Goal: Transaction & Acquisition: Book appointment/travel/reservation

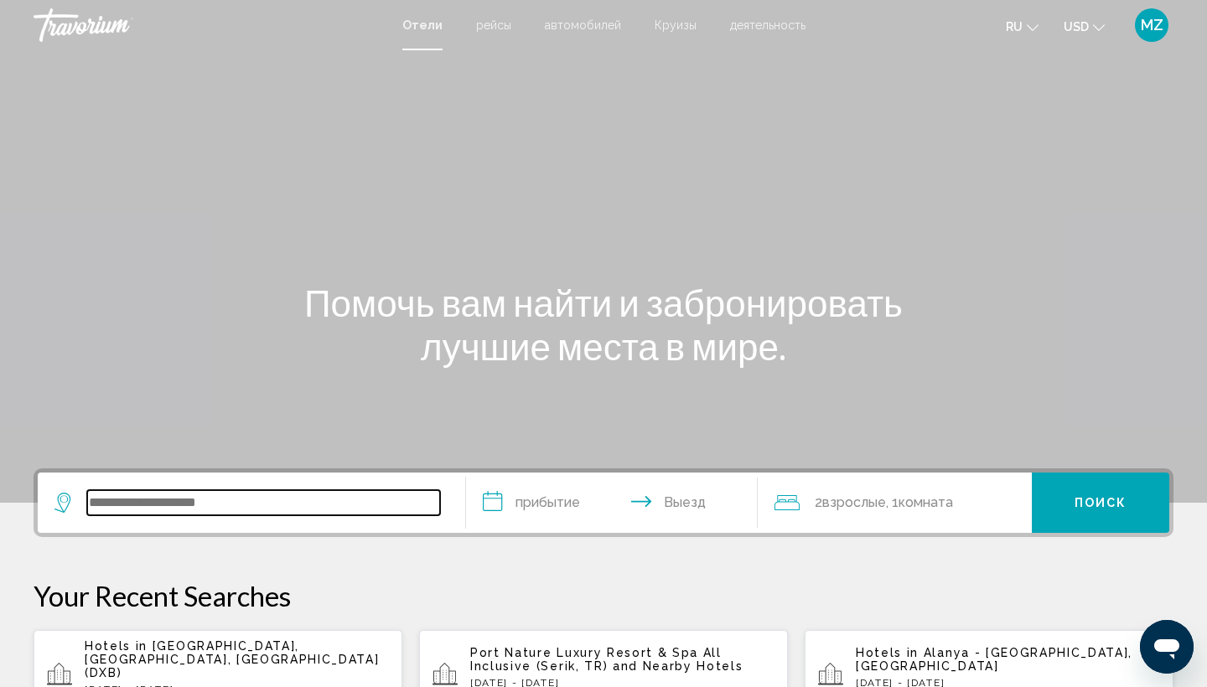
click at [223, 507] on input "Search widget" at bounding box center [263, 502] width 353 height 25
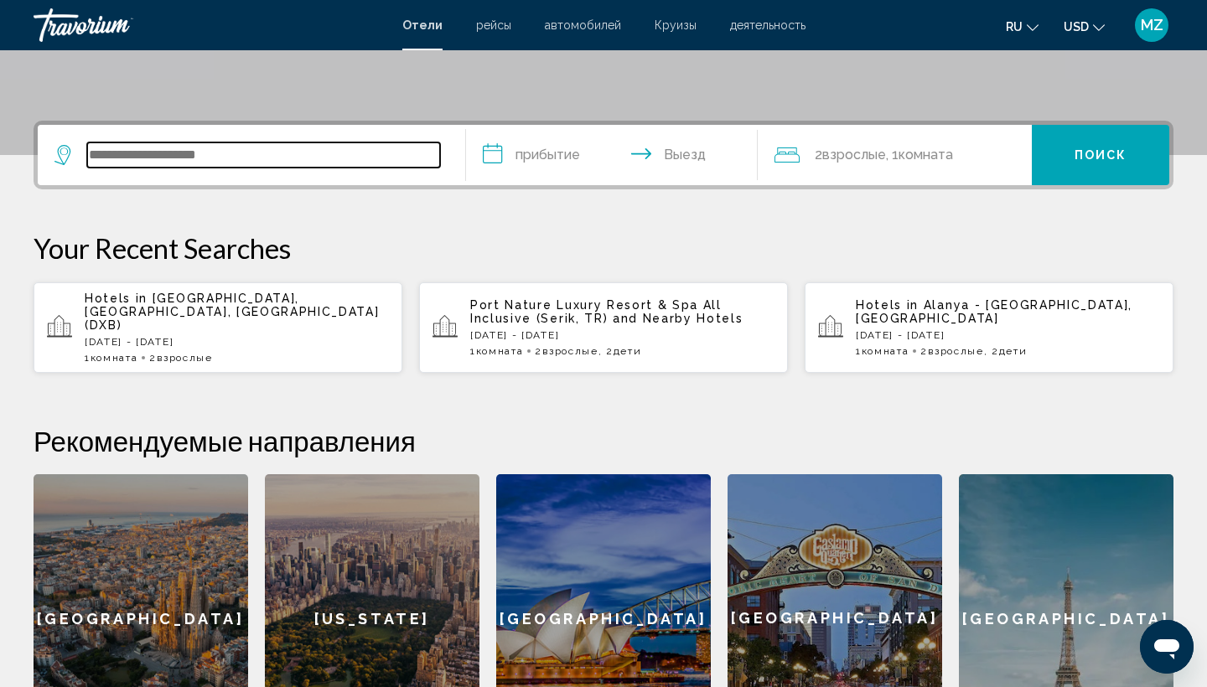
scroll to position [414, 0]
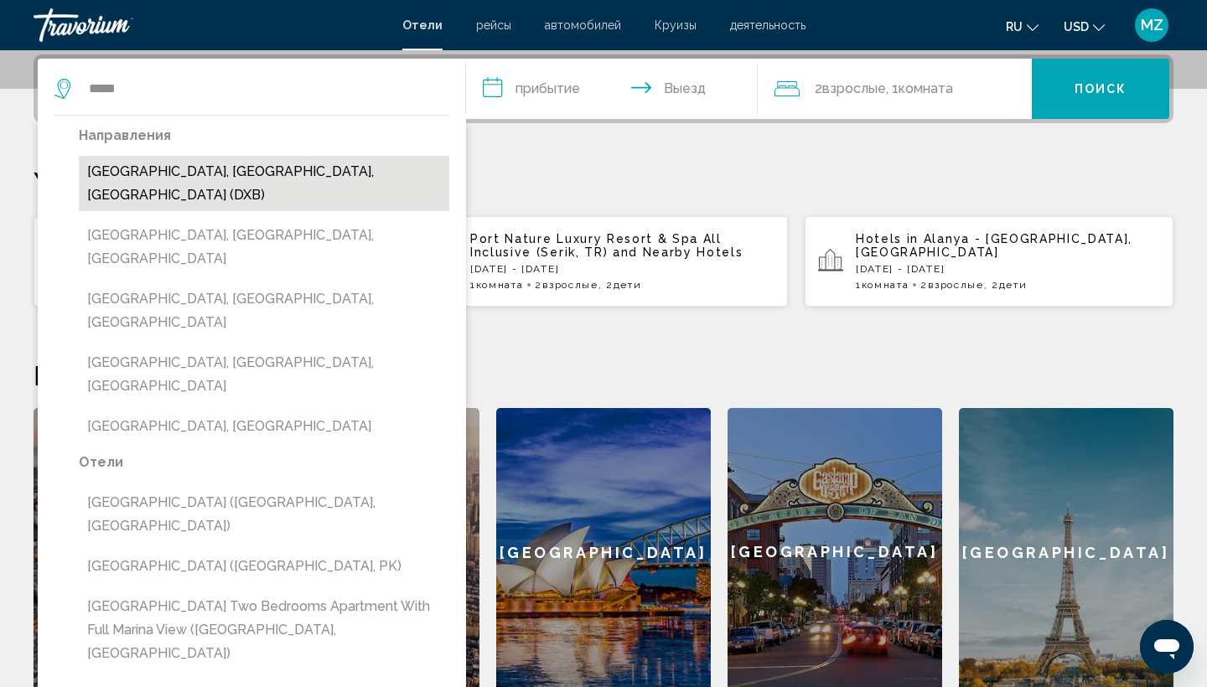
click at [277, 166] on button "[GEOGRAPHIC_DATA], [GEOGRAPHIC_DATA], [GEOGRAPHIC_DATA] (DXB)" at bounding box center [264, 183] width 371 height 55
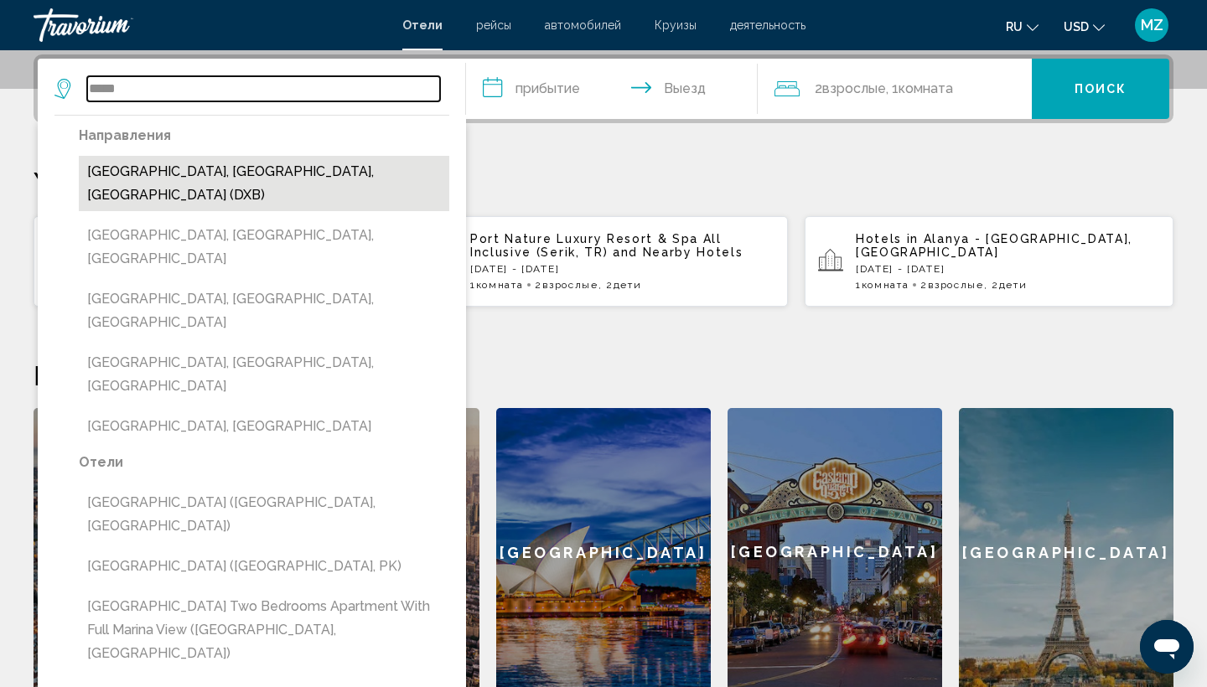
type input "**********"
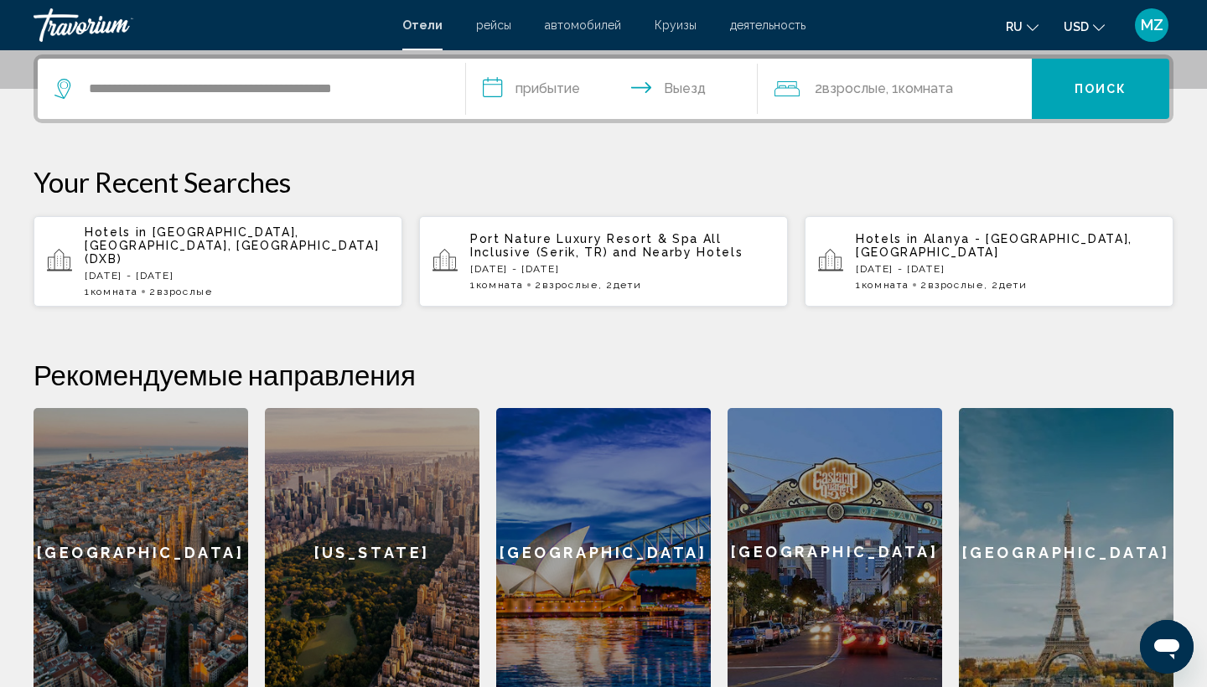
click at [551, 84] on input "**********" at bounding box center [615, 91] width 298 height 65
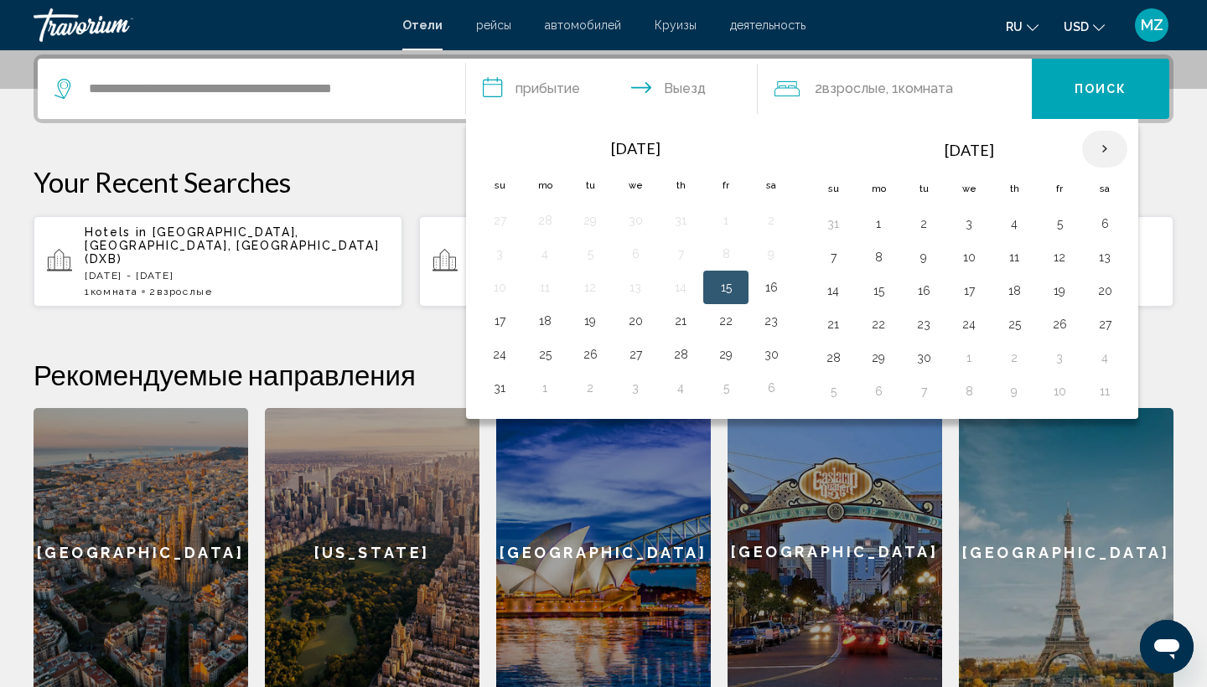
click at [1109, 147] on th "Next month" at bounding box center [1104, 149] width 45 height 37
click at [1019, 321] on button "23" at bounding box center [1014, 324] width 27 height 23
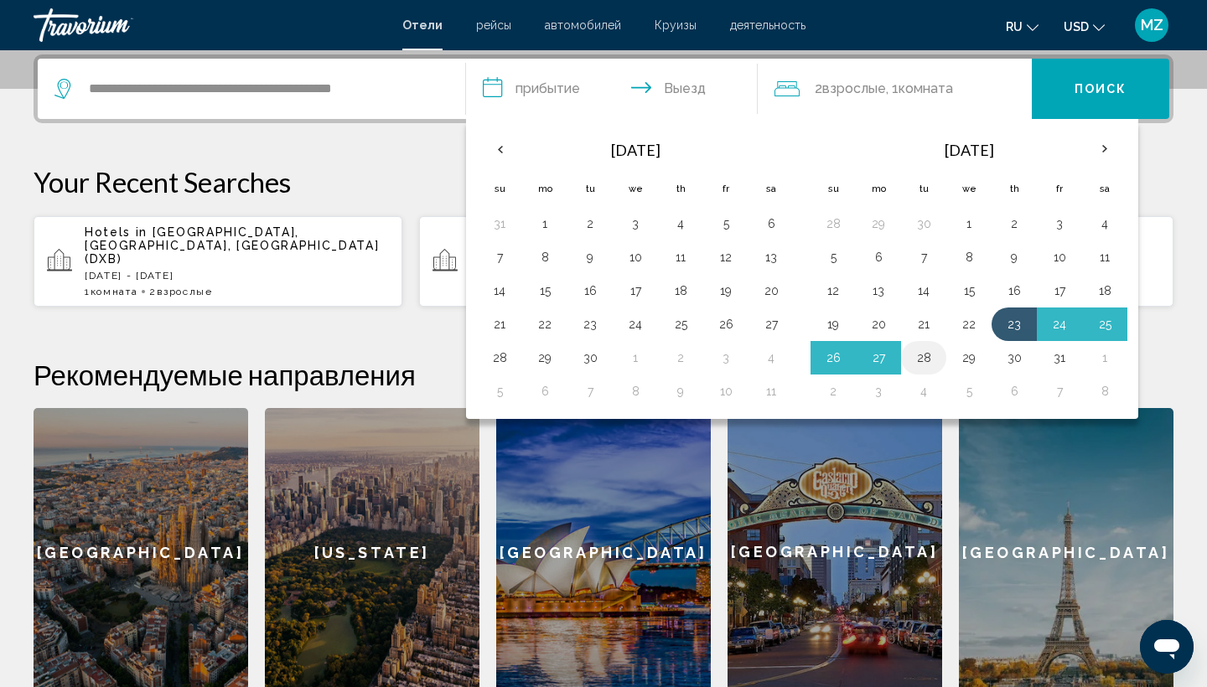
click at [928, 355] on button "28" at bounding box center [924, 357] width 27 height 23
type input "**********"
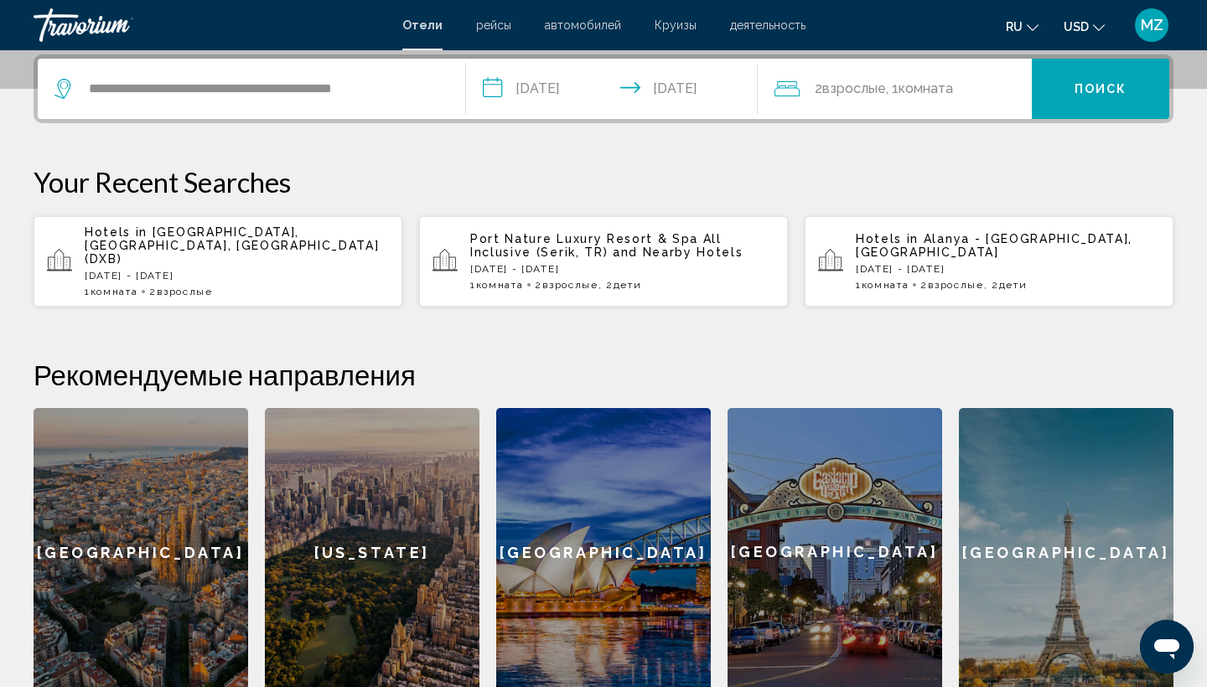
click at [1091, 79] on button "Поиск" at bounding box center [1100, 89] width 137 height 60
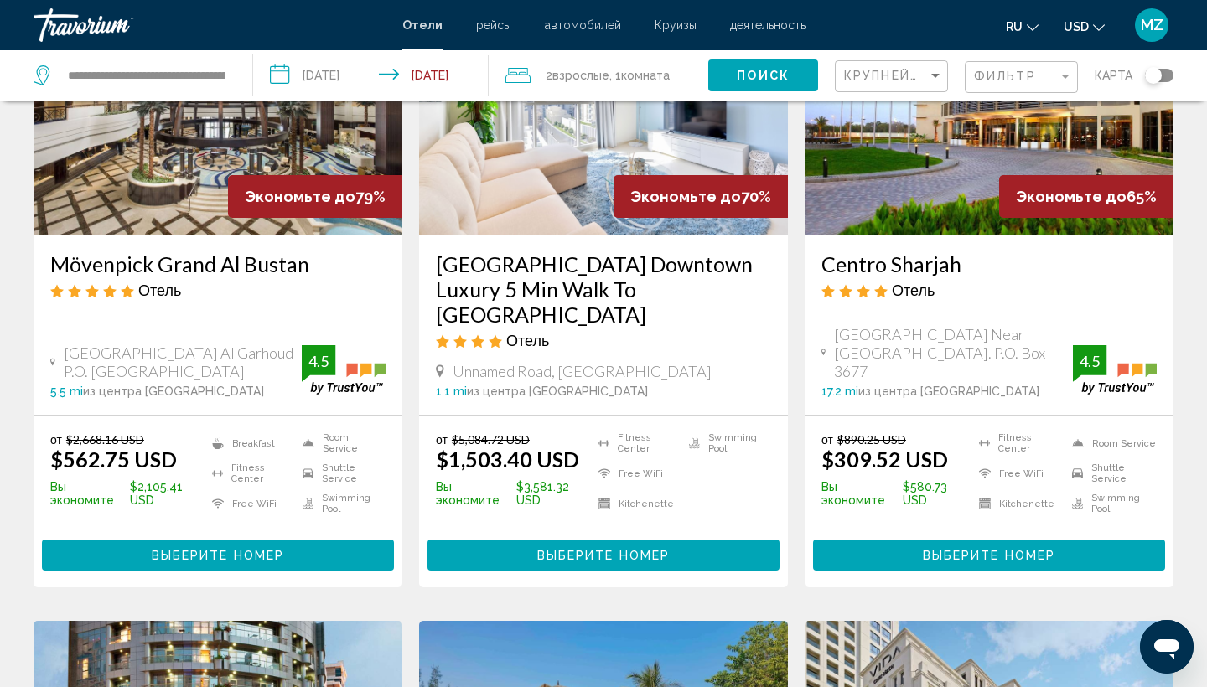
scroll to position [202, 0]
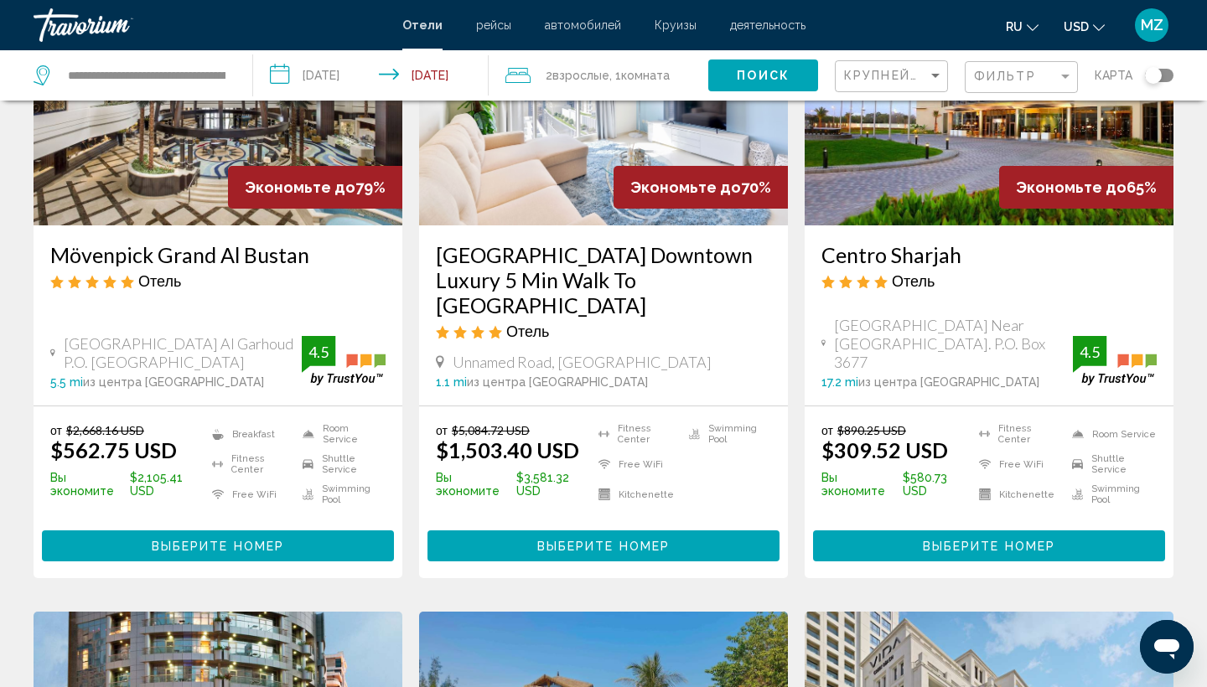
drag, startPoint x: 1185, startPoint y: 443, endPoint x: 1185, endPoint y: 472, distance: 29.3
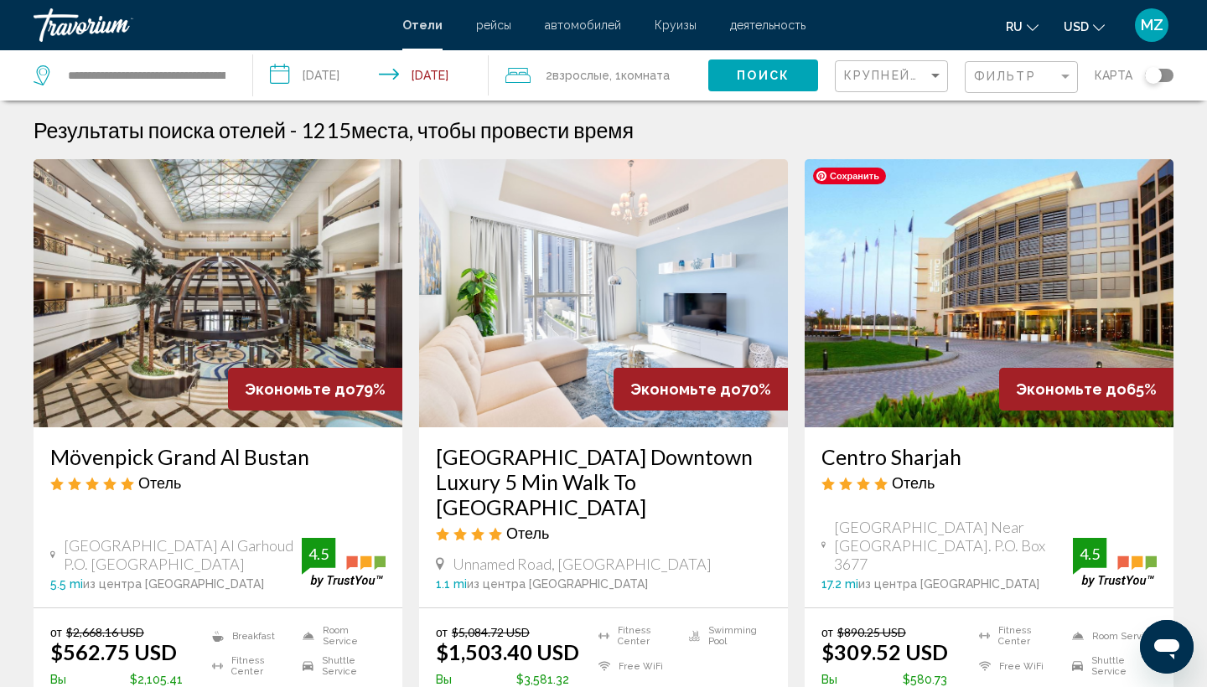
scroll to position [0, 0]
click at [1070, 76] on div "Filter" at bounding box center [1065, 77] width 8 height 4
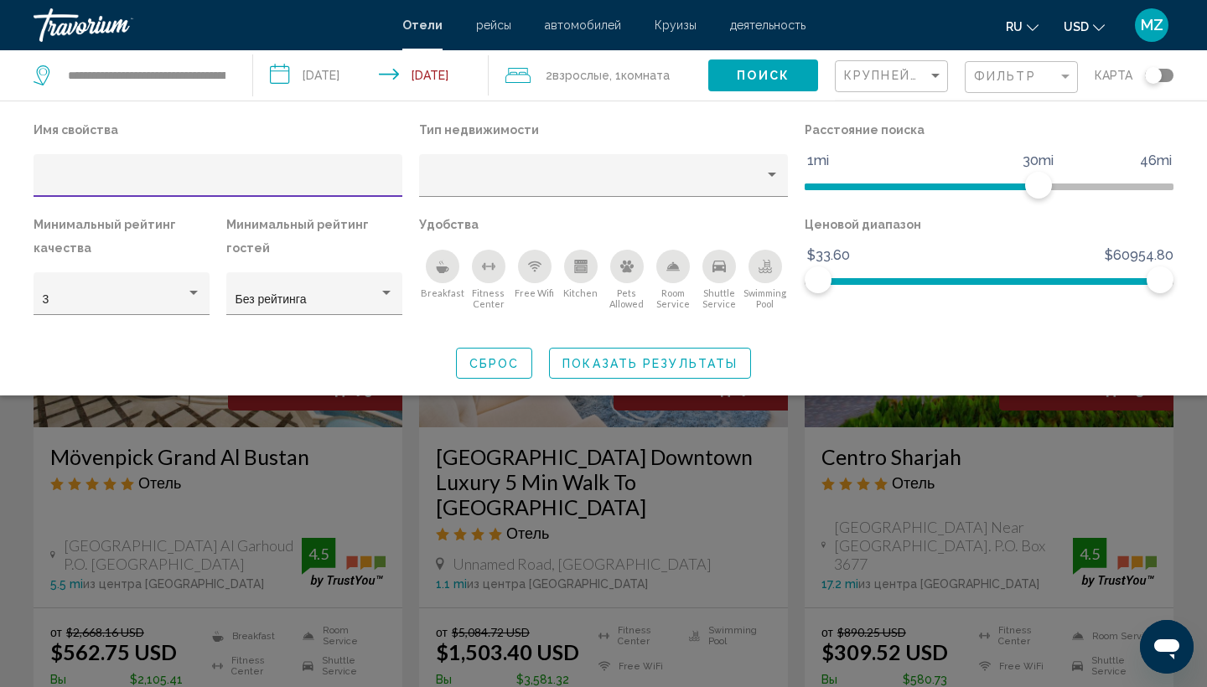
click at [384, 175] on input "Hotel Filters" at bounding box center [218, 181] width 351 height 13
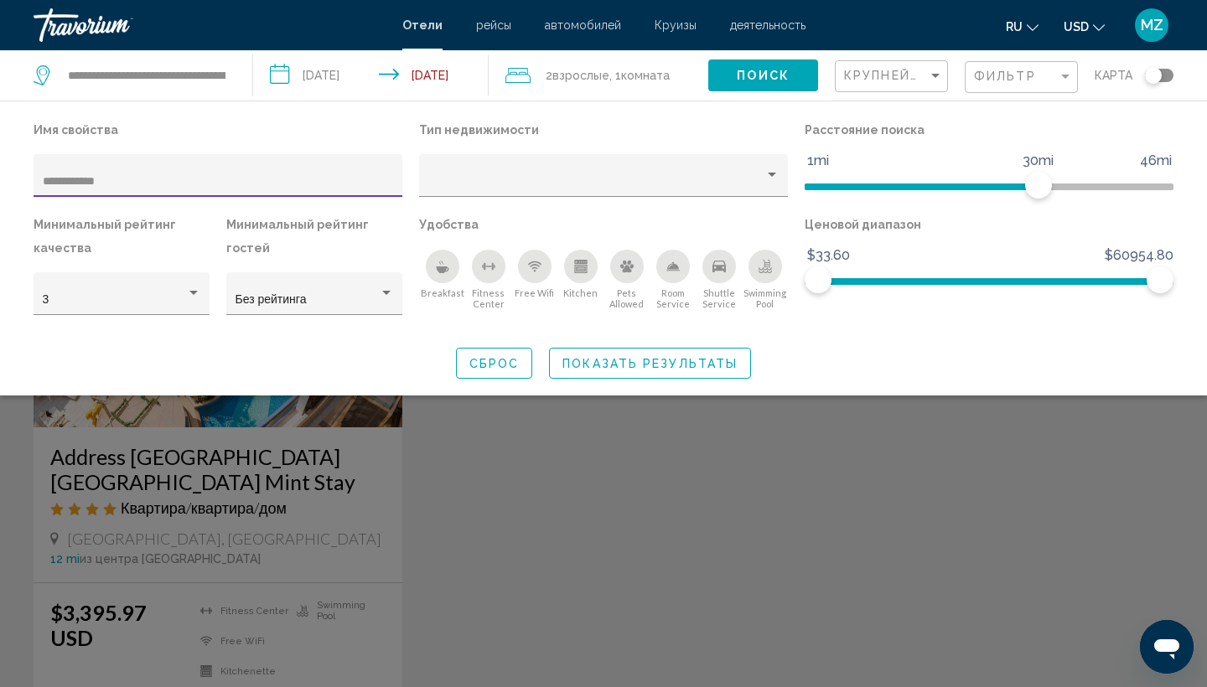
type input "**********"
click at [709, 363] on span "Показать результаты" at bounding box center [650, 363] width 175 height 13
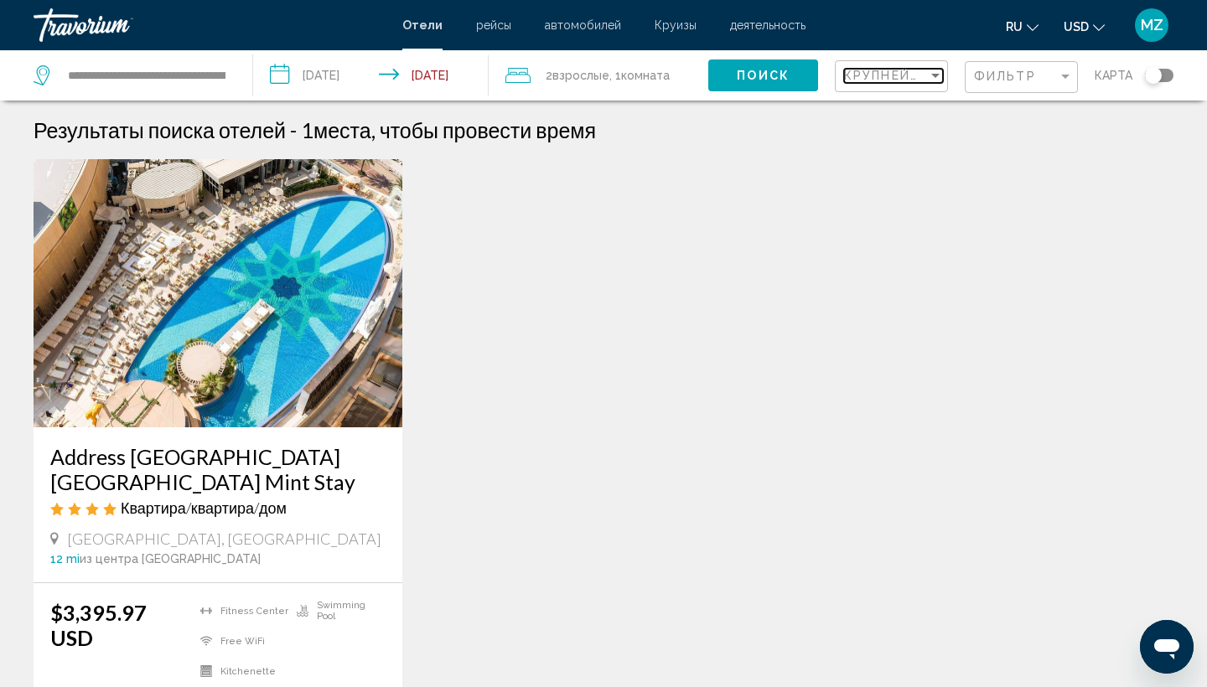
click at [933, 77] on div "Sort by" at bounding box center [935, 76] width 8 height 4
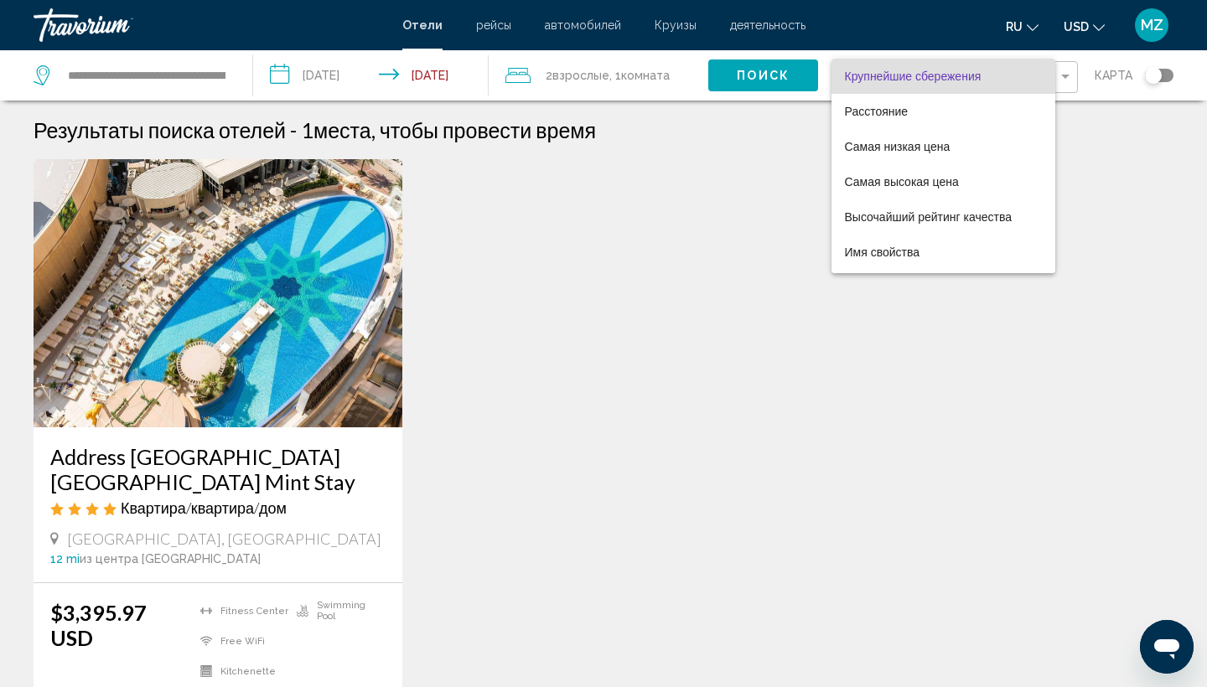
click at [1109, 129] on div at bounding box center [603, 343] width 1207 height 687
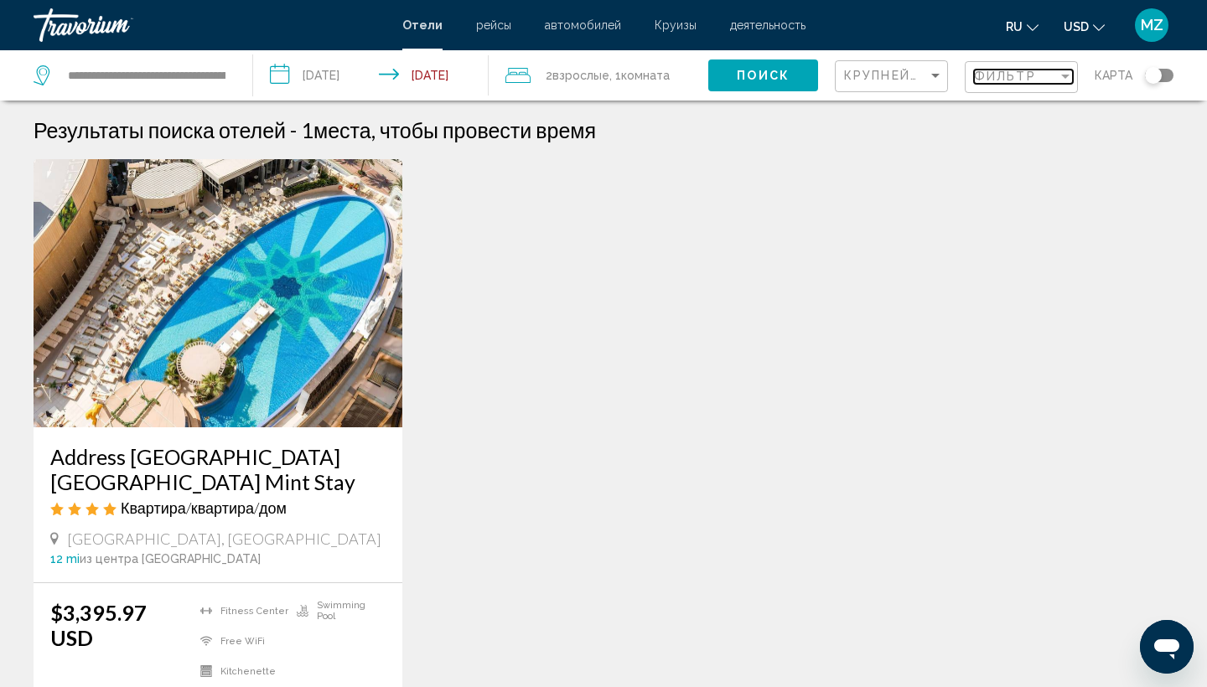
click at [1071, 83] on div "Filter" at bounding box center [1065, 76] width 15 height 13
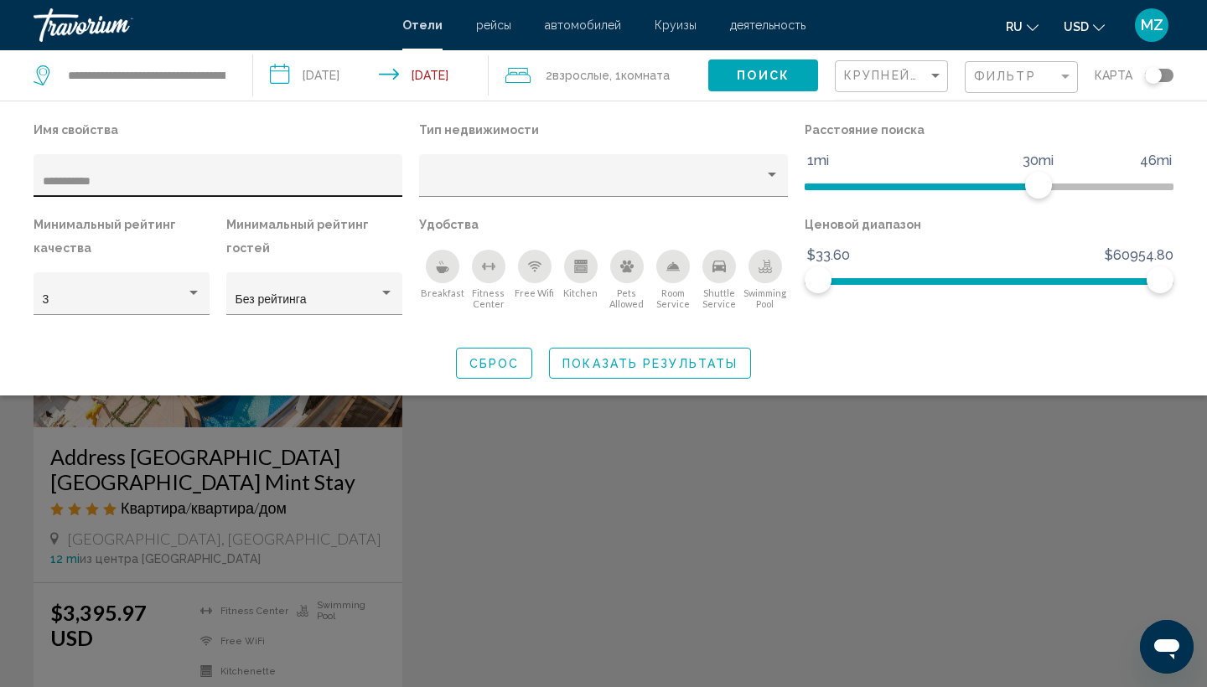
drag, startPoint x: 127, startPoint y: 189, endPoint x: 75, endPoint y: 178, distance: 53.1
click at [75, 179] on div "**********" at bounding box center [218, 180] width 351 height 34
drag, startPoint x: 112, startPoint y: 181, endPoint x: 3, endPoint y: 179, distance: 108.2
click at [3, 179] on div "**********" at bounding box center [603, 248] width 1207 height 261
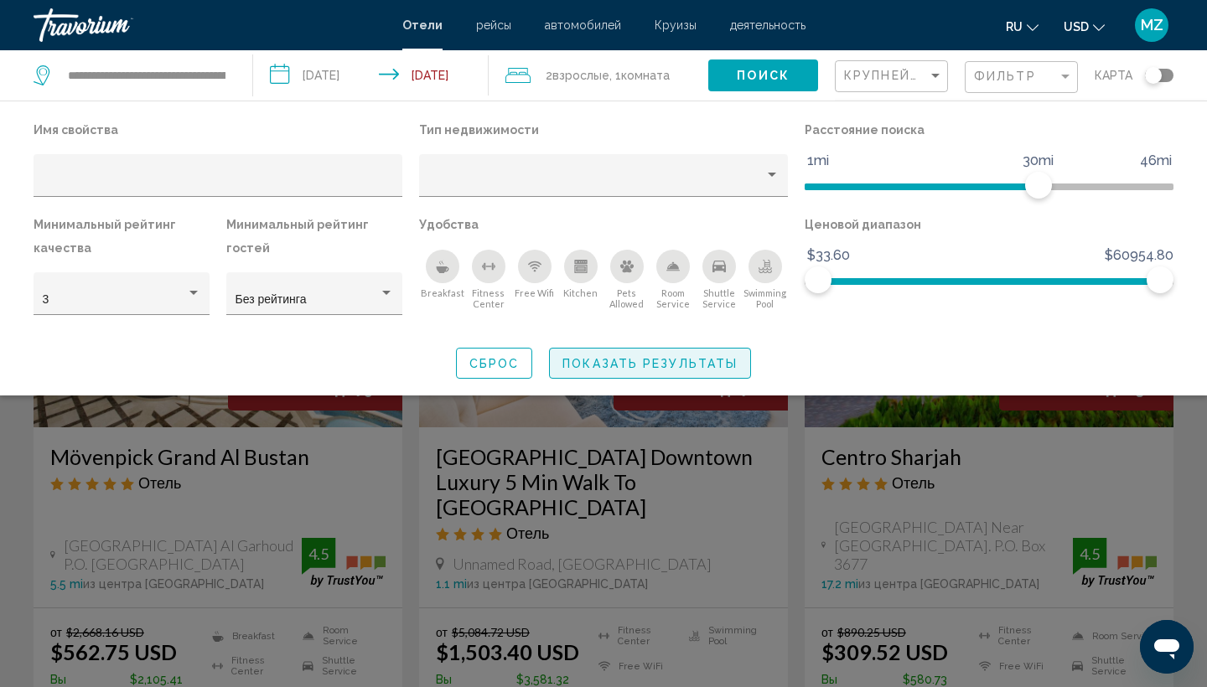
click at [689, 368] on span "Показать результаты" at bounding box center [650, 363] width 175 height 13
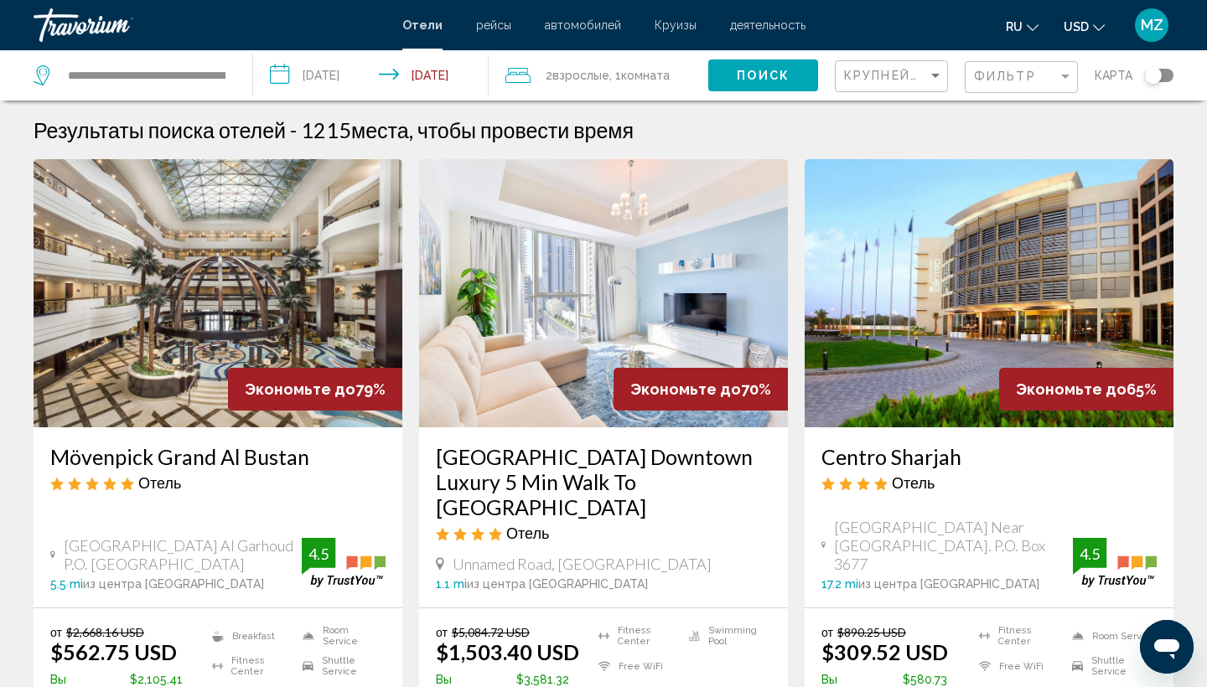
click at [231, 75] on div "**********" at bounding box center [135, 75] width 202 height 50
click at [224, 75] on input "**********" at bounding box center [146, 75] width 161 height 25
drag, startPoint x: 224, startPoint y: 75, endPoint x: 0, endPoint y: 70, distance: 223.9
click at [0, 70] on app-destination-search "**********" at bounding box center [126, 75] width 253 height 50
click at [1168, 75] on div "Toggle map" at bounding box center [1159, 75] width 29 height 13
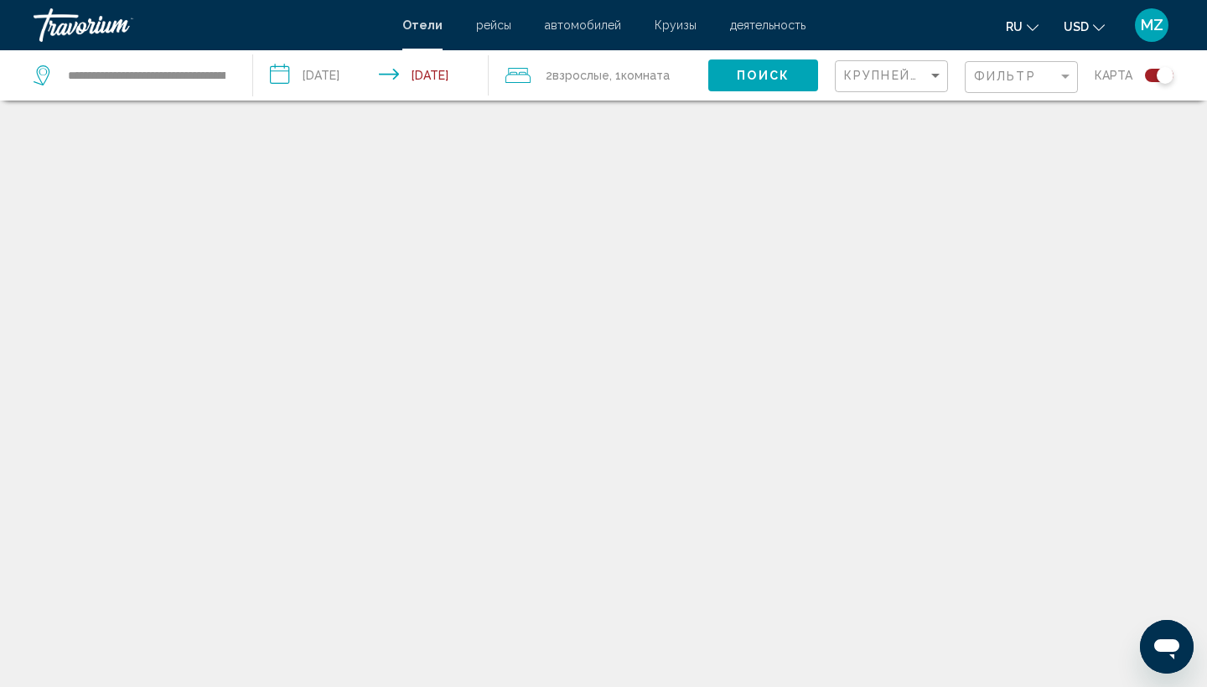
scroll to position [101, 0]
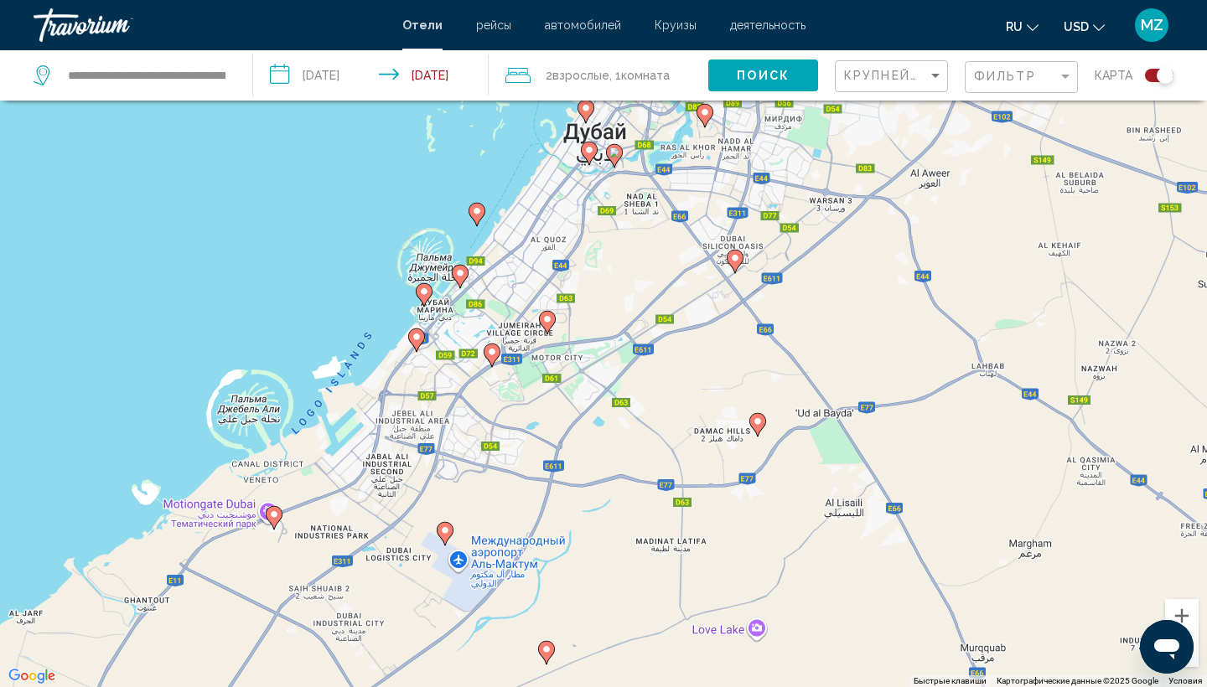
drag, startPoint x: 594, startPoint y: 405, endPoint x: 616, endPoint y: 270, distance: 136.9
click at [617, 270] on div "Чтобы активировать перетаскивание с помощью клавиатуры, нажмите Alt + Ввод. Пос…" at bounding box center [603, 343] width 1207 height 687
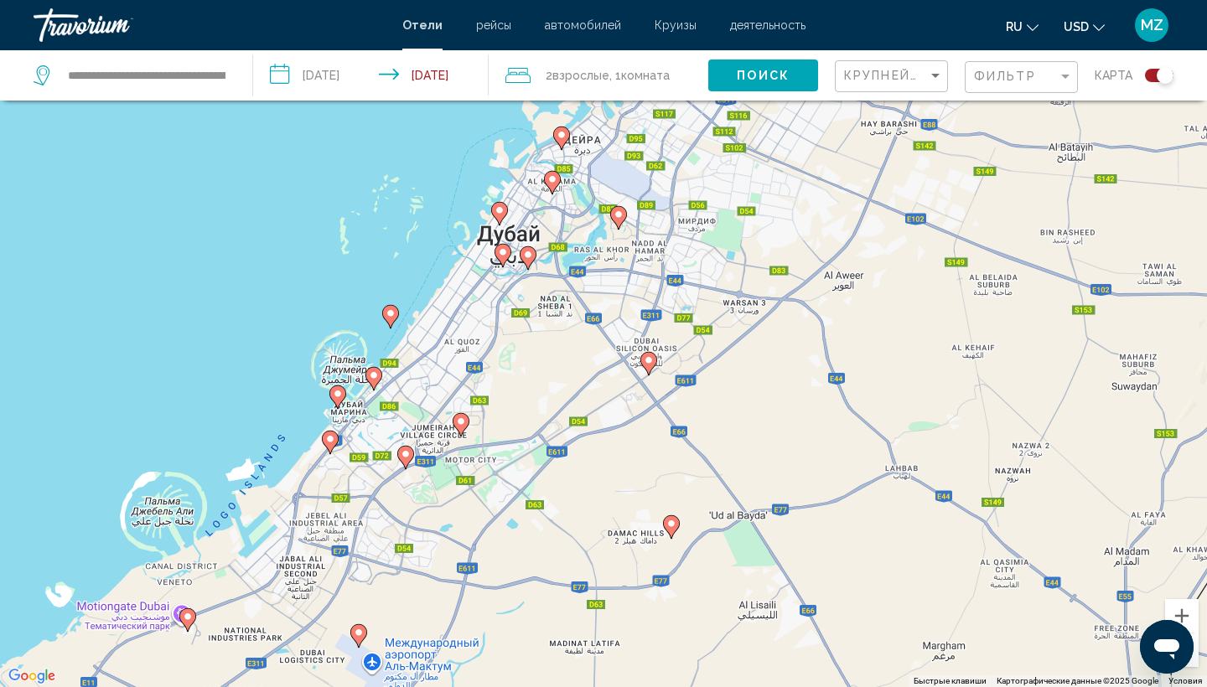
drag, startPoint x: 594, startPoint y: 315, endPoint x: 496, endPoint y: 459, distance: 173.2
click at [497, 459] on div "Чтобы активировать перетаскивание с помощью клавиатуры, нажмите Alt + Ввод. Пос…" at bounding box center [603, 343] width 1207 height 687
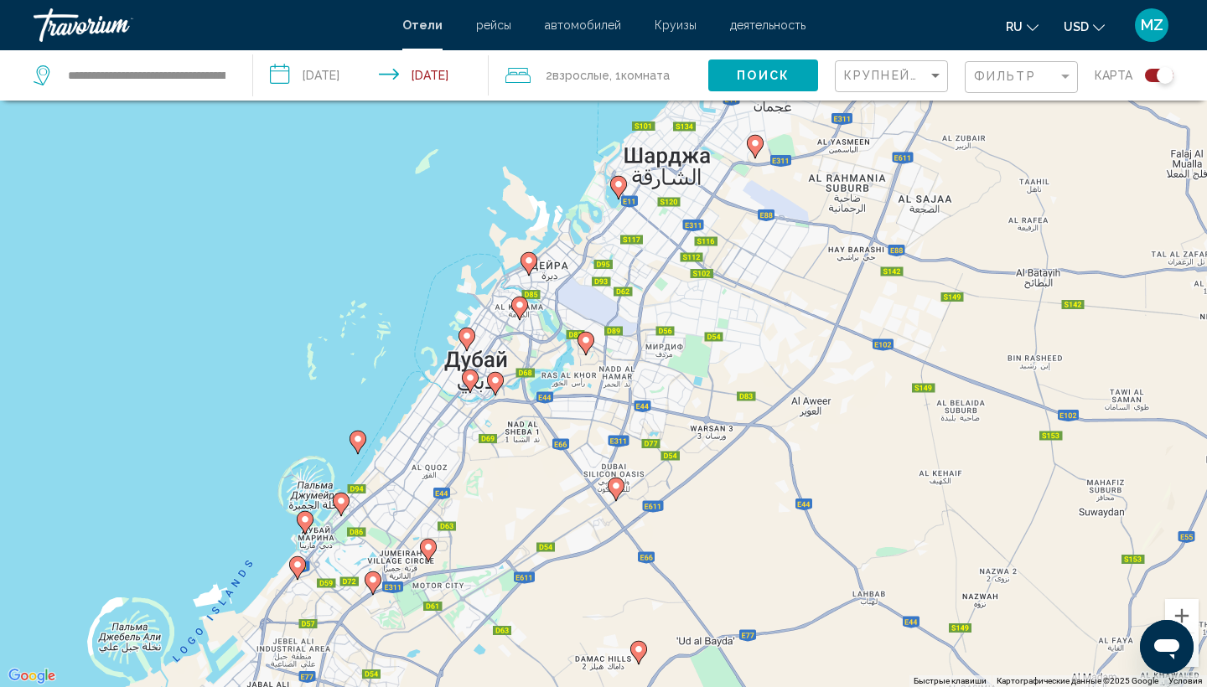
drag, startPoint x: 581, startPoint y: 358, endPoint x: 558, endPoint y: 467, distance: 111.3
click at [558, 467] on div "Чтобы активировать перетаскивание с помощью клавиатуры, нажмите Alt + Ввод. Пос…" at bounding box center [603, 343] width 1207 height 687
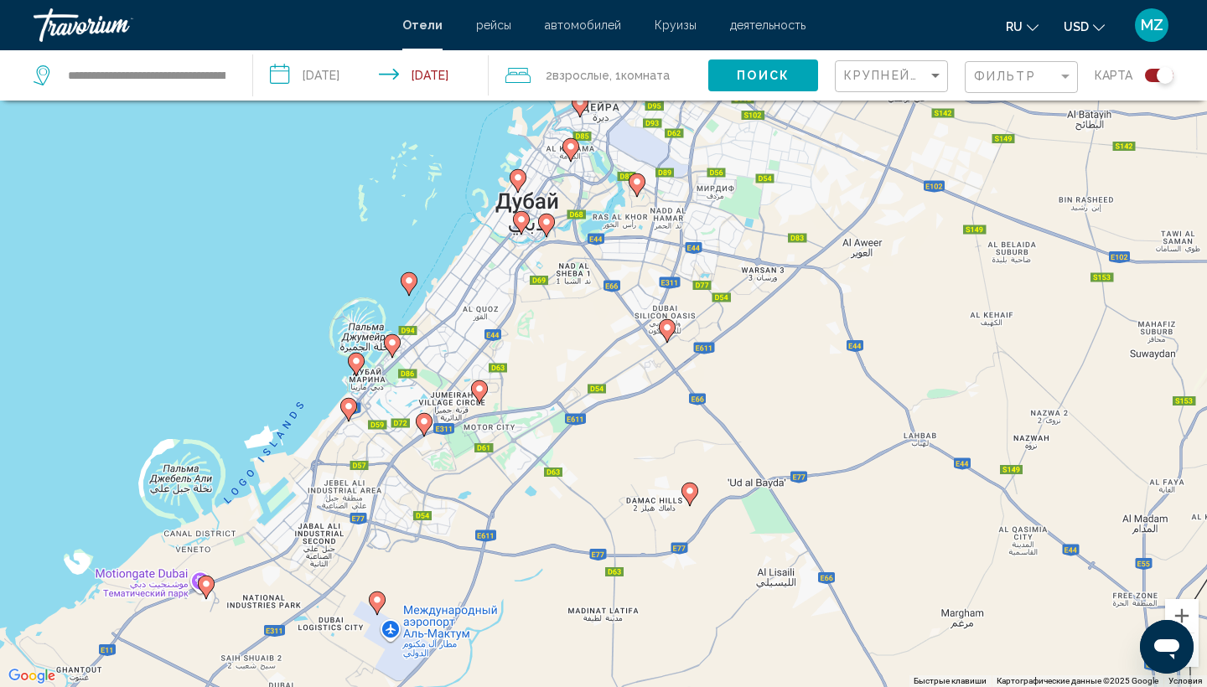
drag, startPoint x: 566, startPoint y: 411, endPoint x: 647, endPoint y: 168, distance: 256.4
click at [646, 174] on div "Чтобы активировать перетаскивание с помощью клавиатуры, нажмите Alt + Ввод. Пос…" at bounding box center [603, 343] width 1207 height 687
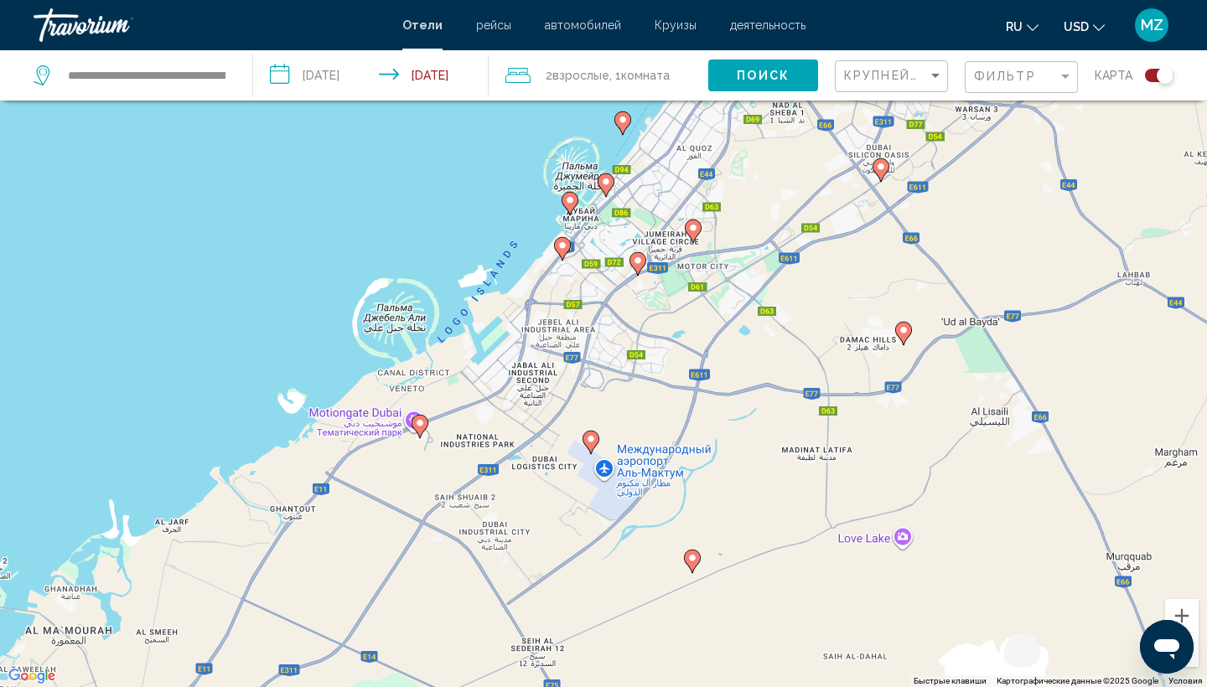
drag, startPoint x: 356, startPoint y: 359, endPoint x: 518, endPoint y: 343, distance: 162.6
click at [518, 343] on div "Чтобы активировать перетаскивание с помощью клавиатуры, нажмите Alt + Ввод. Пос…" at bounding box center [603, 343] width 1207 height 687
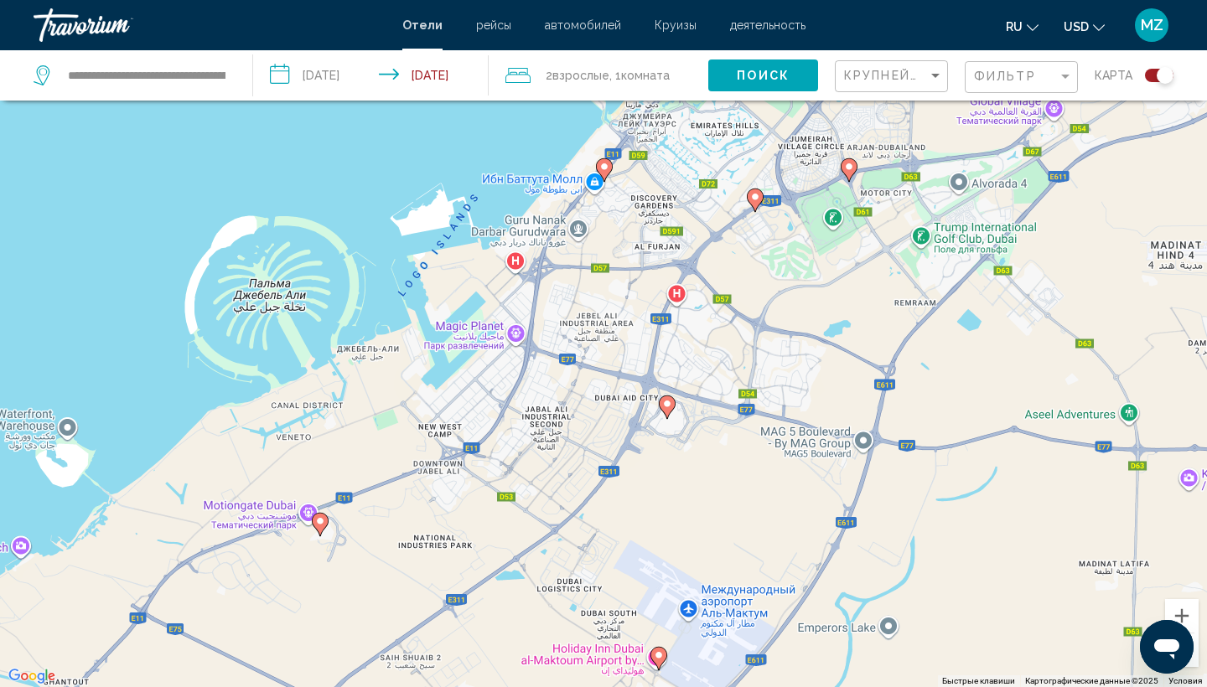
click at [234, 78] on div "**********" at bounding box center [135, 75] width 202 height 50
click at [211, 63] on input "**********" at bounding box center [146, 75] width 161 height 25
drag, startPoint x: 223, startPoint y: 75, endPoint x: 0, endPoint y: 91, distance: 223.5
click at [0, 91] on app-destination-search "**********" at bounding box center [126, 75] width 253 height 50
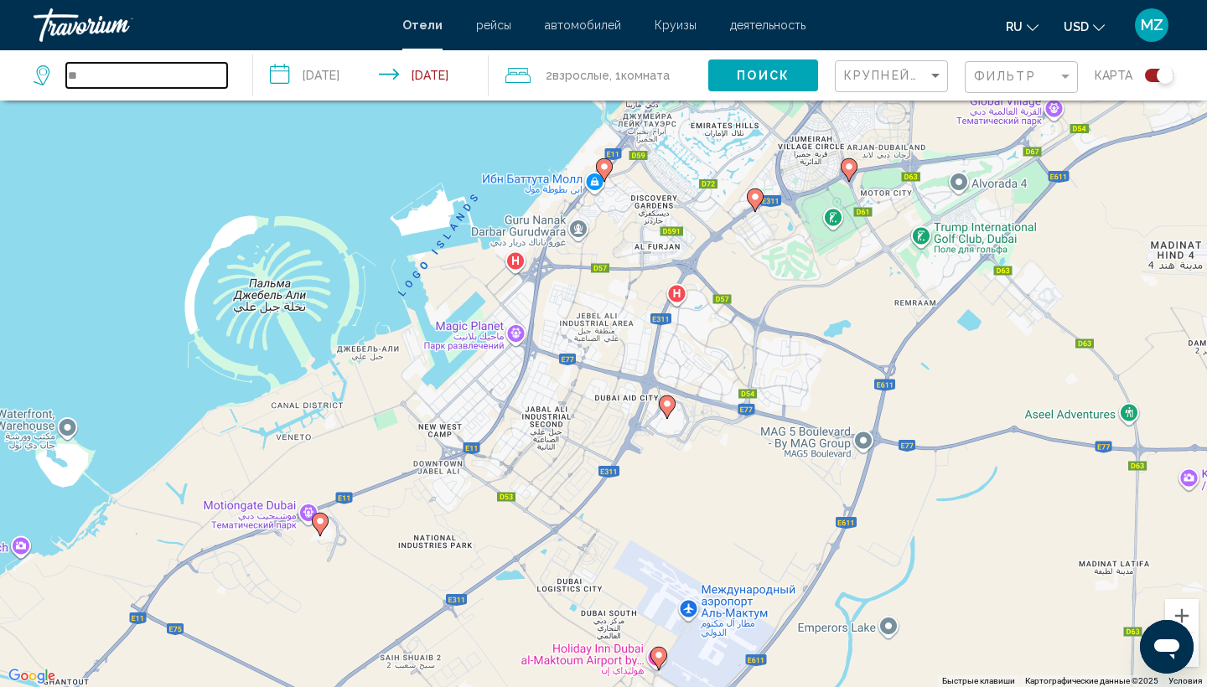
type input "*"
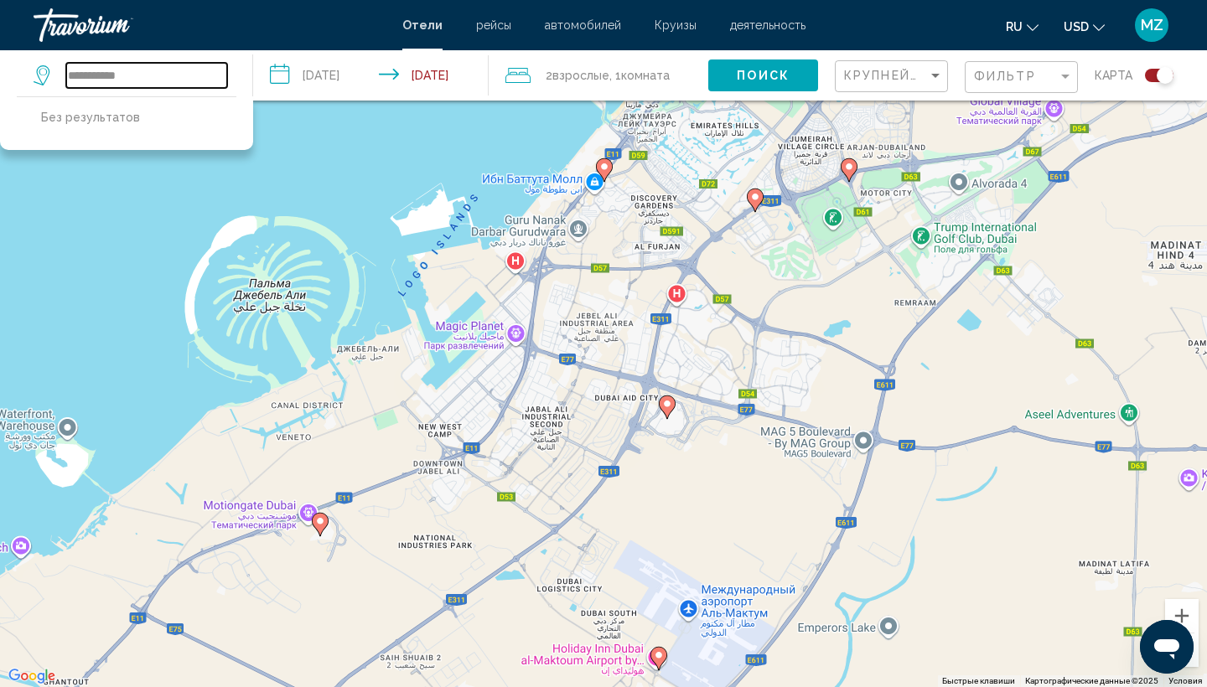
click at [179, 73] on input "**********" at bounding box center [146, 75] width 161 height 25
drag, startPoint x: 153, startPoint y: 74, endPoint x: 58, endPoint y: 66, distance: 95.9
click at [58, 66] on div "**********" at bounding box center [131, 75] width 194 height 25
type input "**********"
click at [379, 205] on div "Чтобы активировать перетаскивание с помощью клавиатуры, нажмите Alt + Ввод. Пос…" at bounding box center [603, 343] width 1207 height 687
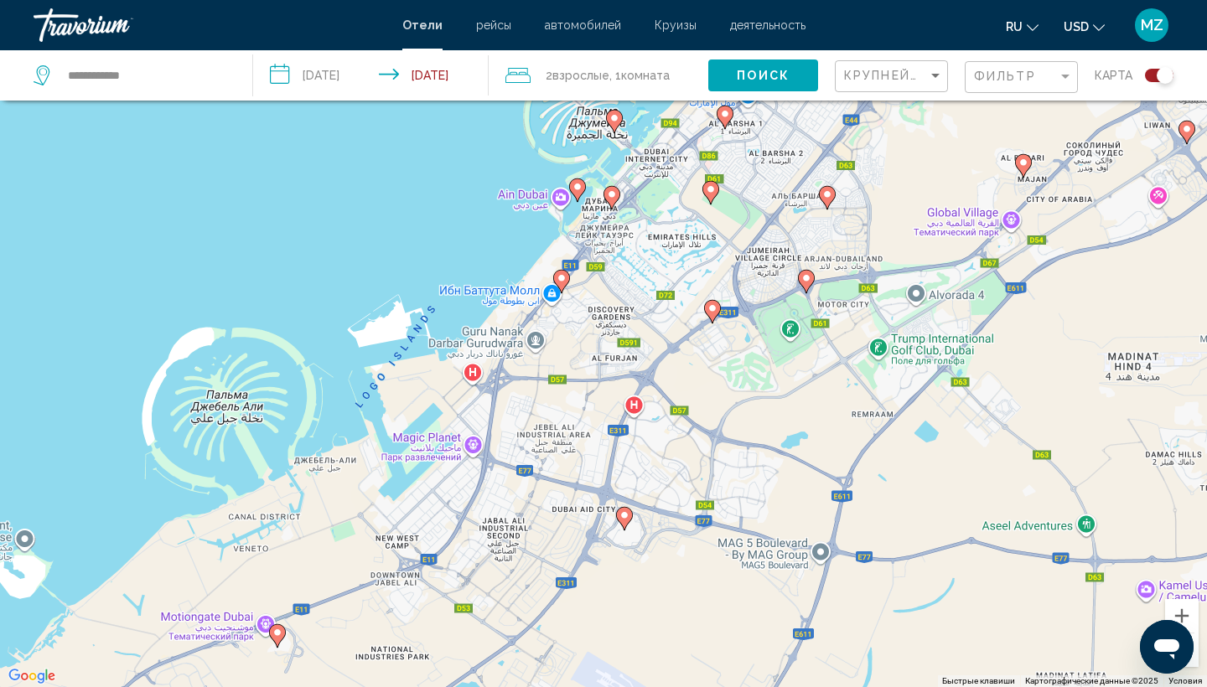
drag, startPoint x: 705, startPoint y: 288, endPoint x: 662, endPoint y: 402, distance: 121.8
click at [662, 402] on div "Чтобы активировать перетаскивание с помощью клавиатуры, нажмите Alt + Ввод. Пос…" at bounding box center [603, 343] width 1207 height 687
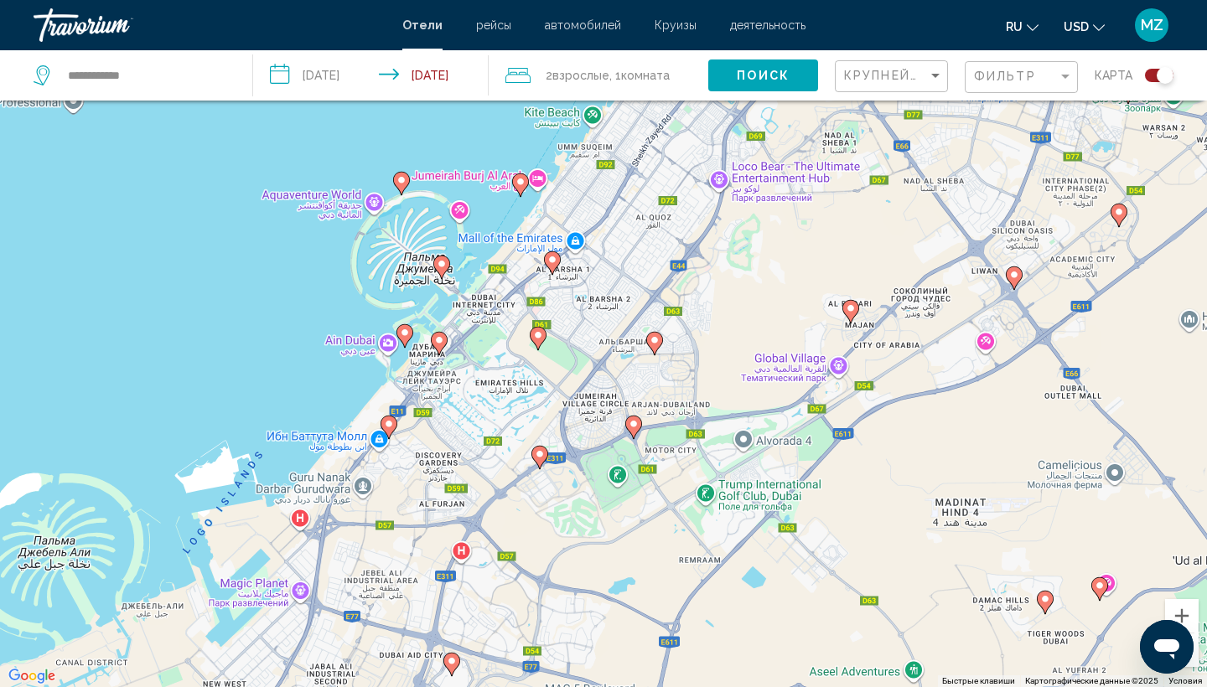
drag, startPoint x: 755, startPoint y: 275, endPoint x: 578, endPoint y: 423, distance: 230.9
click at [578, 423] on div "Чтобы активировать перетаскивание с помощью клавиатуры, нажмите Alt + Ввод. Пос…" at bounding box center [603, 343] width 1207 height 687
click at [438, 344] on image "Main content" at bounding box center [439, 340] width 10 height 10
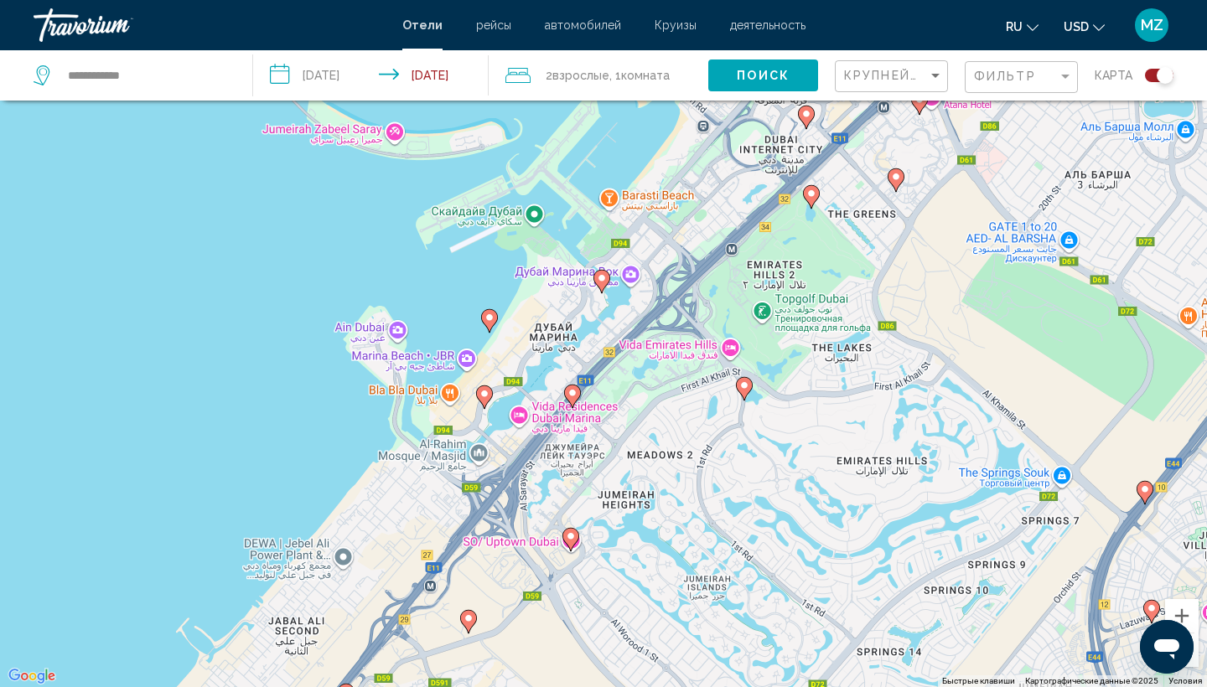
click at [604, 294] on div "Для навигации используйте клавиши со стрелками. Чтобы активировать перетаскиван…" at bounding box center [603, 343] width 1207 height 687
click at [604, 283] on icon "Main content" at bounding box center [601, 282] width 15 height 22
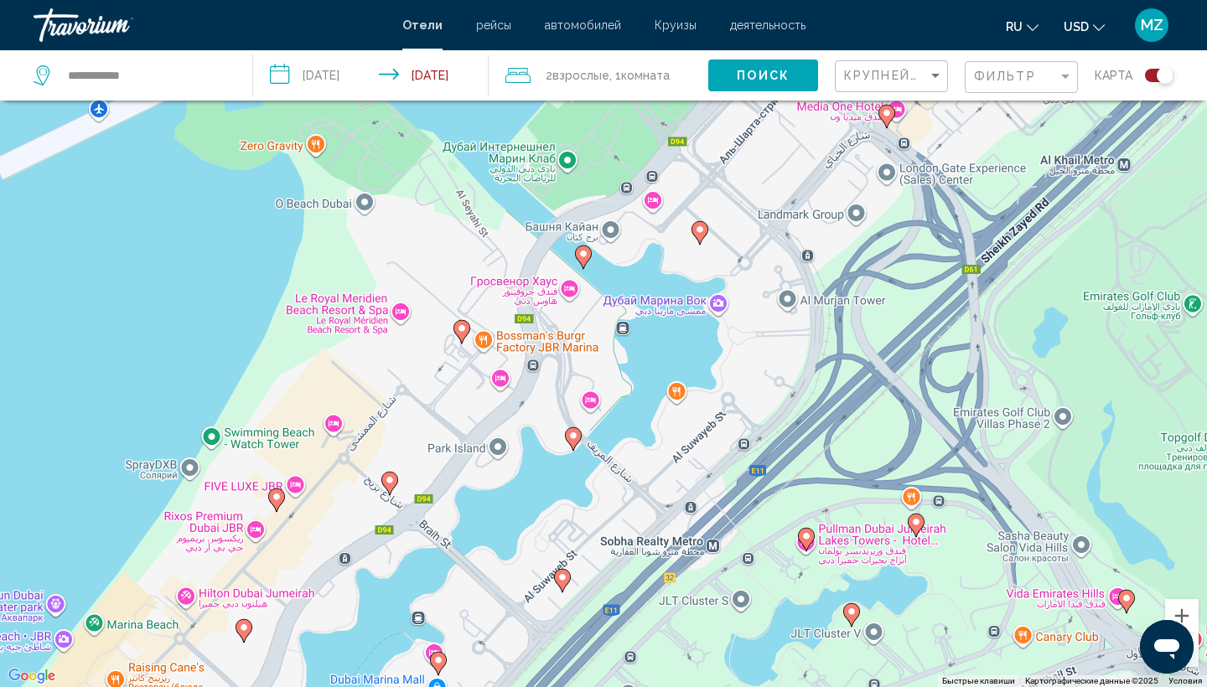
click at [703, 238] on icon "Main content" at bounding box center [700, 232] width 17 height 23
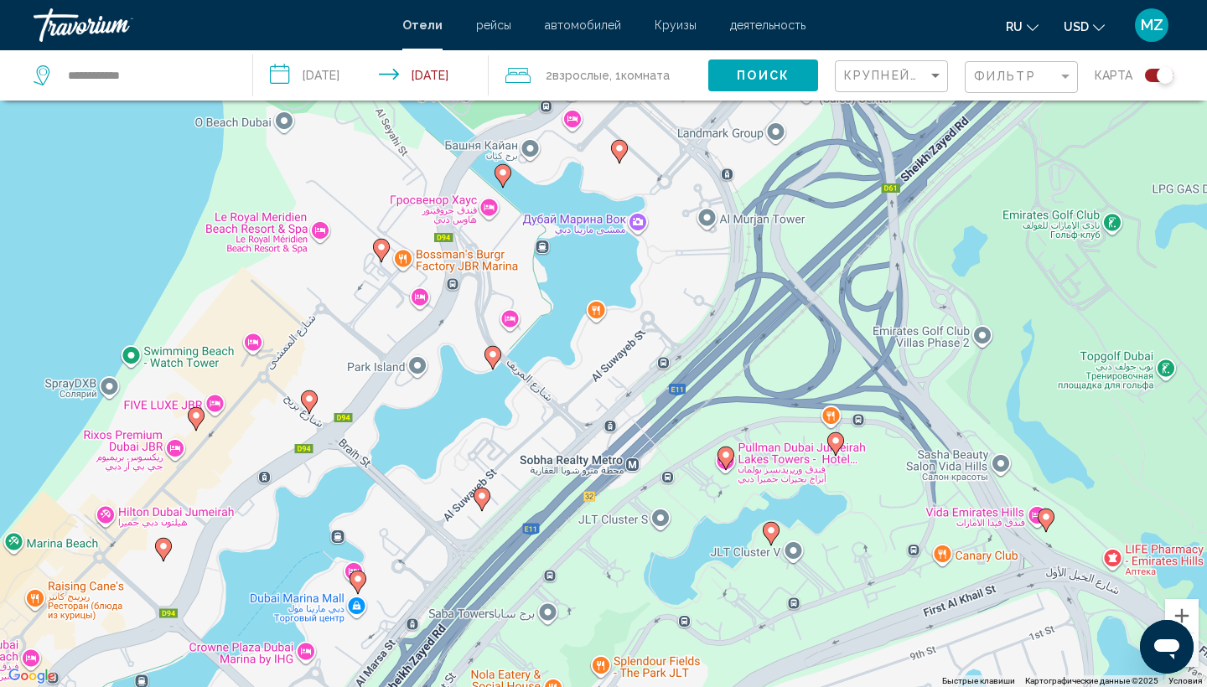
drag, startPoint x: 526, startPoint y: 496, endPoint x: 566, endPoint y: 254, distance: 245.6
click at [567, 254] on div "Для навигации используйте клавиши со стрелками. Чтобы активировать перетаскиван…" at bounding box center [603, 343] width 1207 height 687
click at [494, 361] on icon "Main content" at bounding box center [492, 357] width 15 height 22
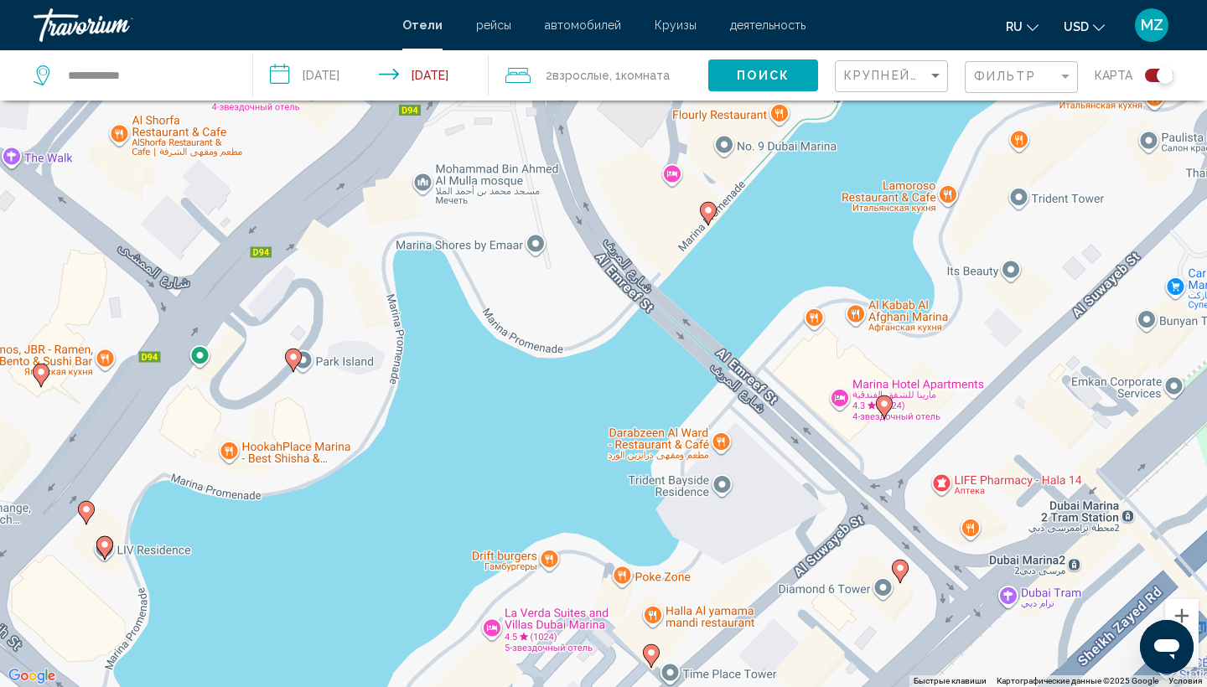
click at [711, 215] on image "Main content" at bounding box center [708, 210] width 10 height 10
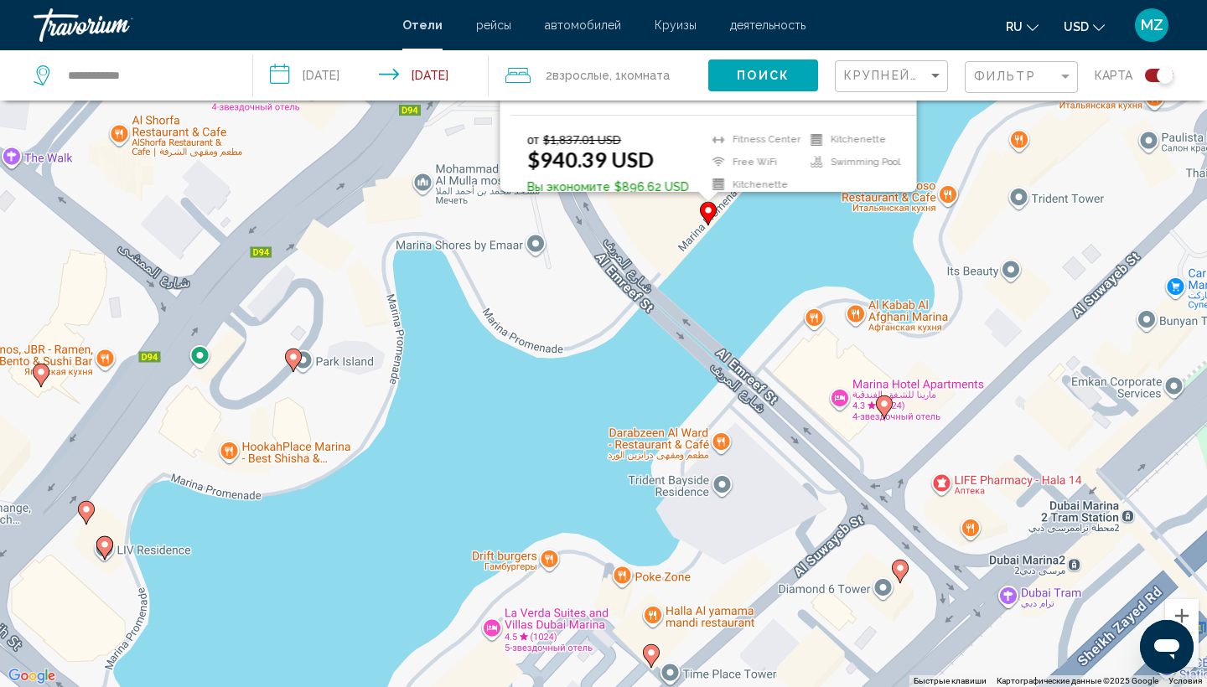
scroll to position [0, 0]
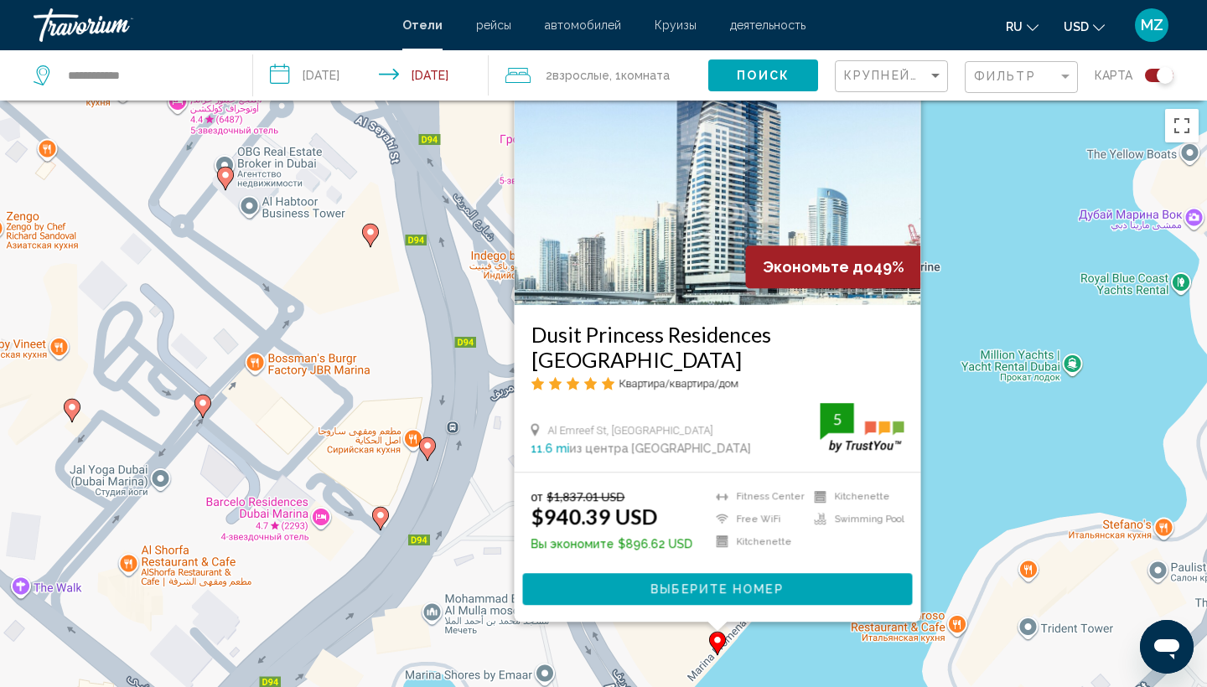
drag, startPoint x: 466, startPoint y: 267, endPoint x: 477, endPoint y: 177, distance: 90.4
click at [477, 177] on div "Чтобы активировать перетаскивание с помощью клавиатуры, нажмите Alt + Ввод. Пос…" at bounding box center [603, 444] width 1207 height 687
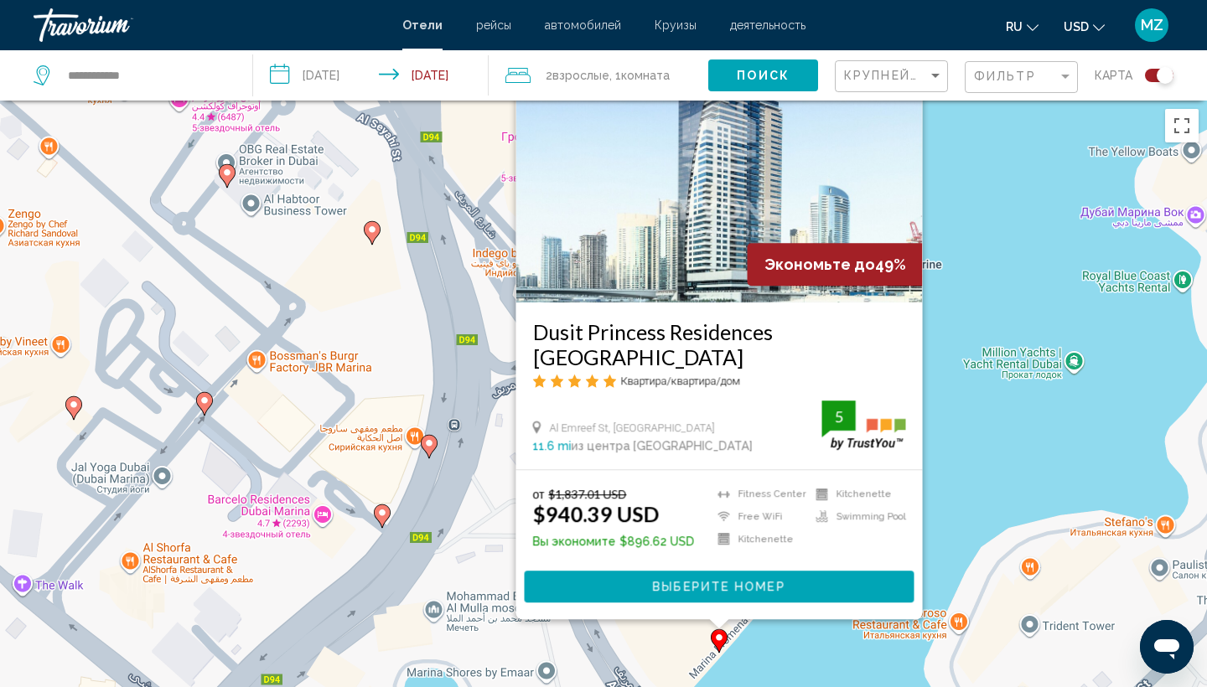
click at [503, 314] on div "Чтобы активировать перетаскивание с помощью клавиатуры, нажмите Alt + Ввод. Пос…" at bounding box center [603, 444] width 1207 height 687
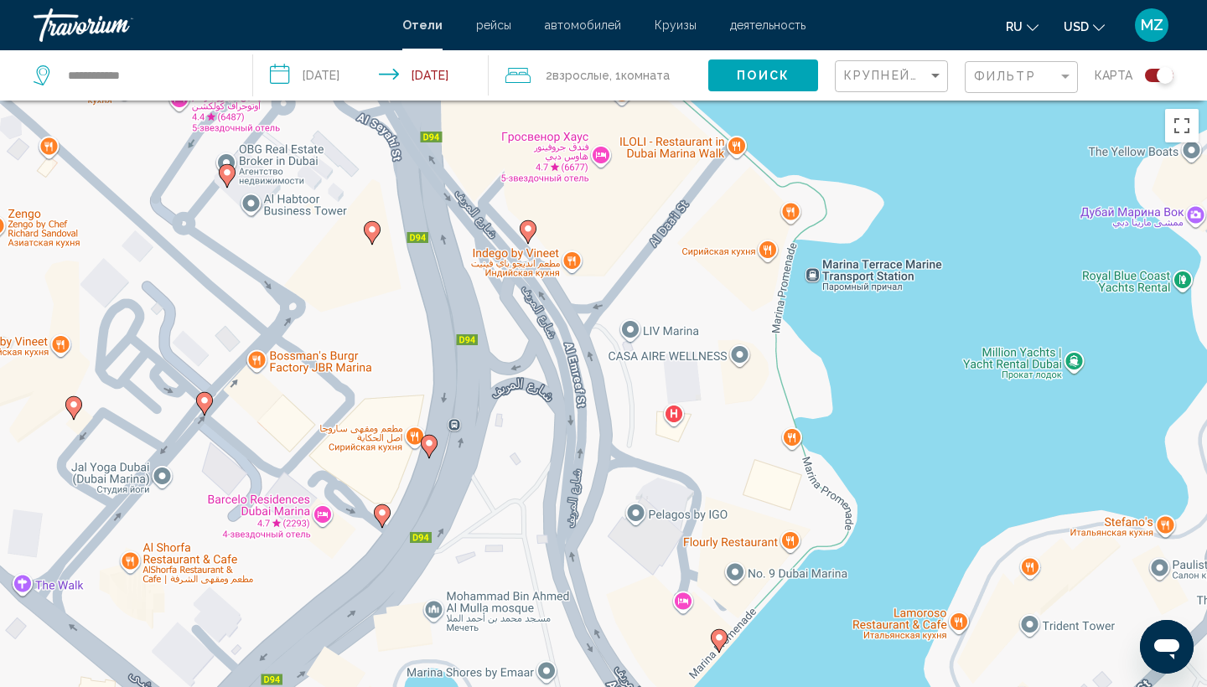
click at [867, 423] on div "Чтобы активировать перетаскивание с помощью клавиатуры, нажмите Alt + Ввод. Пос…" at bounding box center [603, 444] width 1207 height 687
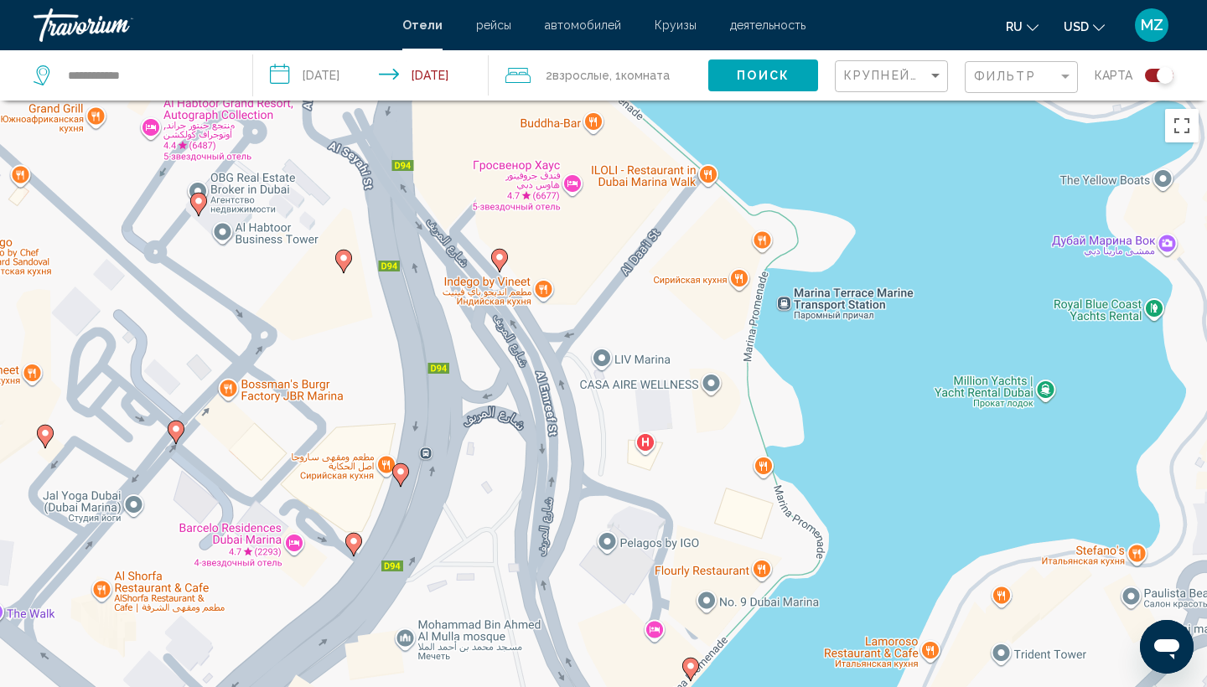
drag, startPoint x: 749, startPoint y: 429, endPoint x: 716, endPoint y: 461, distance: 45.7
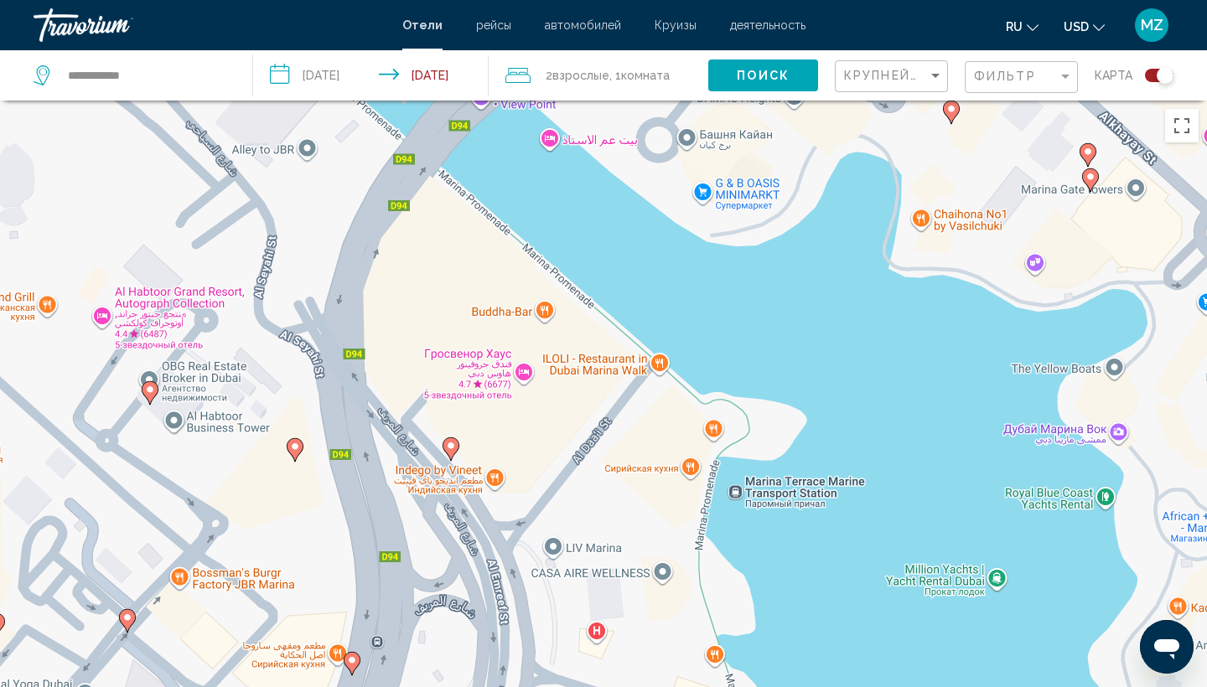
drag, startPoint x: 901, startPoint y: 366, endPoint x: 853, endPoint y: 551, distance: 191.6
click at [853, 555] on div "Чтобы активировать перетаскивание с помощью клавиатуры, нажмите Alt + Ввод. Пос…" at bounding box center [603, 444] width 1207 height 687
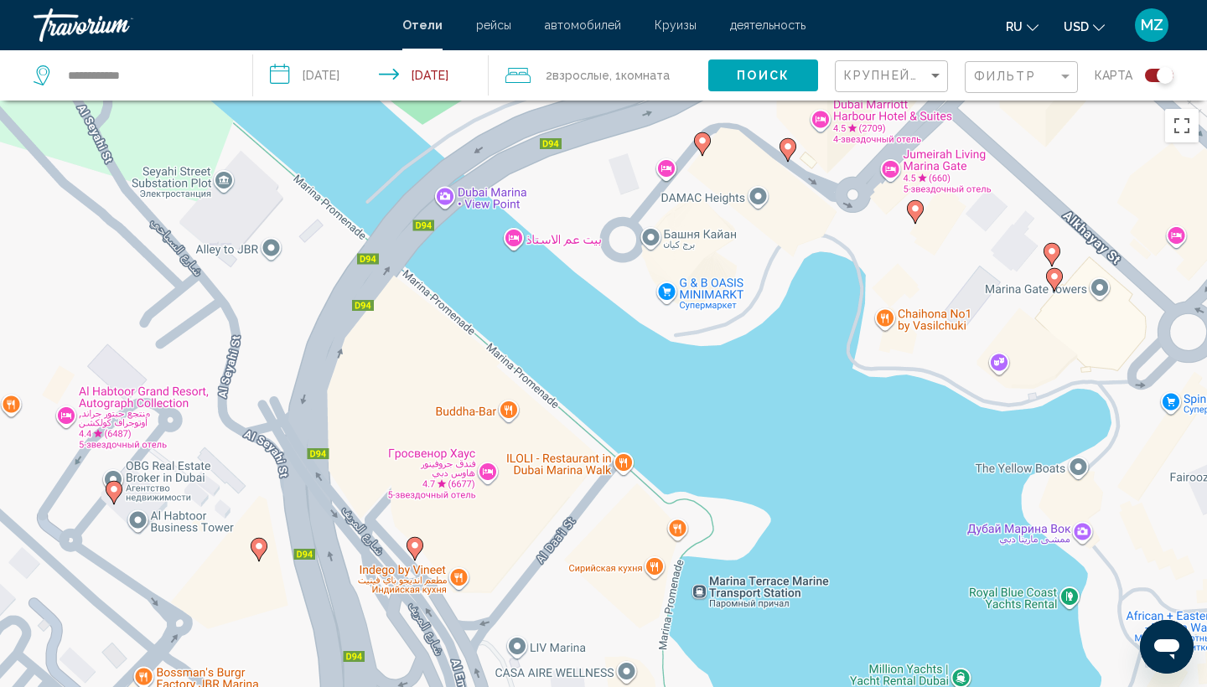
drag, startPoint x: 886, startPoint y: 464, endPoint x: 852, endPoint y: 568, distance: 109.5
click at [852, 569] on div "Чтобы активировать перетаскивание с помощью клавиатуры, нажмите Alt + Ввод. Пос…" at bounding box center [603, 444] width 1207 height 687
click at [1057, 283] on icon "Main content" at bounding box center [1054, 279] width 15 height 22
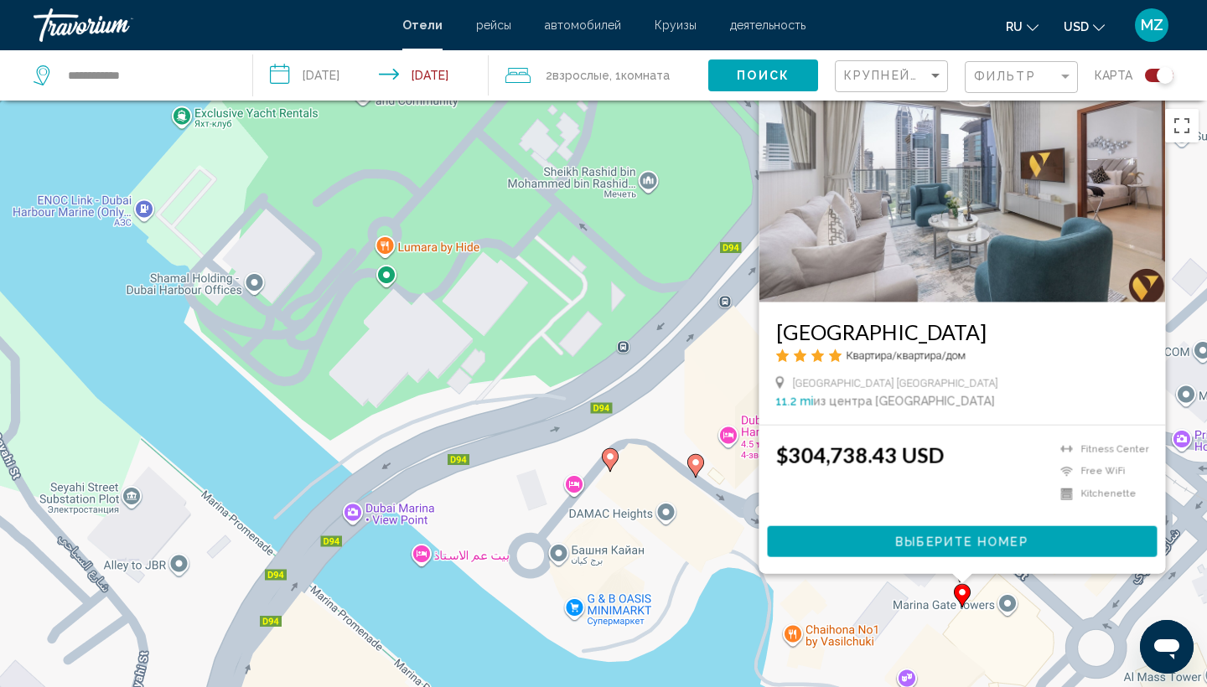
drag, startPoint x: 688, startPoint y: 371, endPoint x: 708, endPoint y: 230, distance: 142.2
click at [708, 230] on div "Чтобы активировать перетаскивание с помощью клавиатуры, нажмите Alt + Ввод. Пос…" at bounding box center [603, 444] width 1207 height 687
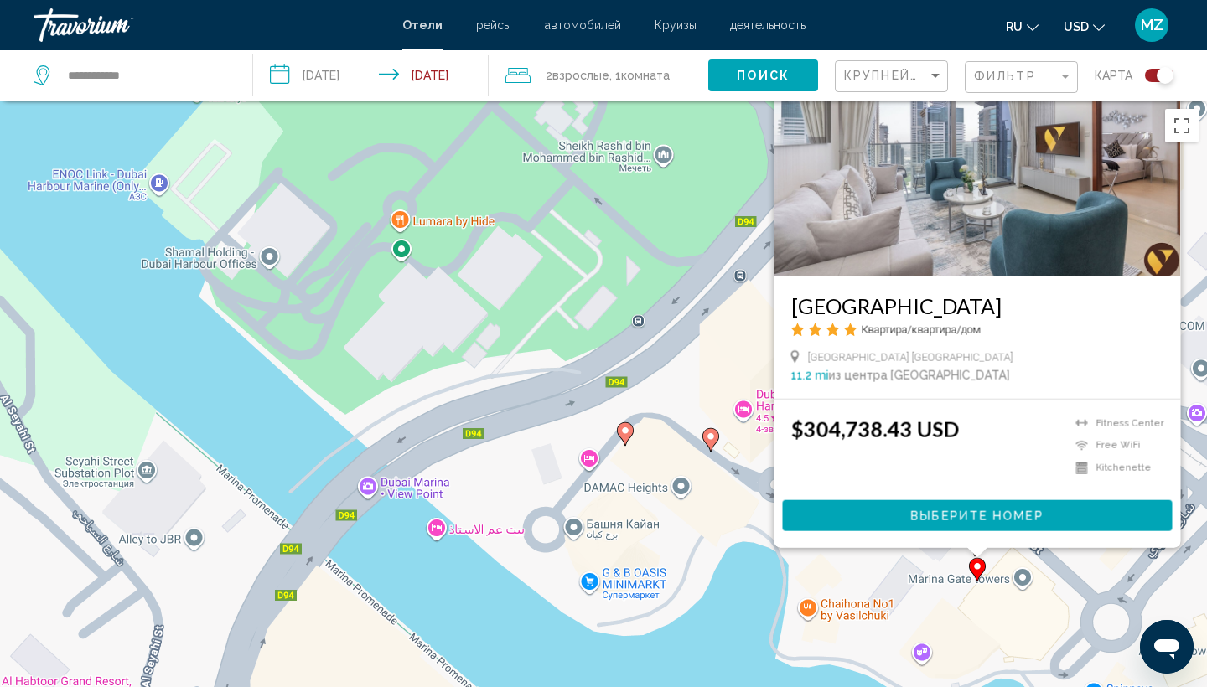
click at [869, 558] on div "Чтобы активировать перетаскивание с помощью клавиатуры, нажмите Alt + Ввод. Пос…" at bounding box center [603, 444] width 1207 height 687
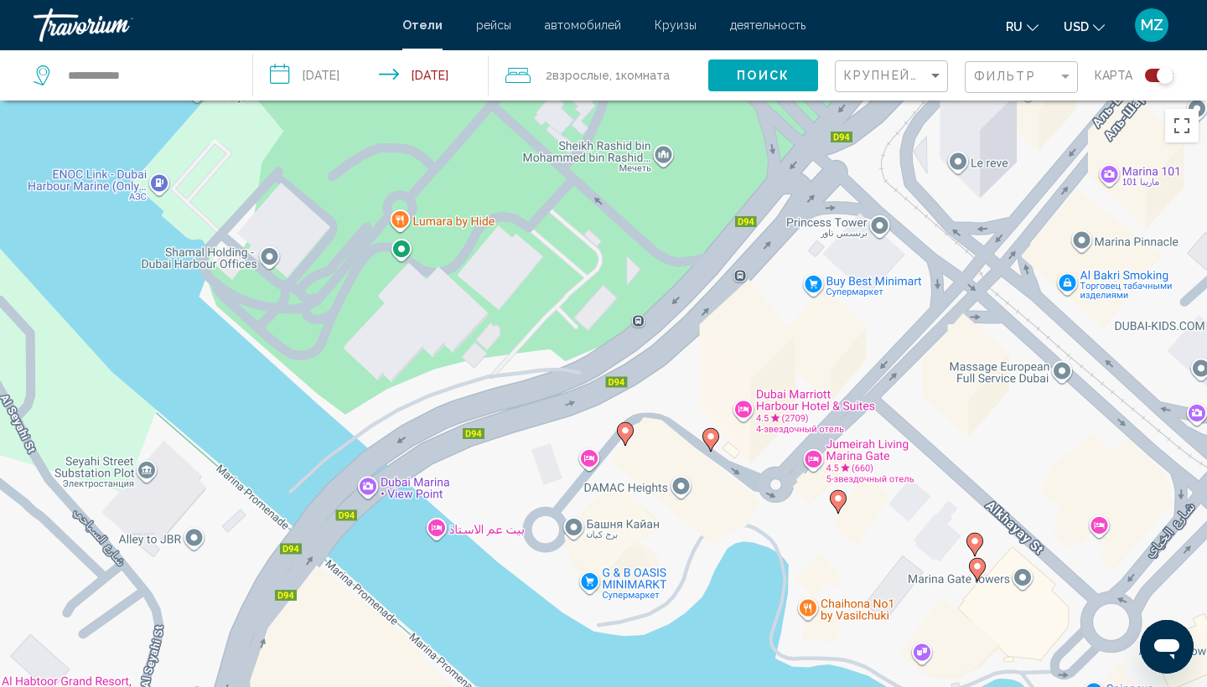
click at [978, 542] on image "Main content" at bounding box center [975, 542] width 10 height 10
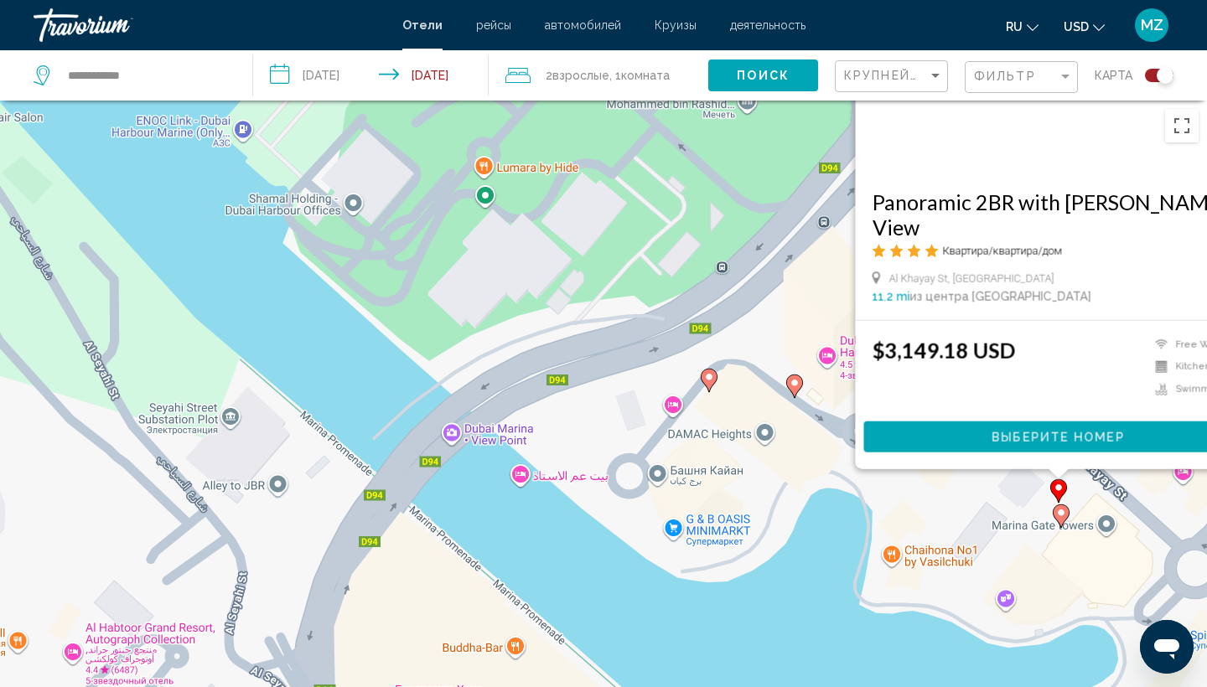
drag, startPoint x: 602, startPoint y: 499, endPoint x: 708, endPoint y: 273, distance: 249.0
click at [708, 273] on div "Чтобы активировать перетаскивание с помощью клавиатуры, нажмите Alt + Ввод. Пос…" at bounding box center [603, 444] width 1207 height 687
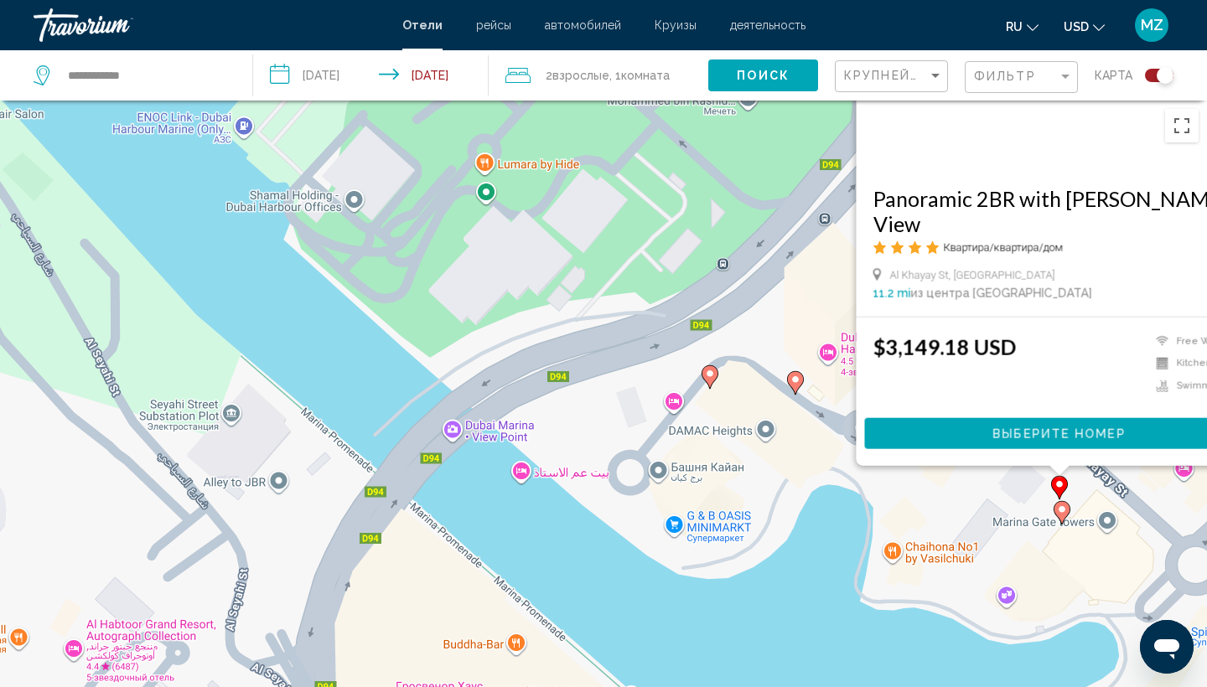
click at [708, 273] on div "Чтобы активировать перетаскивание с помощью клавиатуры, нажмите Alt + Ввод. Пос…" at bounding box center [603, 444] width 1207 height 687
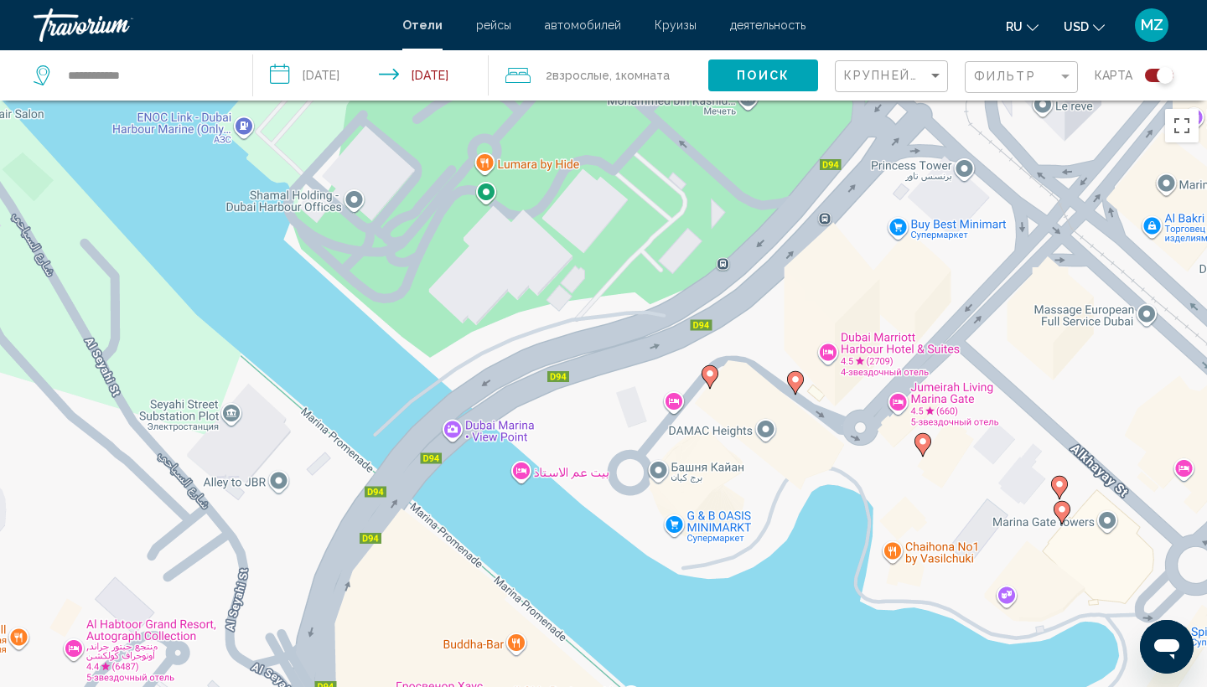
click at [717, 379] on gmp-advanced-marker "Main content" at bounding box center [710, 377] width 17 height 25
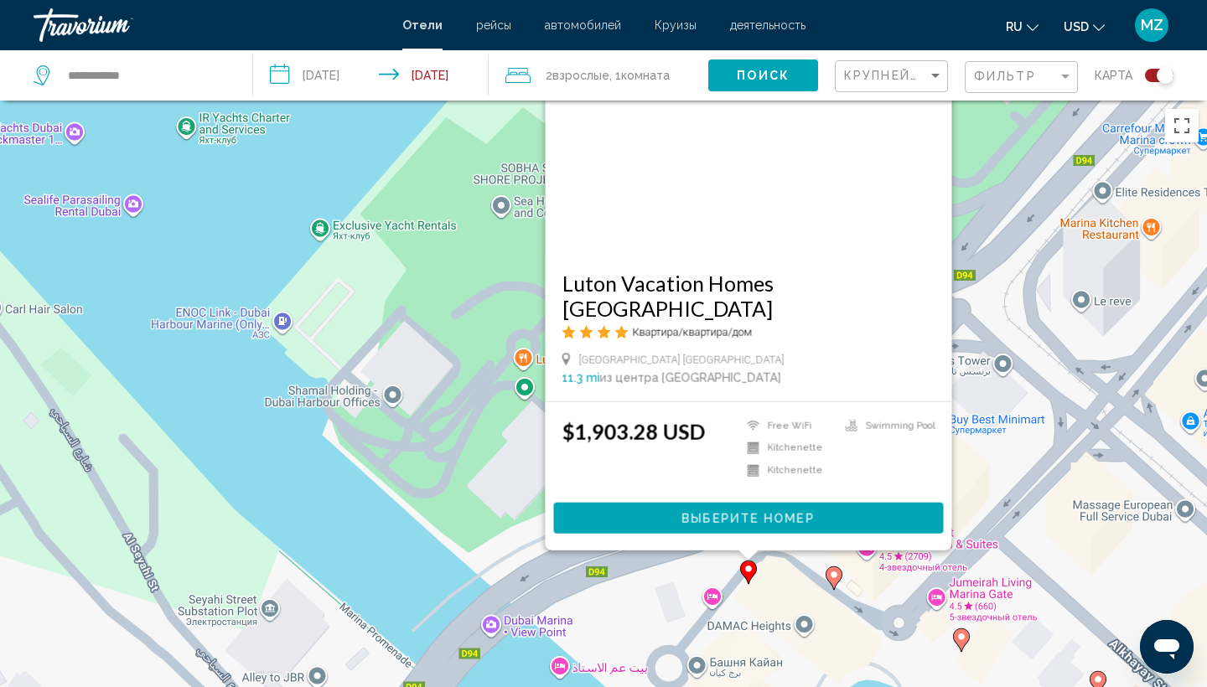
drag, startPoint x: 423, startPoint y: 438, endPoint x: 476, endPoint y: 231, distance: 213.7
click at [476, 231] on div "Чтобы активировать перетаскивание с помощью клавиатуры, нажмите Alt + Ввод. Пос…" at bounding box center [603, 444] width 1207 height 687
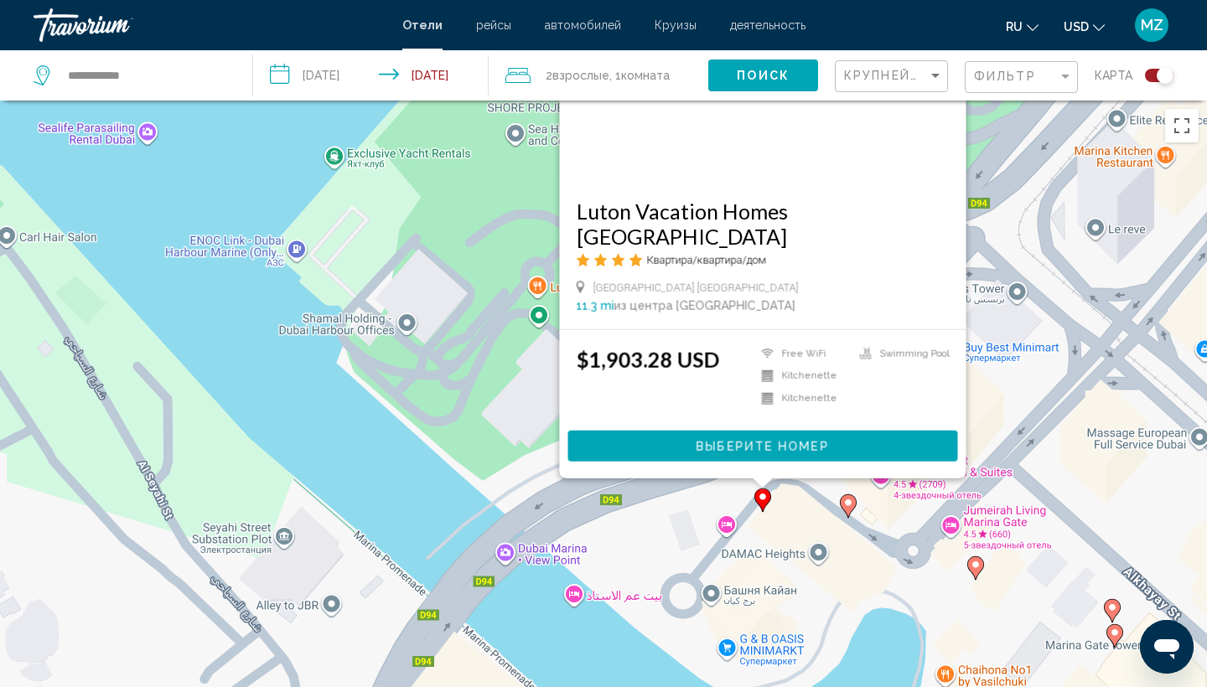
click at [853, 504] on icon "Main content" at bounding box center [848, 506] width 15 height 22
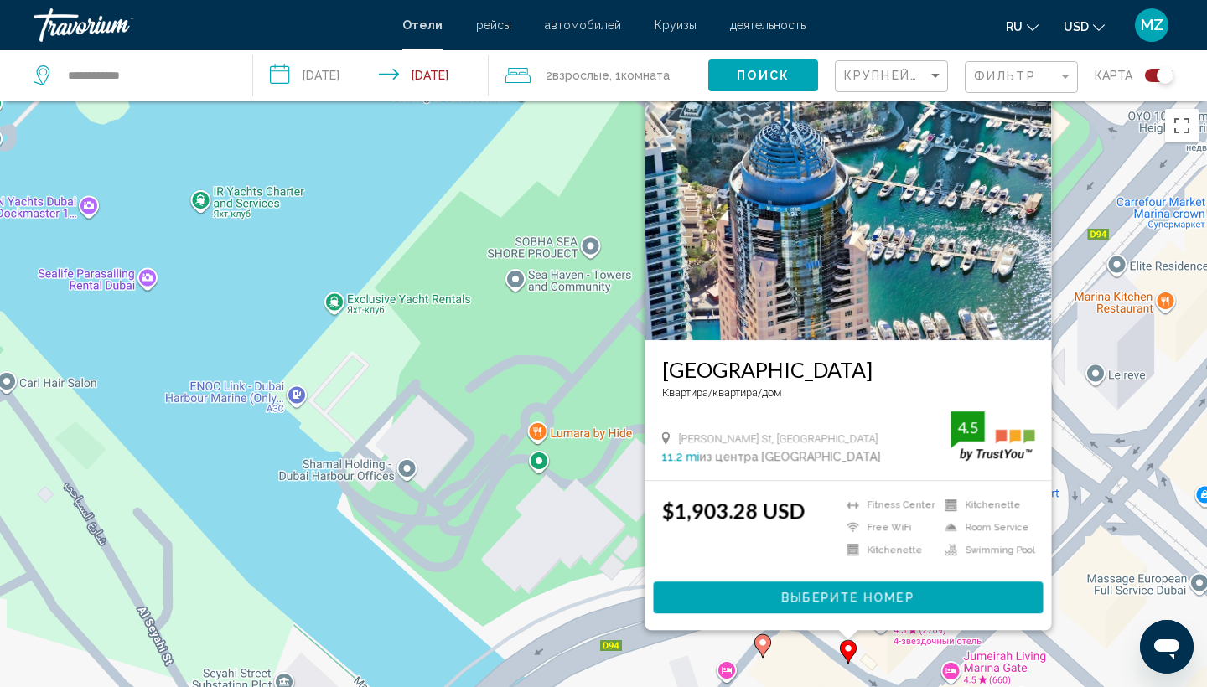
drag, startPoint x: 615, startPoint y: 513, endPoint x: 615, endPoint y: 395, distance: 118.2
click at [615, 396] on div "Чтобы активировать перетаскивание с помощью клавиатуры, нажмите Alt + Ввод. Пос…" at bounding box center [603, 444] width 1207 height 687
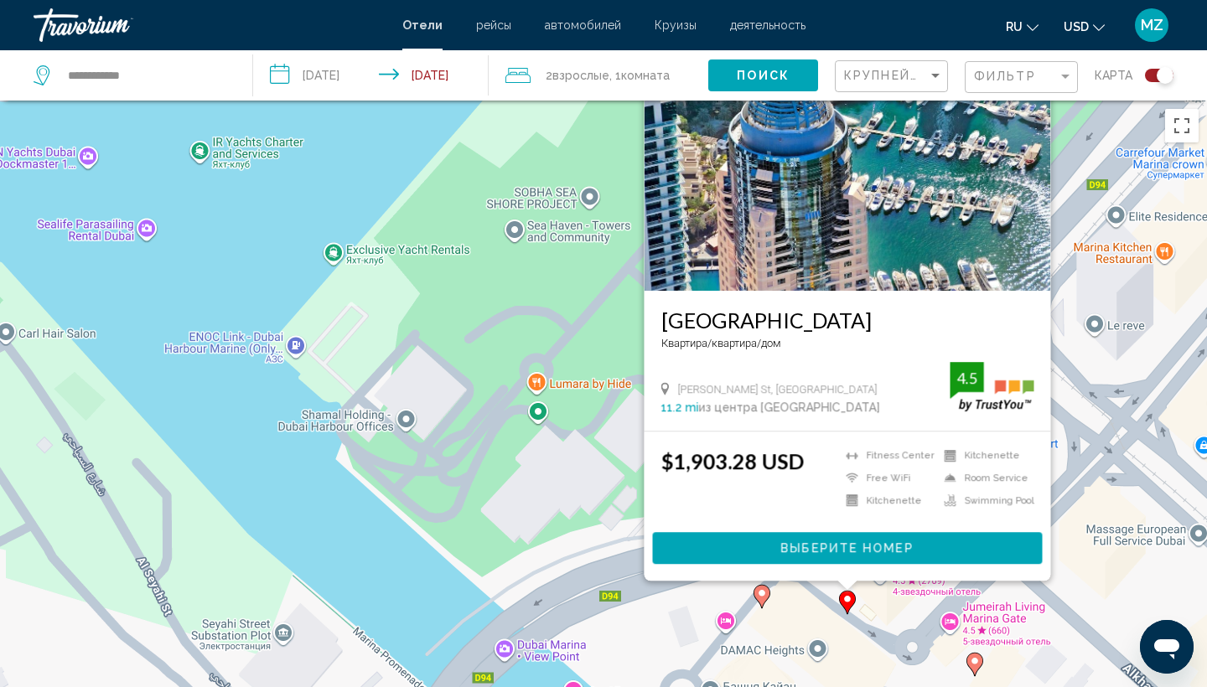
click at [615, 395] on div "Чтобы активировать перетаскивание с помощью клавиатуры, нажмите Alt + Ввод. Пос…" at bounding box center [603, 444] width 1207 height 687
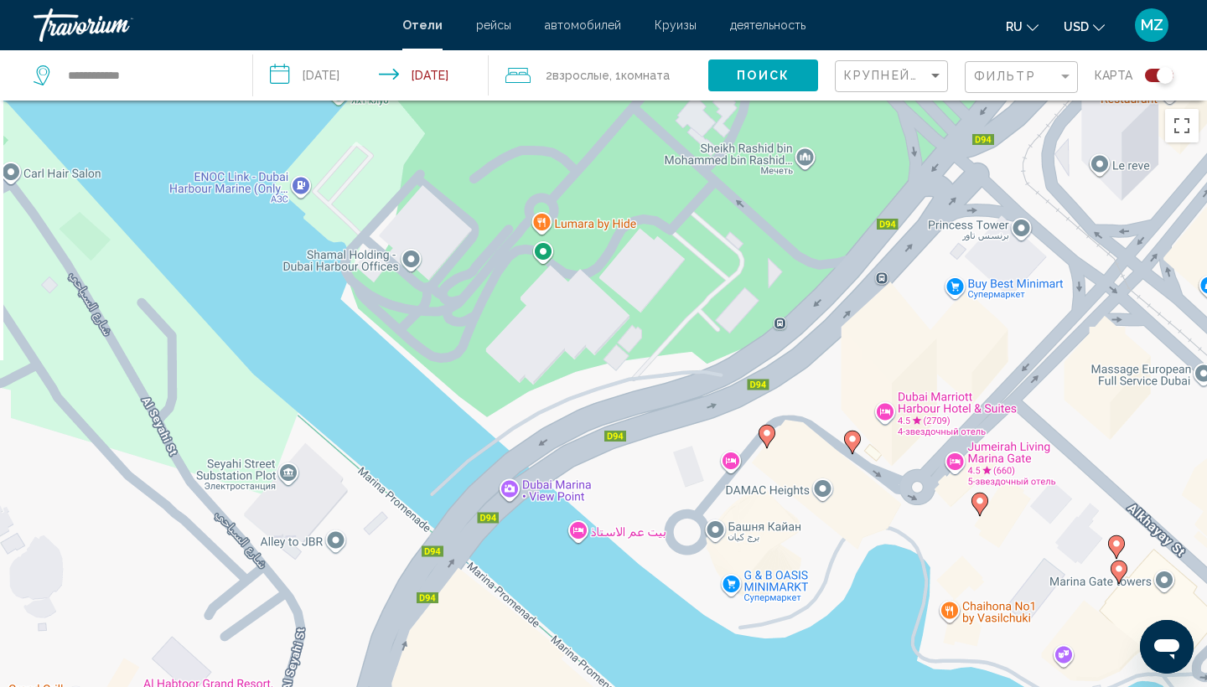
drag, startPoint x: 580, startPoint y: 490, endPoint x: 606, endPoint y: 173, distance: 318.8
click at [606, 174] on div "Чтобы активировать перетаскивание с помощью клавиатуры, нажмите Alt + Ввод. Пос…" at bounding box center [603, 444] width 1207 height 687
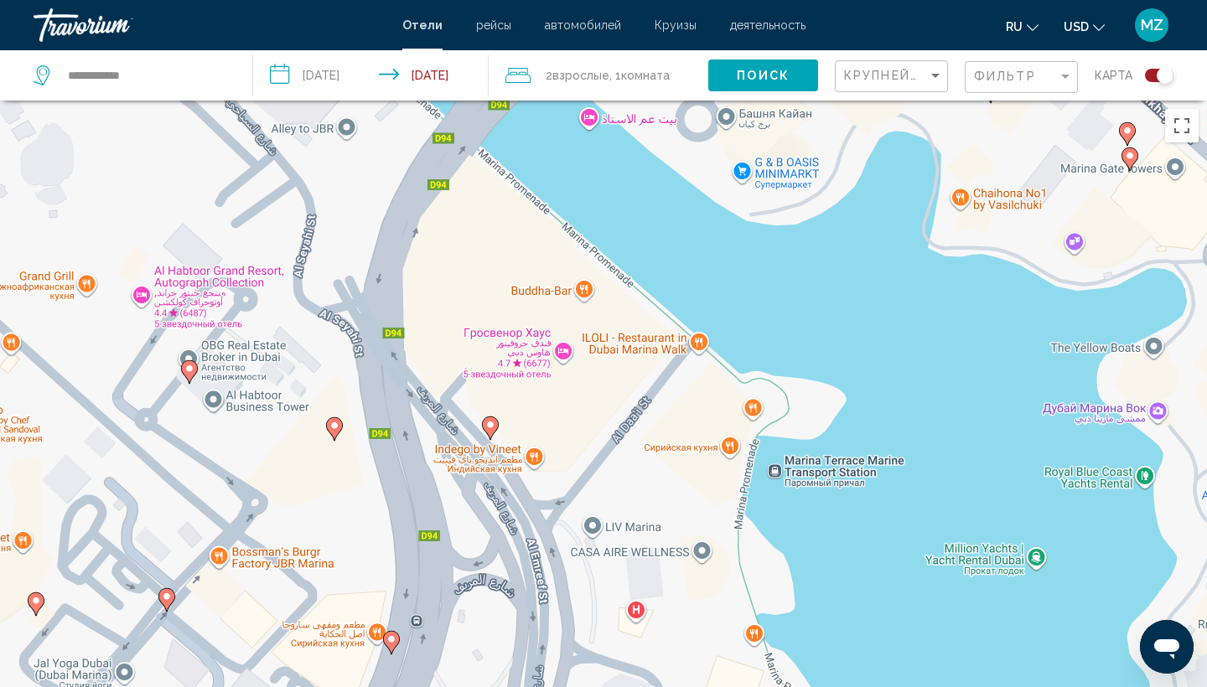
drag, startPoint x: 620, startPoint y: 379, endPoint x: 606, endPoint y: 154, distance: 225.1
click at [606, 155] on div "Чтобы активировать перетаскивание с помощью клавиатуры, нажмите Alt + Ввод. Пос…" at bounding box center [603, 444] width 1207 height 687
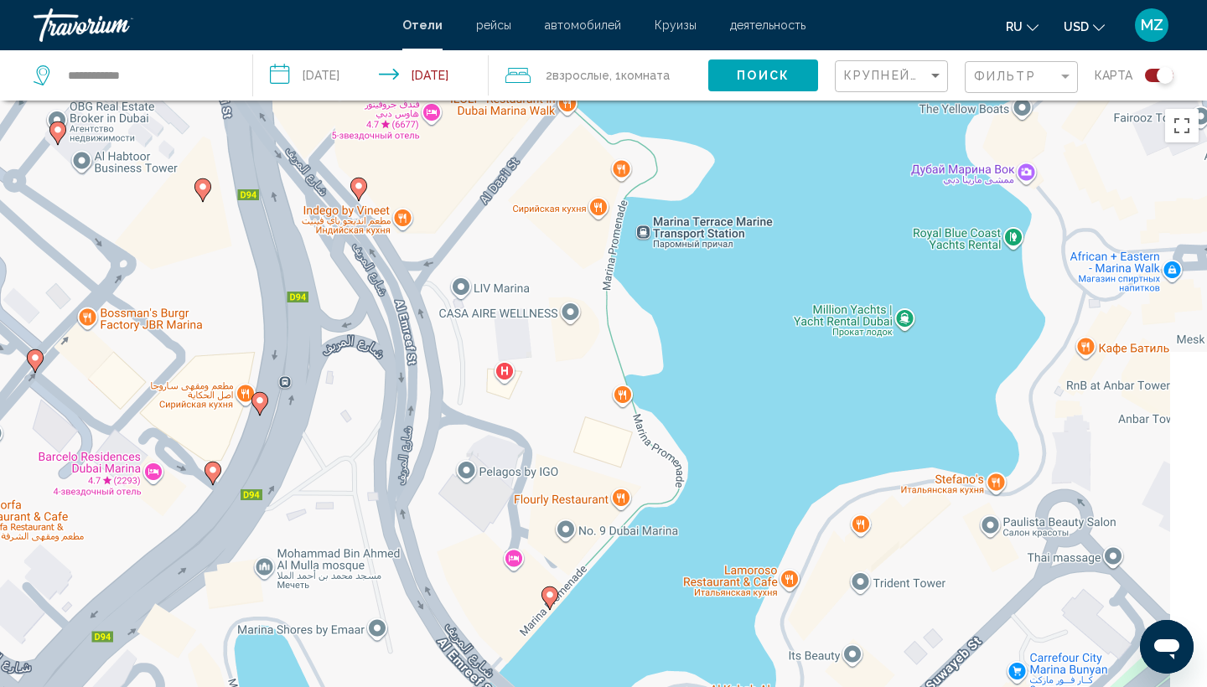
drag, startPoint x: 875, startPoint y: 508, endPoint x: 734, endPoint y: 235, distance: 307.5
click at [734, 235] on div "Чтобы активировать перетаскивание с помощью клавиатуры, нажмите Alt + Ввод. Пос…" at bounding box center [603, 444] width 1207 height 687
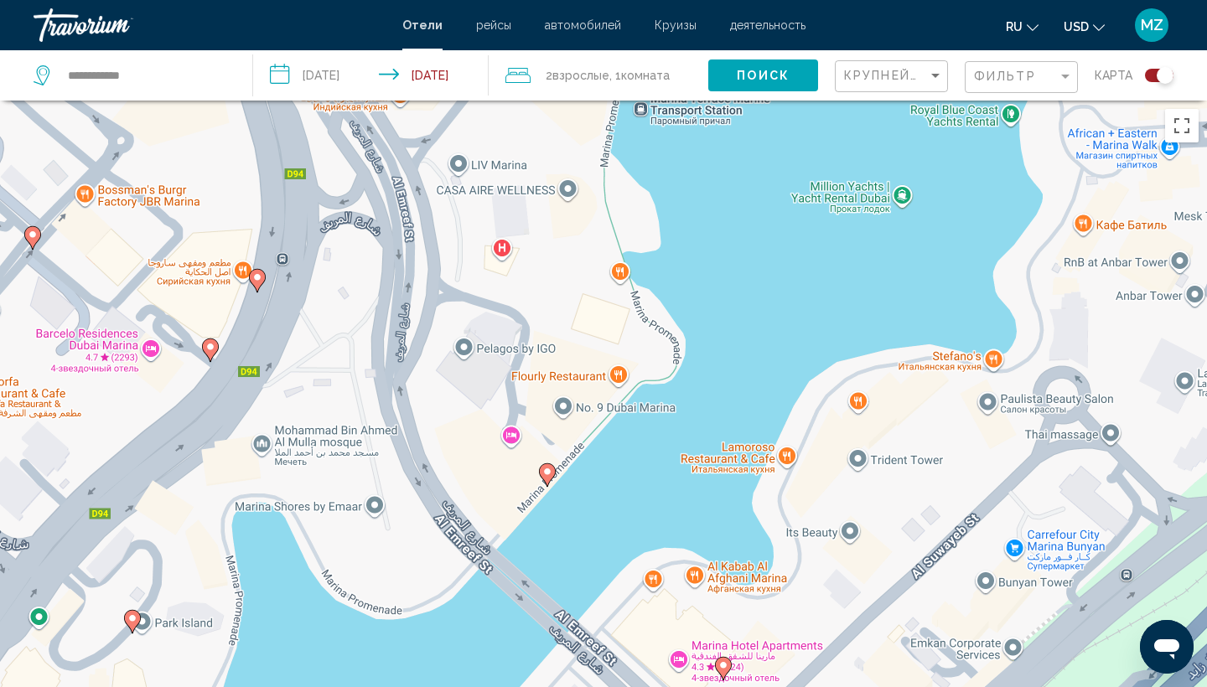
drag, startPoint x: 781, startPoint y: 208, endPoint x: 817, endPoint y: 186, distance: 41.4
click at [817, 186] on div "Чтобы активировать перетаскивание с помощью клавиатуры, нажмите Alt + Ввод. Пос…" at bounding box center [603, 444] width 1207 height 687
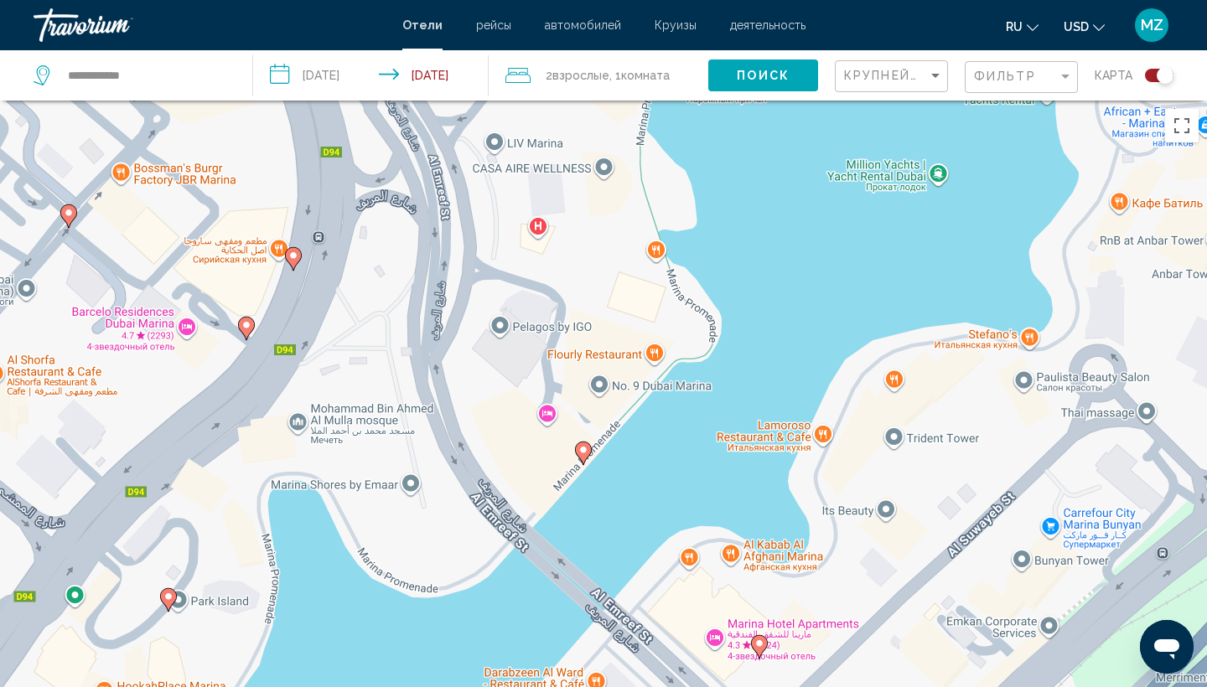
click at [587, 450] on image "Main content" at bounding box center [583, 450] width 10 height 10
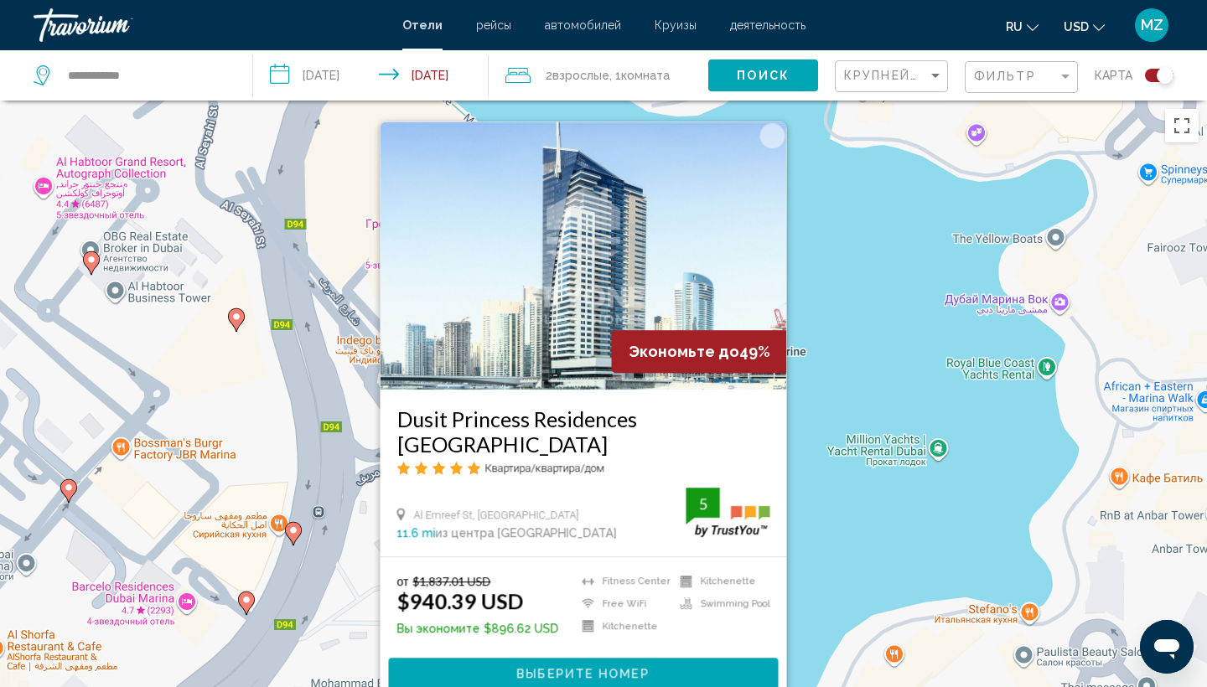
click at [853, 506] on div "Чтобы активировать перетаскивание с помощью клавиатуры, нажмите Alt + Ввод. Пос…" at bounding box center [603, 444] width 1207 height 687
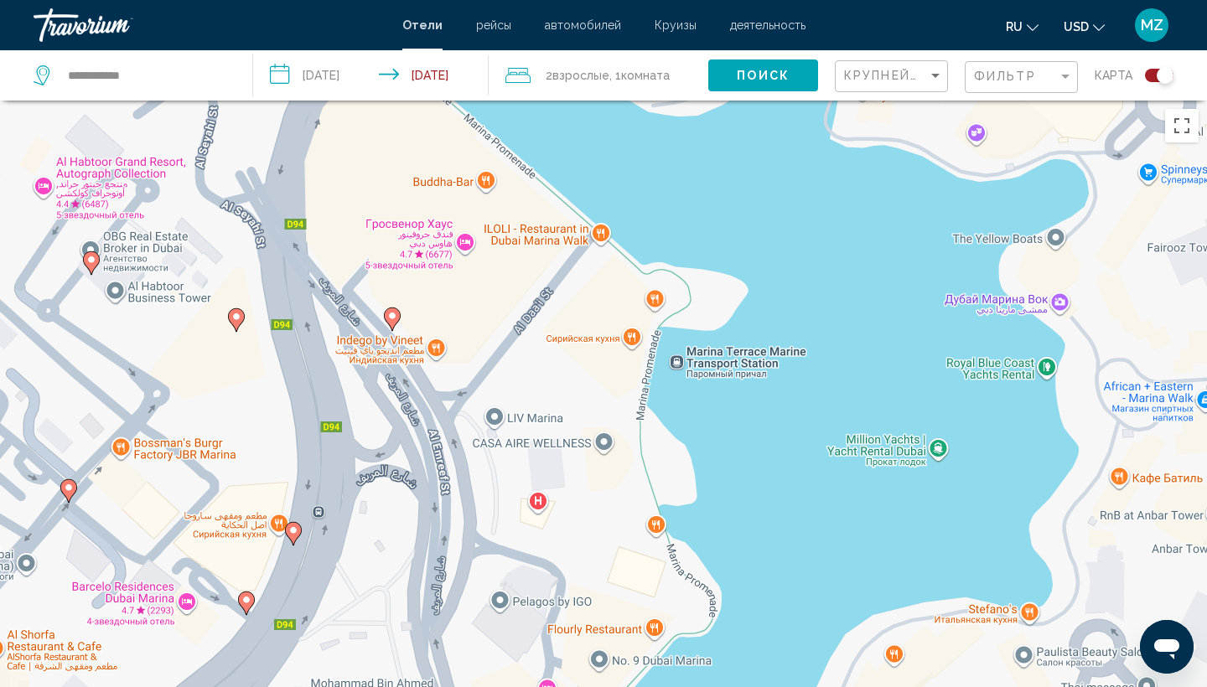
click at [888, 251] on div "Чтобы активировать перетаскивание с помощью клавиатуры, нажмите Alt + Ввод. Пос…" at bounding box center [603, 444] width 1207 height 687
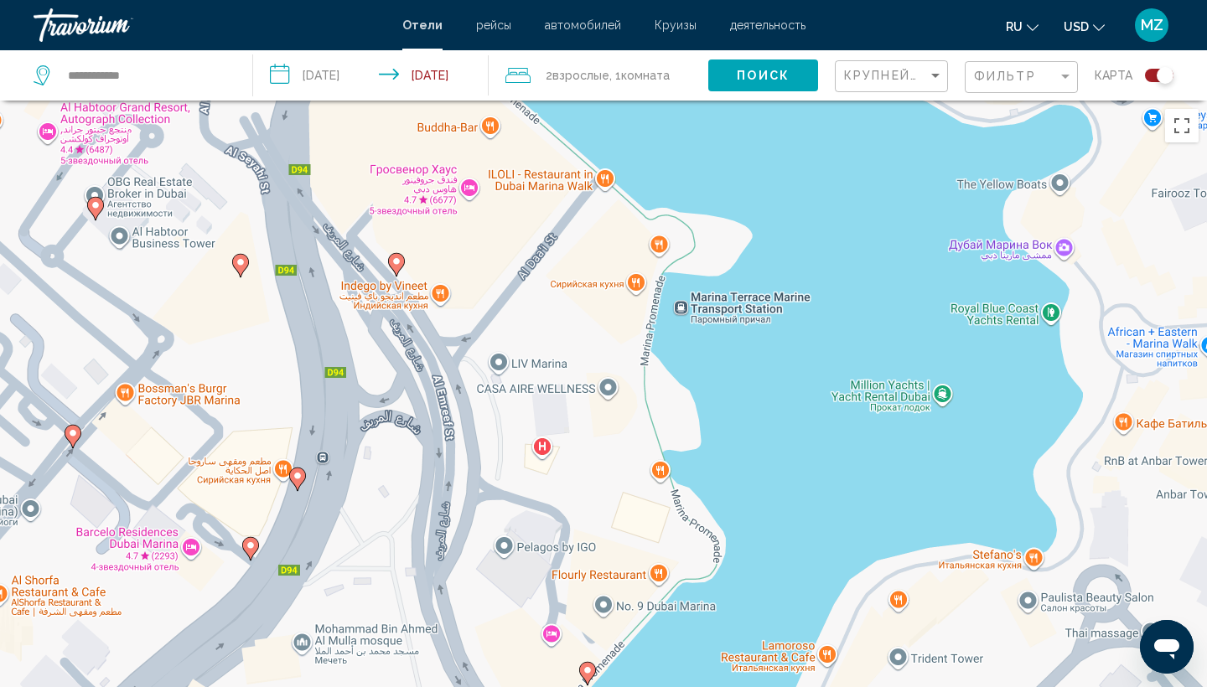
drag, startPoint x: 787, startPoint y: 509, endPoint x: 853, endPoint y: 112, distance: 401.9
click at [848, 118] on div "Чтобы активировать перетаскивание с помощью клавиатуры, нажмите Alt + Ввод. Пос…" at bounding box center [603, 444] width 1207 height 687
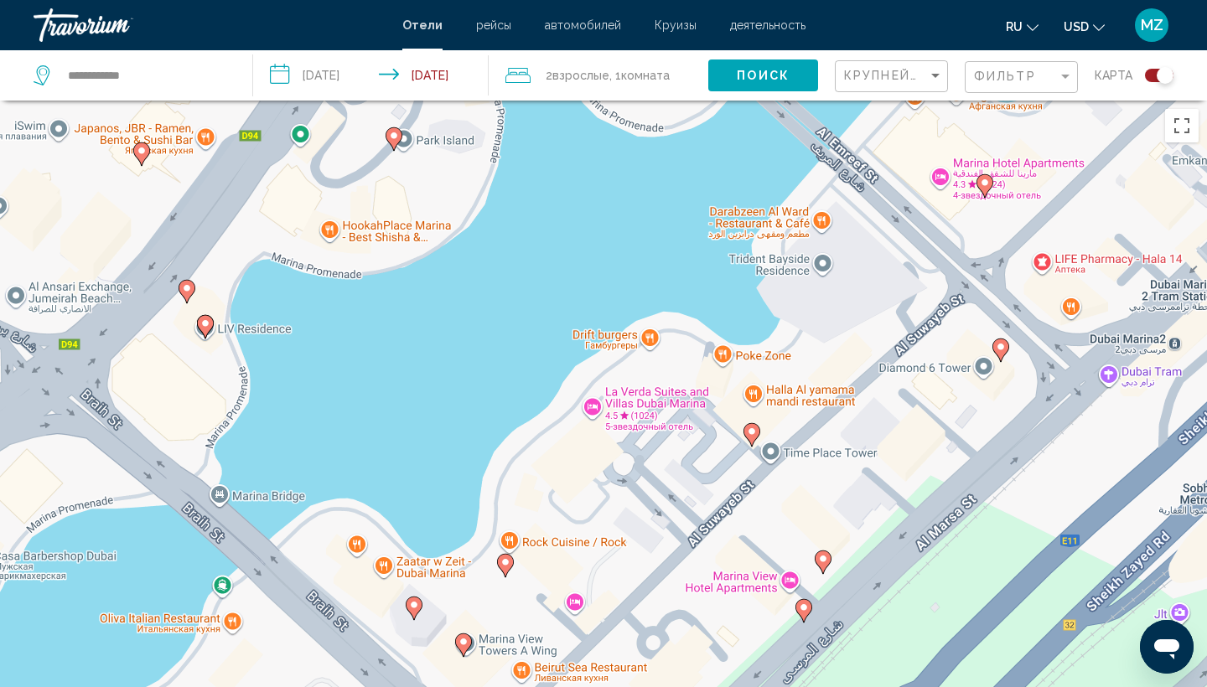
drag, startPoint x: 726, startPoint y: 284, endPoint x: 864, endPoint y: -4, distance: 319.5
click at [864, 0] on html "**********" at bounding box center [603, 343] width 1207 height 687
click at [391, 139] on image "Main content" at bounding box center [394, 136] width 10 height 10
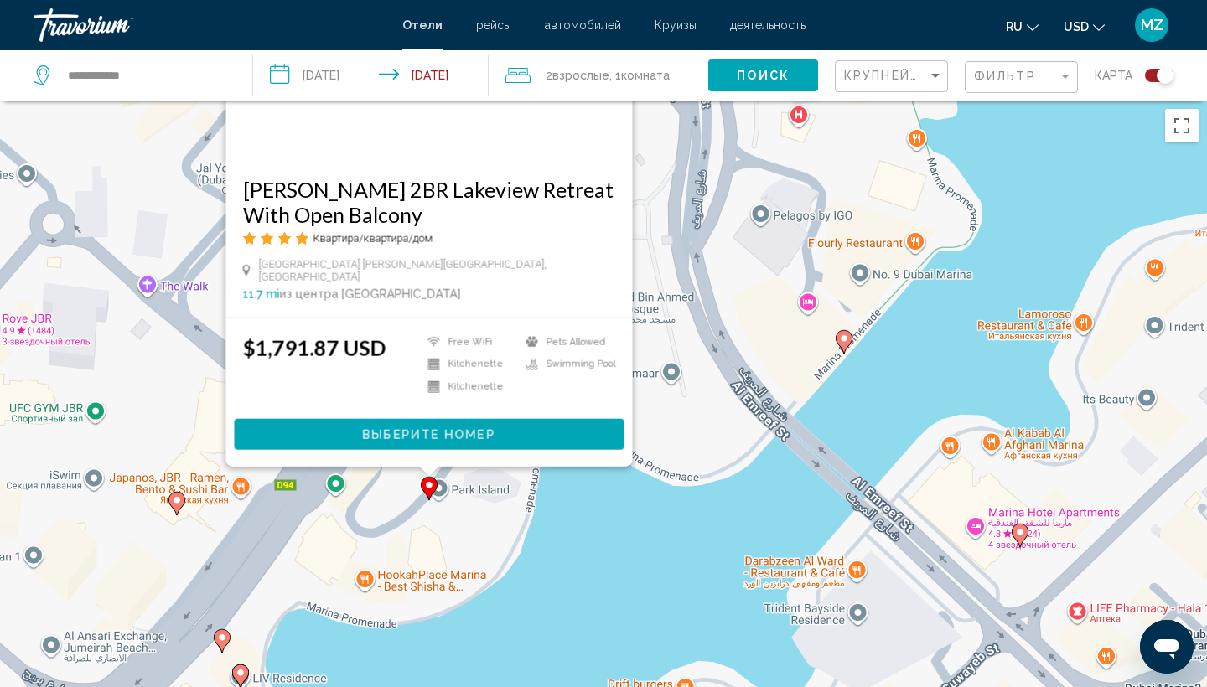
drag, startPoint x: 717, startPoint y: 557, endPoint x: 776, endPoint y: 293, distance: 270.7
click at [775, 293] on div "Чтобы активировать перетаскивание с помощью клавиатуры, нажмите Alt + Ввод. Пос…" at bounding box center [603, 444] width 1207 height 687
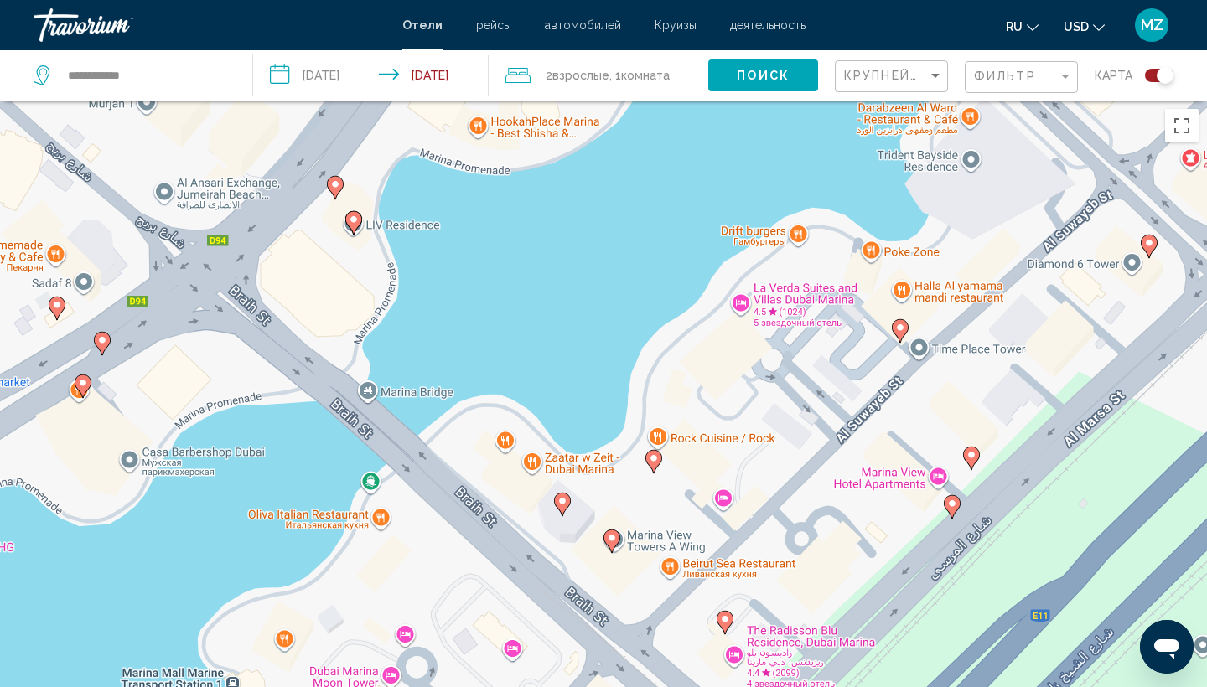
drag, startPoint x: 729, startPoint y: 501, endPoint x: 798, endPoint y: 80, distance: 426.5
click at [798, 101] on div "**********" at bounding box center [603, 495] width 1207 height 788
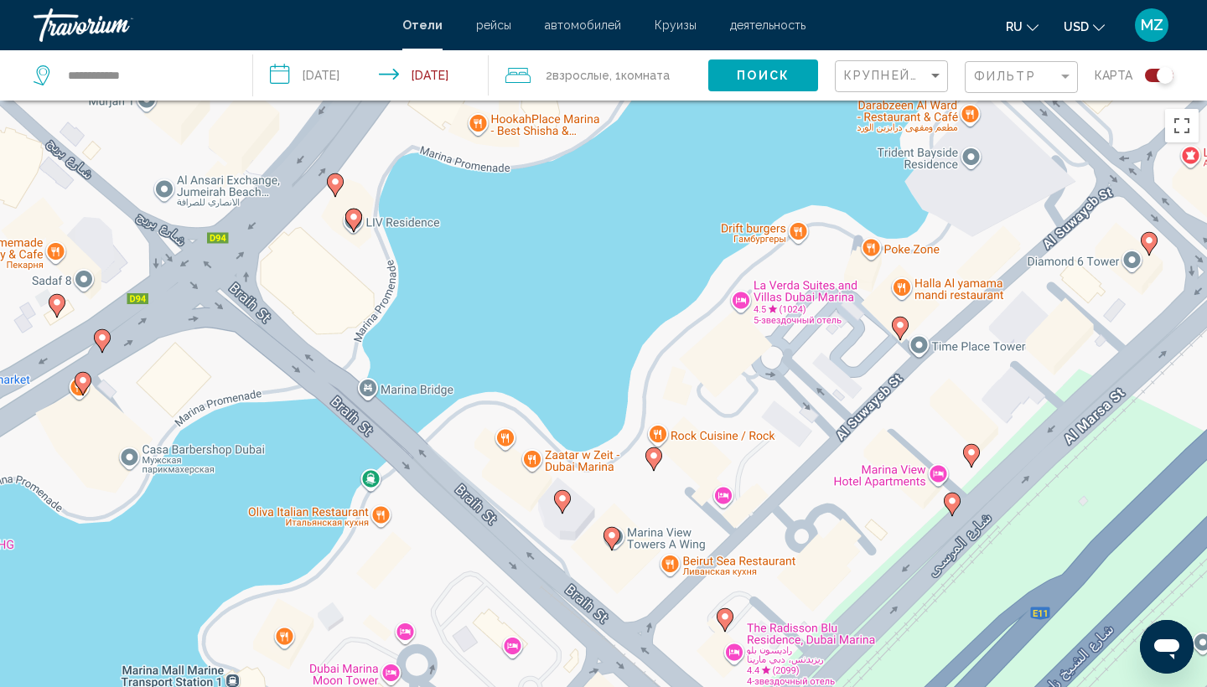
click at [567, 503] on image "Main content" at bounding box center [563, 499] width 10 height 10
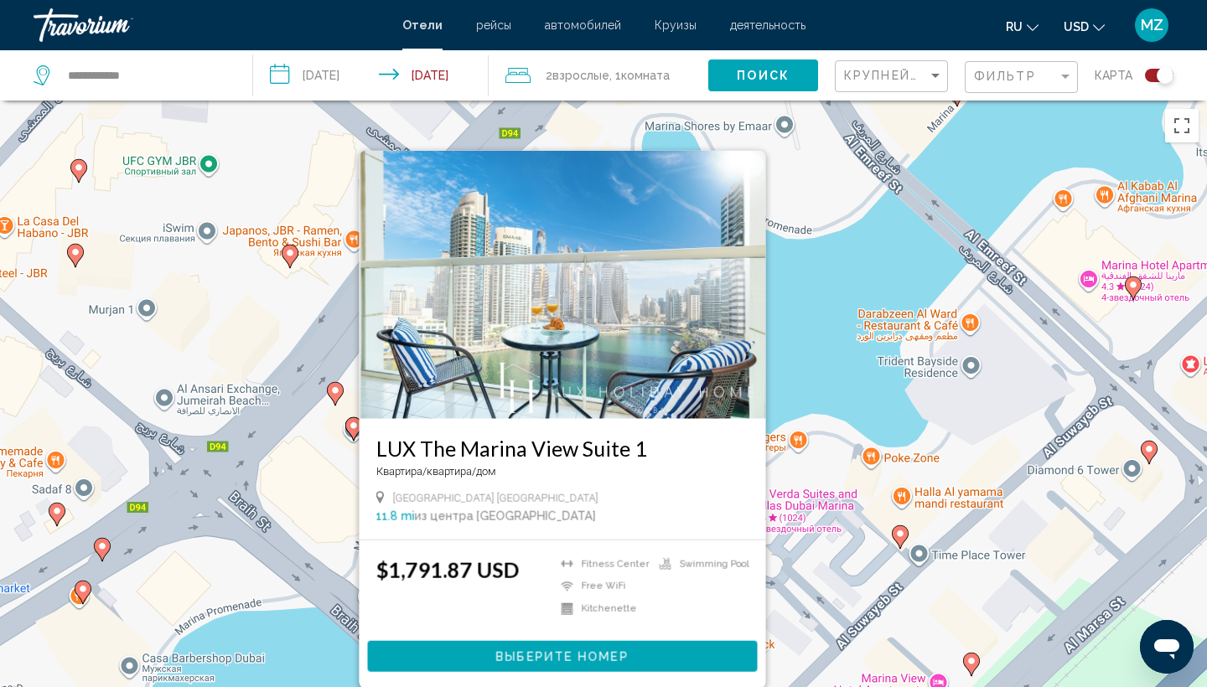
click at [780, 373] on div "Чтобы активировать перетаскивание с помощью клавиатуры, нажмите Alt + Ввод. Пос…" at bounding box center [603, 444] width 1207 height 687
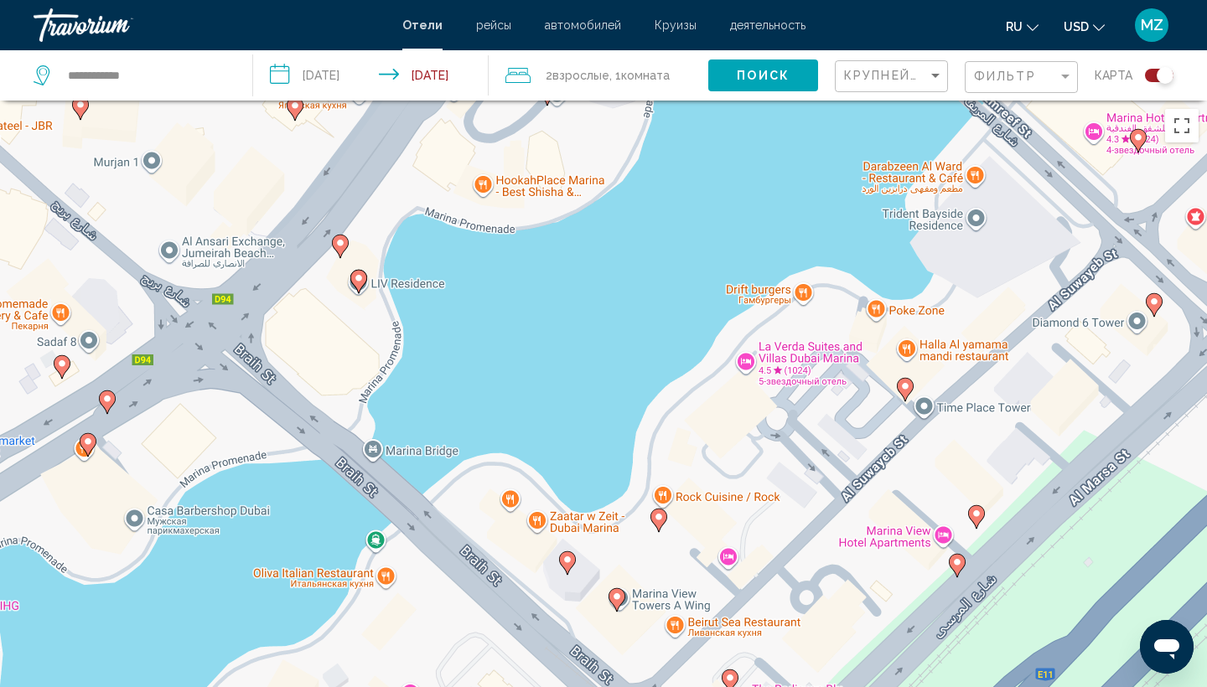
drag, startPoint x: 636, startPoint y: 644, endPoint x: 652, endPoint y: 436, distance: 208.6
click at [652, 435] on div "Чтобы активировать перетаскивание с помощью клавиатуры, нажмите Alt + Ввод. Пос…" at bounding box center [603, 444] width 1207 height 687
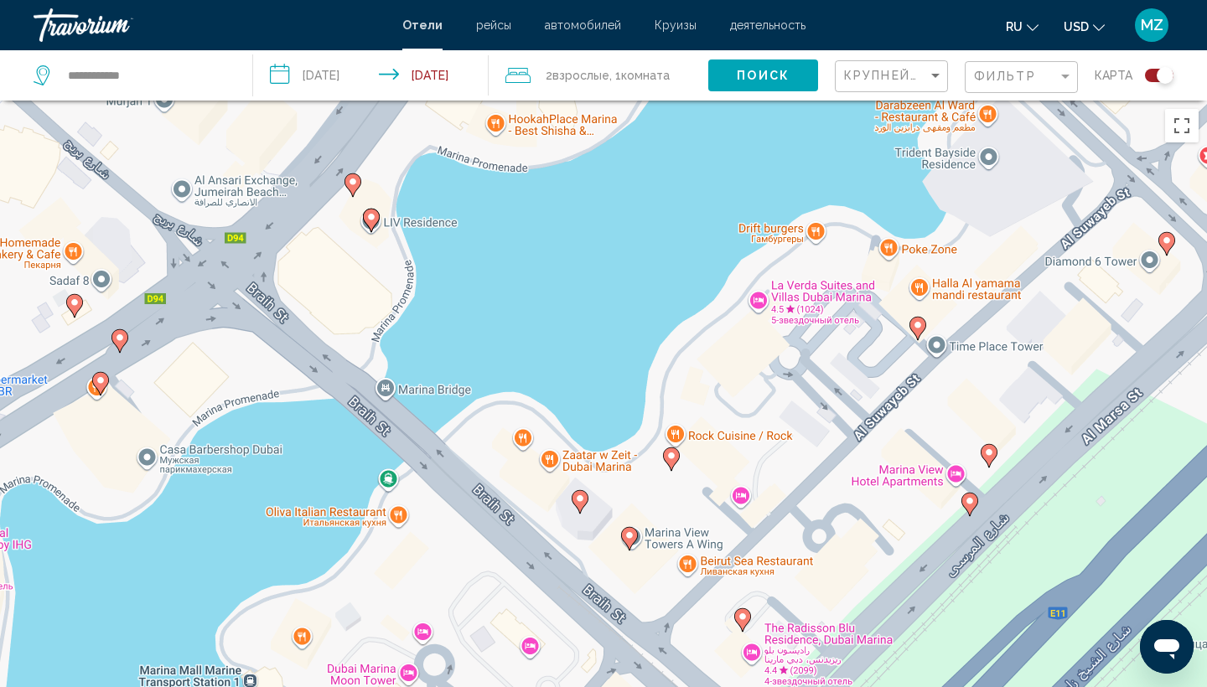
click at [674, 462] on icon "Main content" at bounding box center [671, 460] width 15 height 22
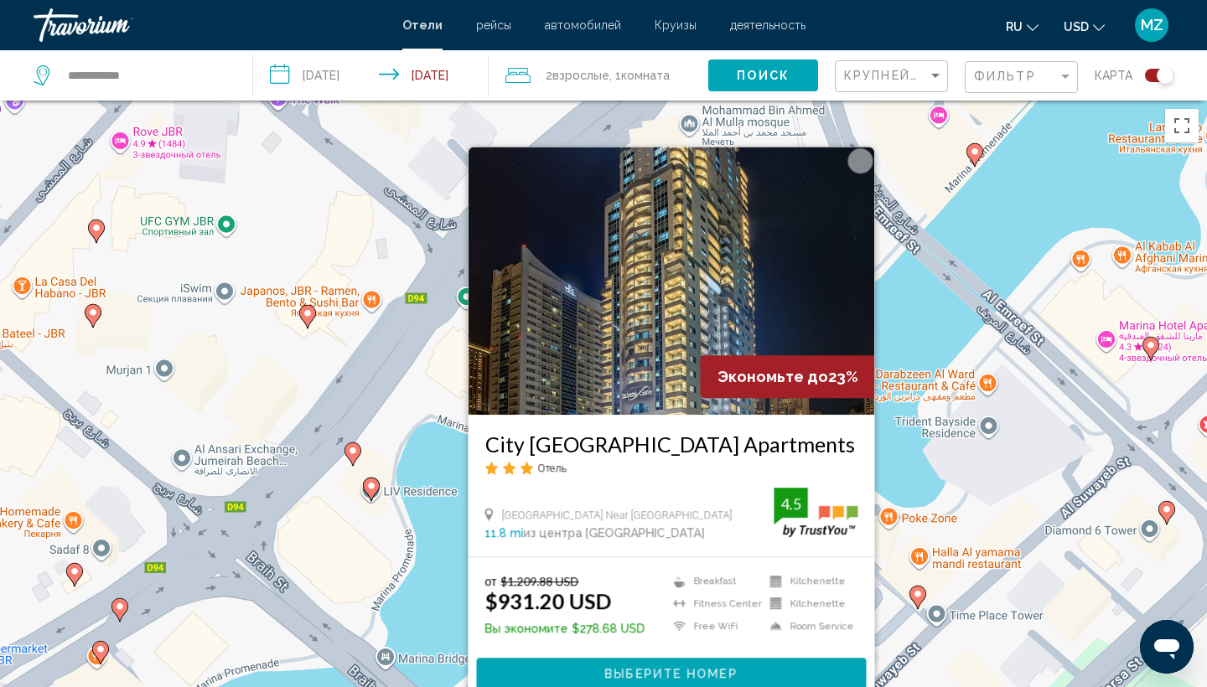
click at [376, 487] on icon "Main content" at bounding box center [371, 490] width 15 height 22
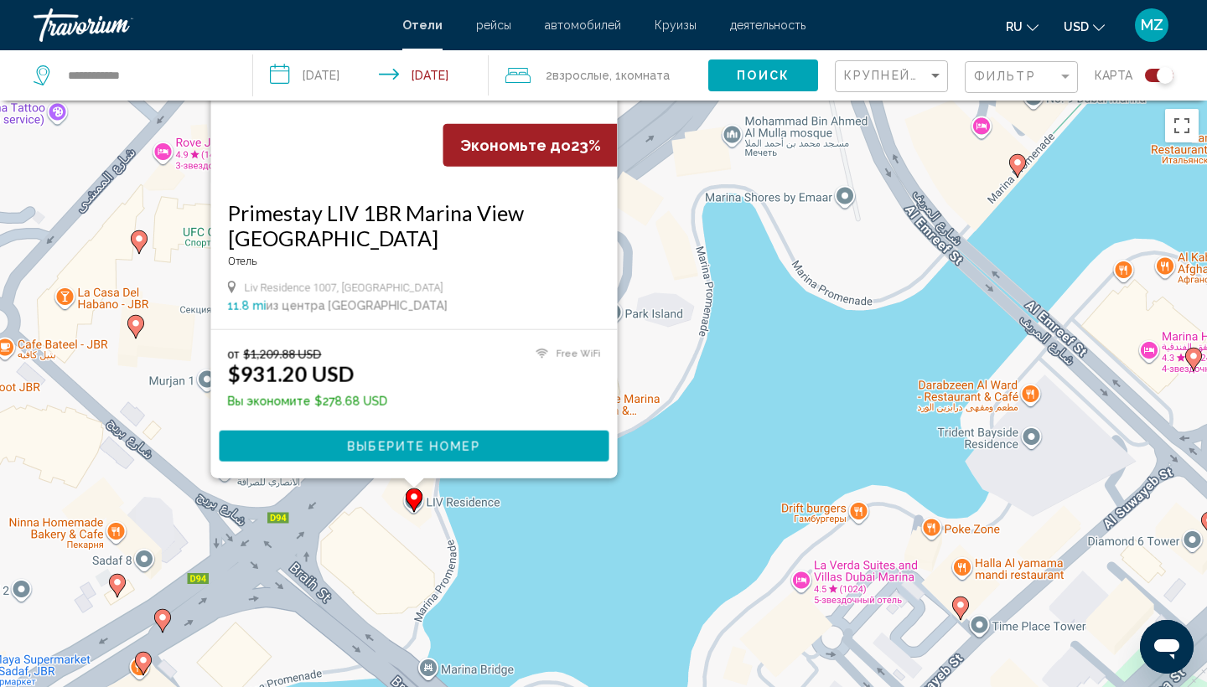
drag, startPoint x: 680, startPoint y: 619, endPoint x: 723, endPoint y: 406, distance: 217.2
click at [723, 405] on div "Чтобы активировать перетаскивание с помощью клавиатуры, нажмите Alt + Ввод. Пос…" at bounding box center [603, 444] width 1207 height 687
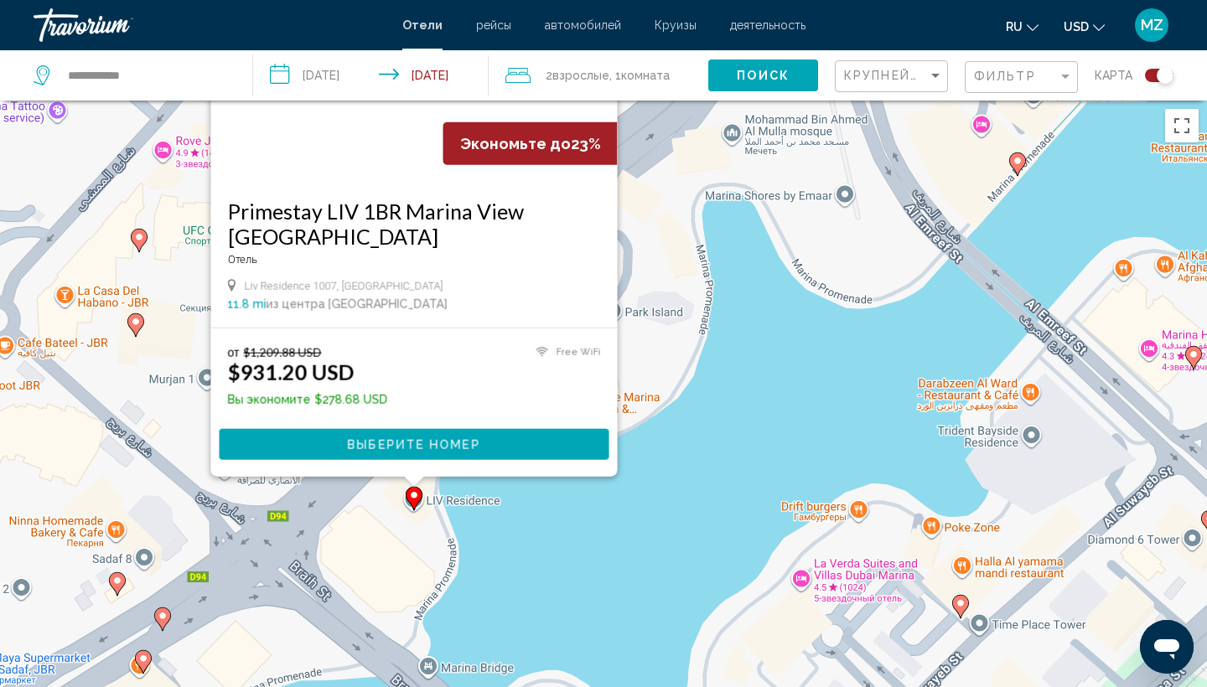
click at [579, 537] on div "Чтобы активировать перетаскивание с помощью клавиатуры, нажмите Alt + Ввод. Пос…" at bounding box center [603, 444] width 1207 height 687
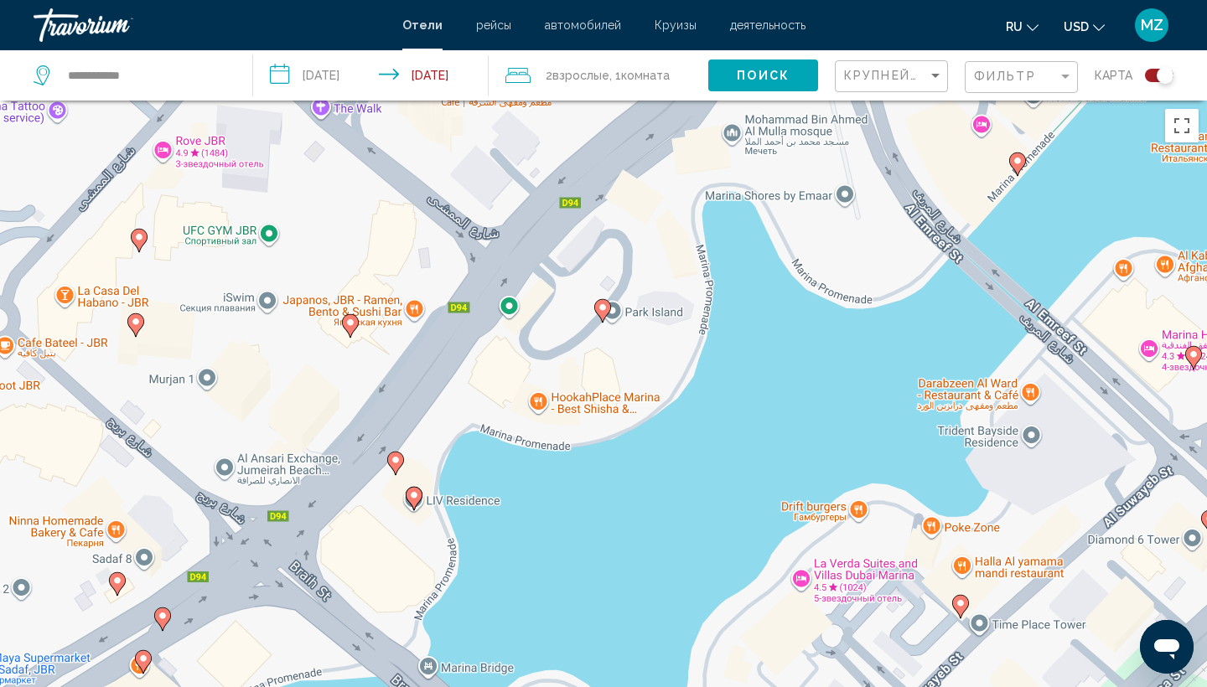
click at [402, 462] on icon "Main content" at bounding box center [395, 464] width 15 height 22
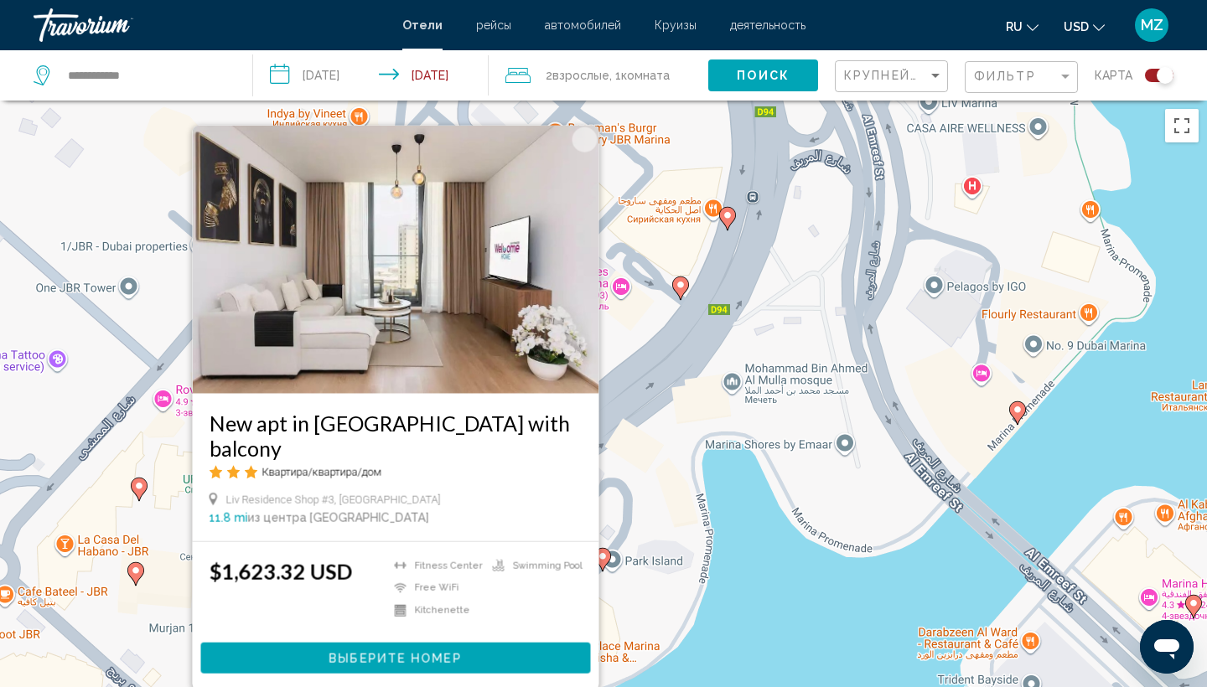
click at [771, 617] on div "Чтобы активировать перетаскивание с помощью клавиатуры, нажмите Alt + Ввод. Пос…" at bounding box center [603, 444] width 1207 height 687
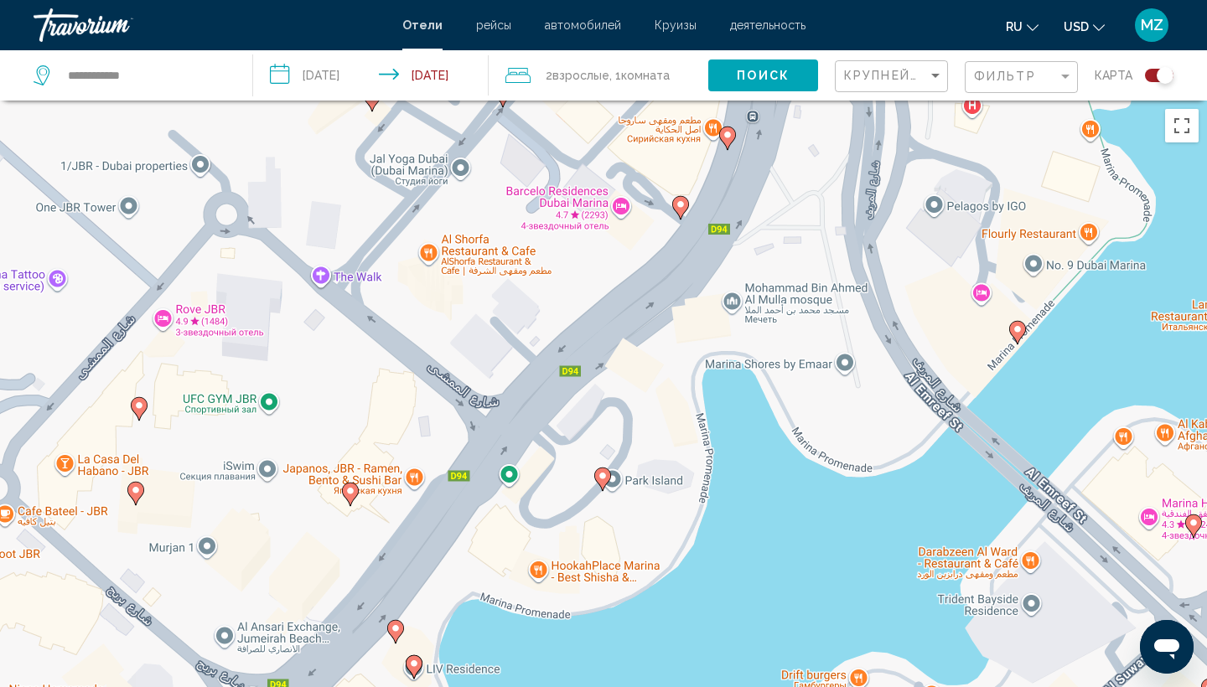
drag, startPoint x: 771, startPoint y: 618, endPoint x: 792, endPoint y: 369, distance: 249.9
click at [792, 371] on div "Чтобы активировать перетаскивание с помощью клавиатуры, нажмите Alt + Ввод. Пос…" at bounding box center [603, 444] width 1207 height 687
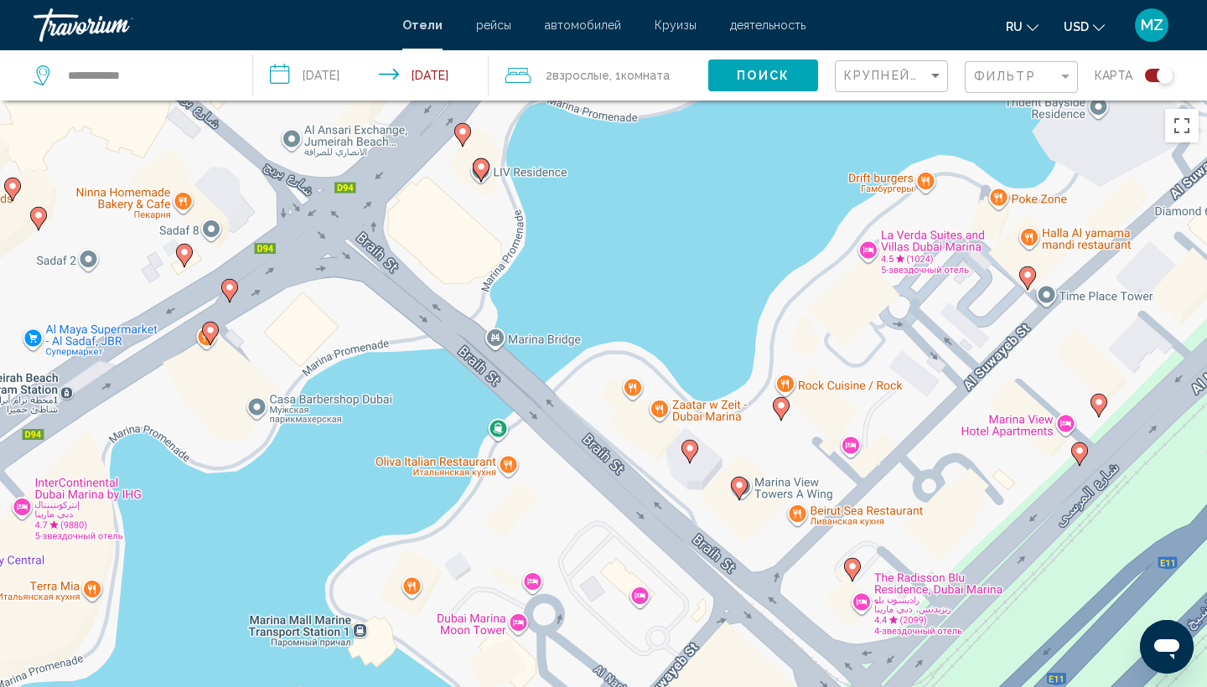
drag, startPoint x: 694, startPoint y: 490, endPoint x: 713, endPoint y: 290, distance: 200.5
click at [713, 291] on div "Чтобы активировать перетаскивание с помощью клавиатуры, нажмите Alt + Ввод. Пос…" at bounding box center [603, 444] width 1207 height 687
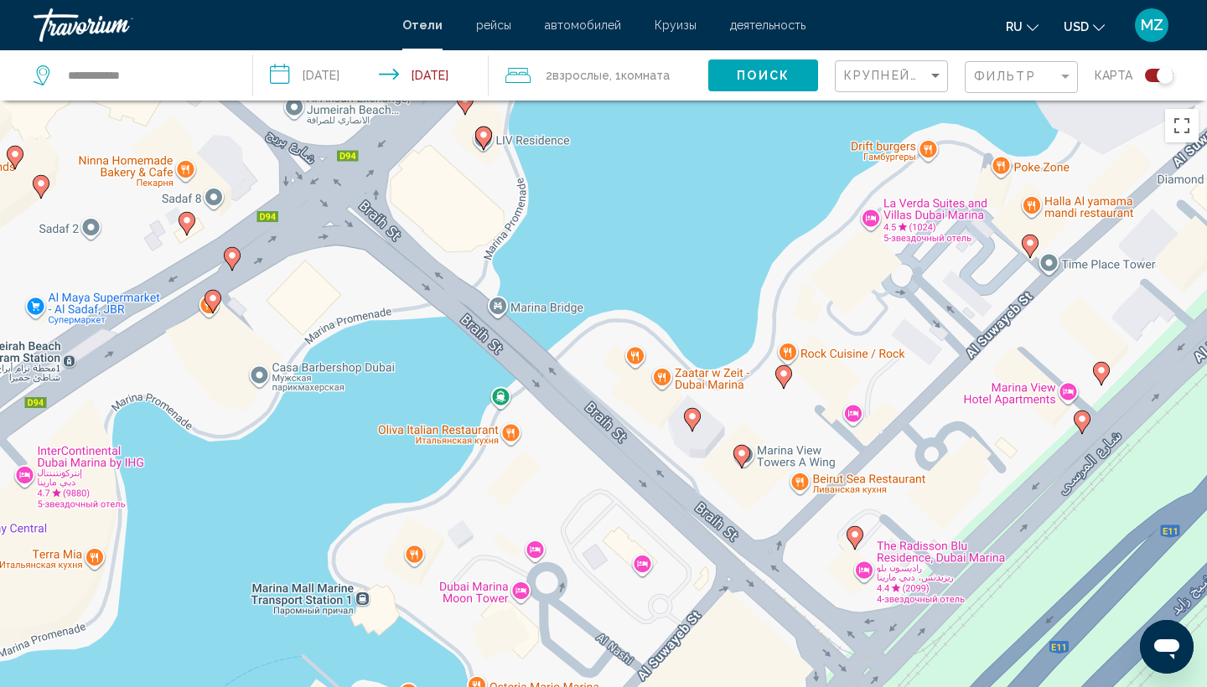
click at [693, 420] on image "Main content" at bounding box center [692, 417] width 10 height 10
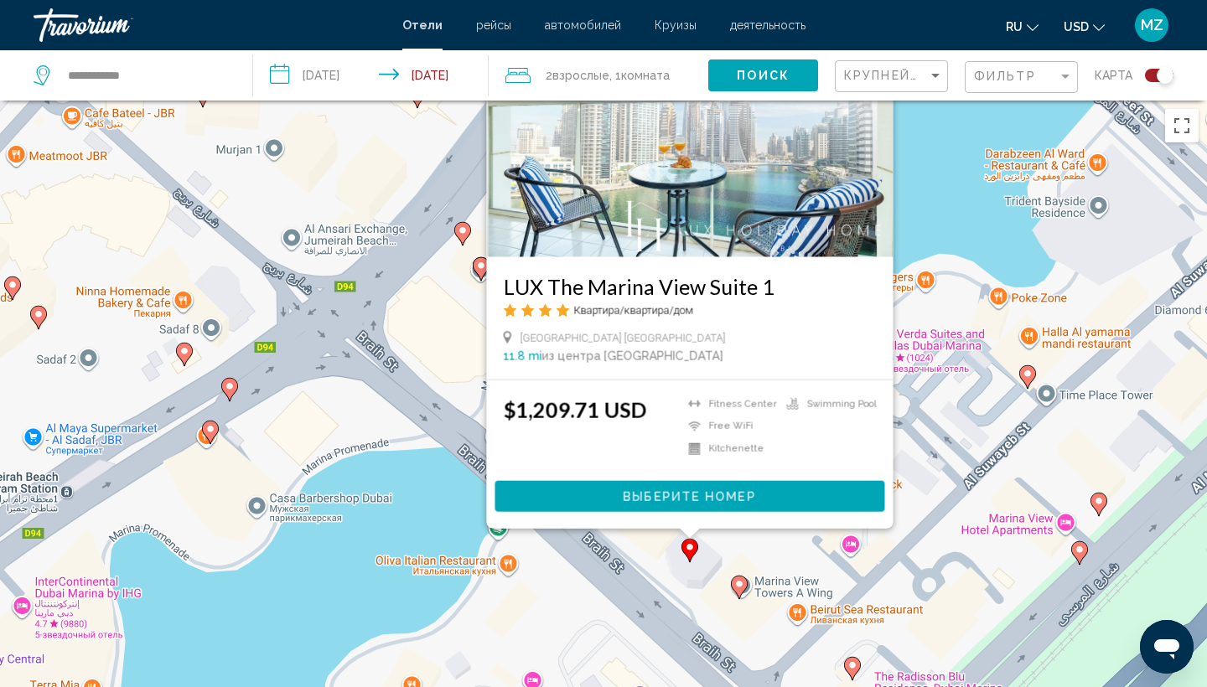
drag, startPoint x: 444, startPoint y: 636, endPoint x: 442, endPoint y: 472, distance: 164.3
click at [442, 472] on div "Чтобы активировать перетаскивание с помощью клавиатуры, нажмите Alt + Ввод. Пос…" at bounding box center [603, 444] width 1207 height 687
click at [742, 594] on icon "Main content" at bounding box center [739, 588] width 15 height 22
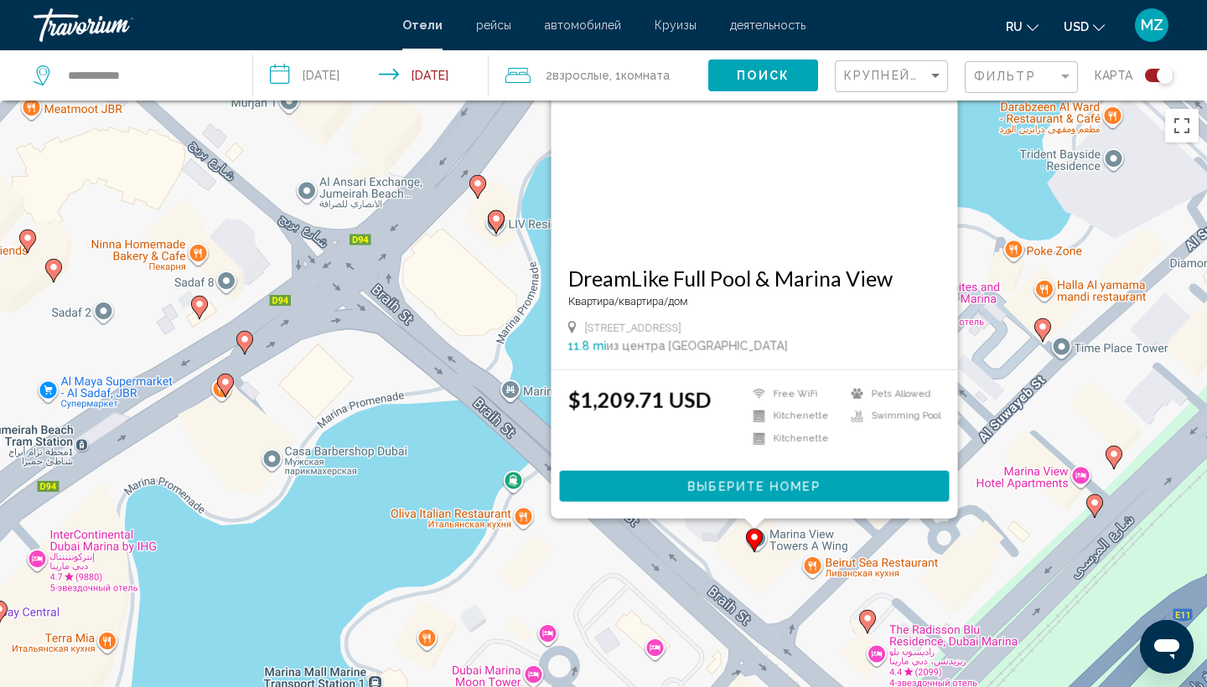
drag, startPoint x: 443, startPoint y: 606, endPoint x: 458, endPoint y: 423, distance: 184.2
click at [458, 423] on div "Чтобы активировать перетаскивание с помощью клавиатуры, нажмите Alt + Ввод. Пос…" at bounding box center [603, 444] width 1207 height 687
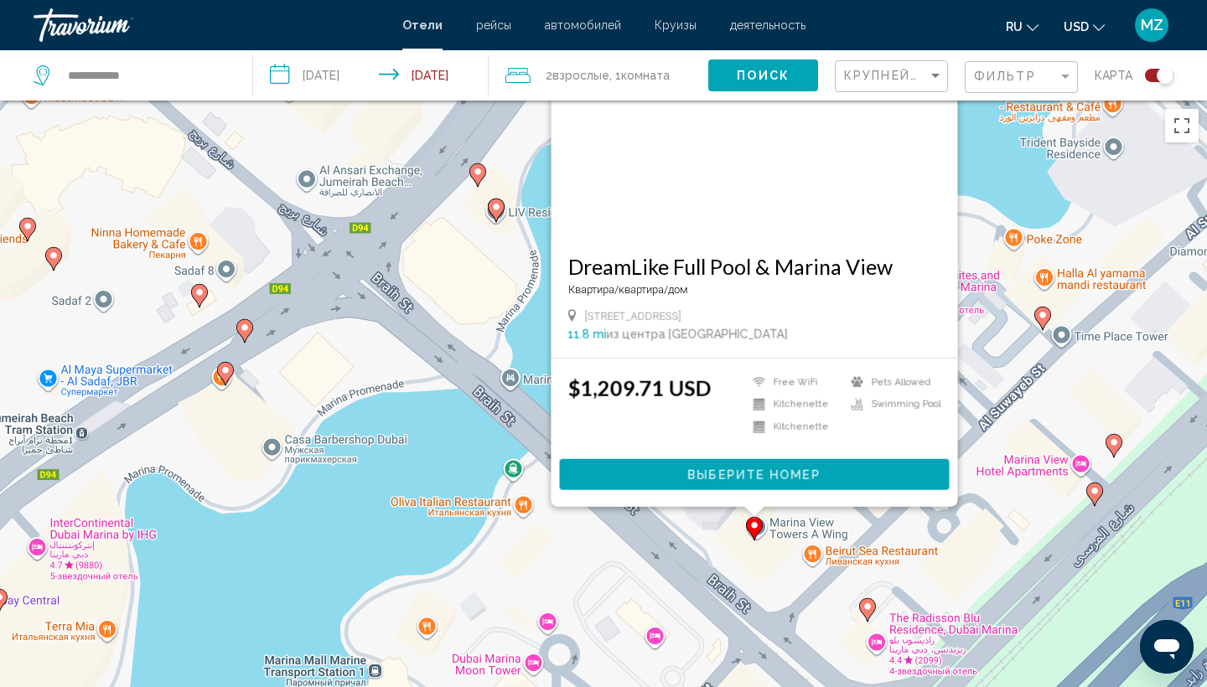
click at [475, 438] on div "Чтобы активировать перетаскивание с помощью клавиатуры, нажмите Alt + Ввод. Пос…" at bounding box center [603, 444] width 1207 height 687
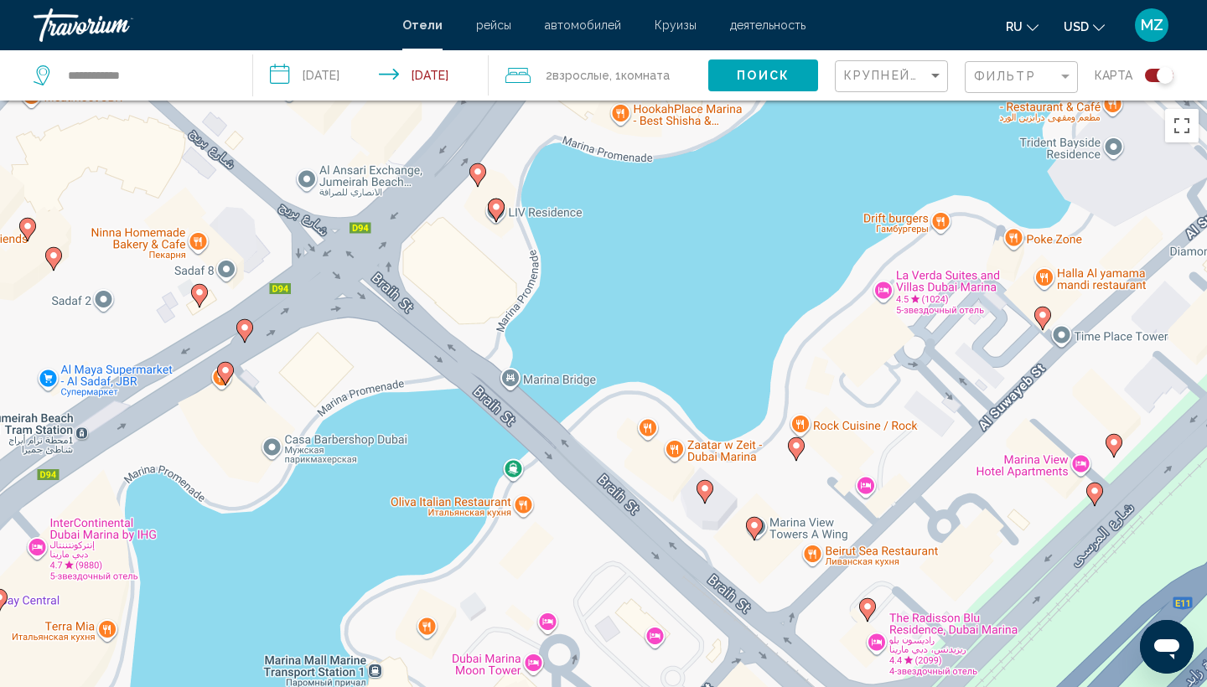
click at [803, 448] on icon "Main content" at bounding box center [796, 449] width 15 height 22
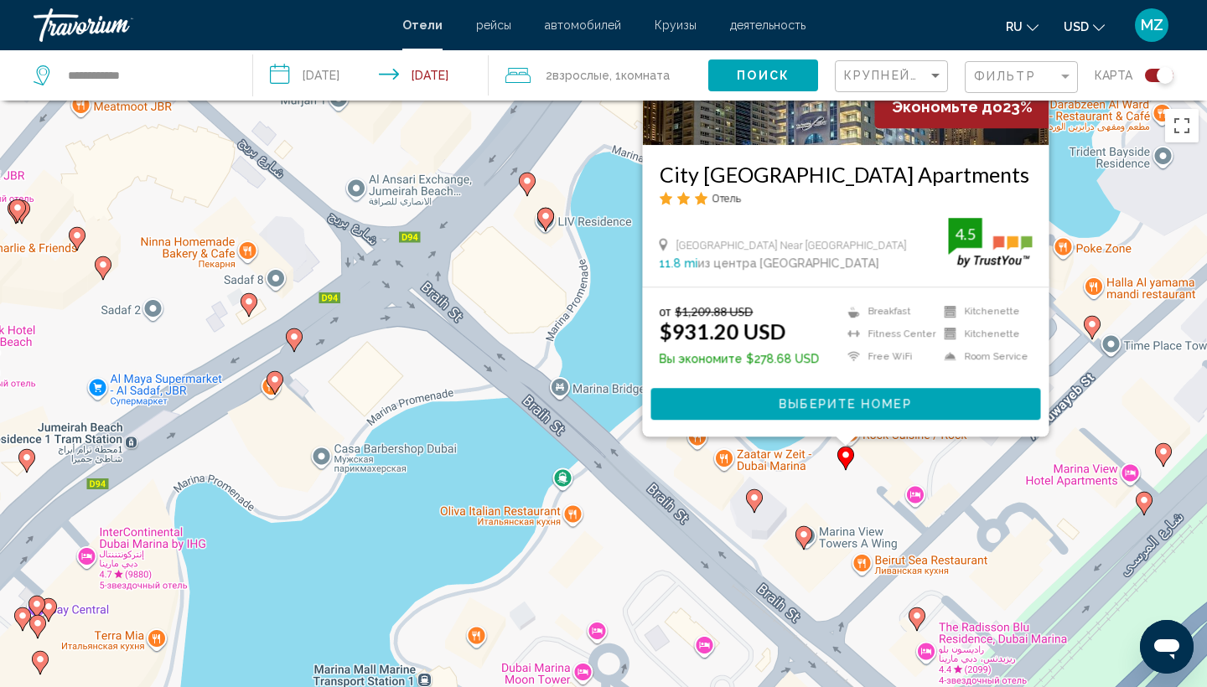
drag, startPoint x: 517, startPoint y: 624, endPoint x: 581, endPoint y: 332, distance: 298.6
click at [578, 334] on div "Чтобы активировать перетаскивание с помощью клавиатуры, нажмите Alt + Ввод. Пос…" at bounding box center [603, 444] width 1207 height 687
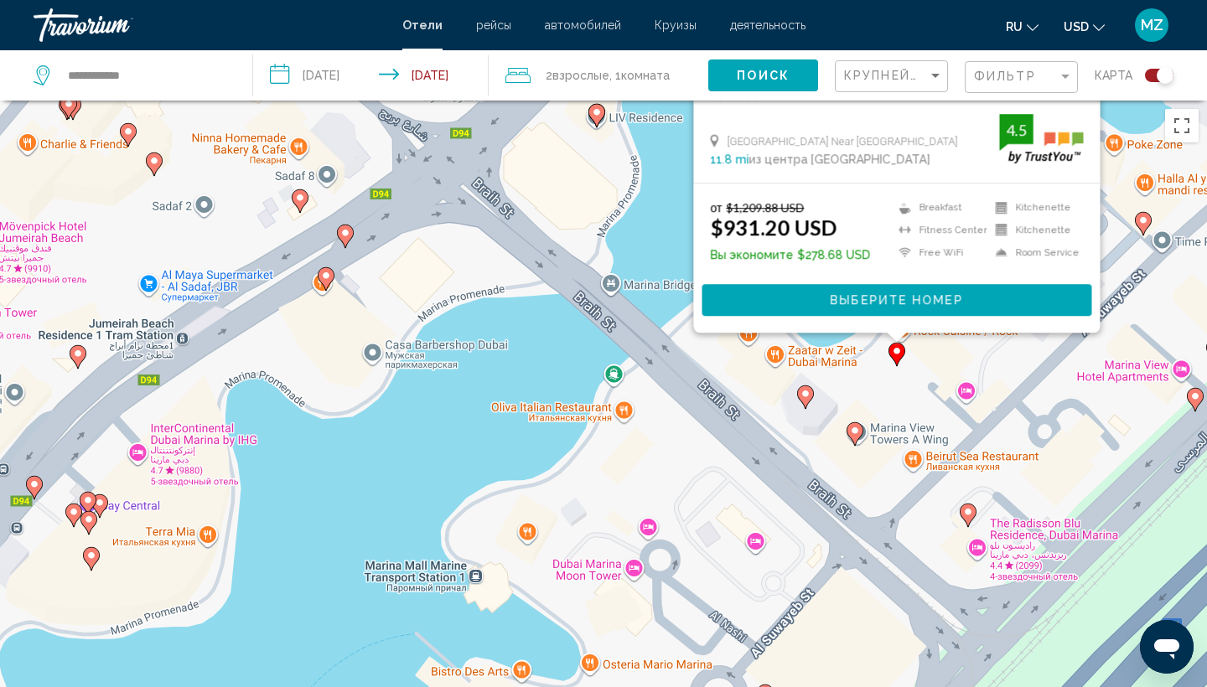
click at [809, 393] on image "Main content" at bounding box center [806, 394] width 10 height 10
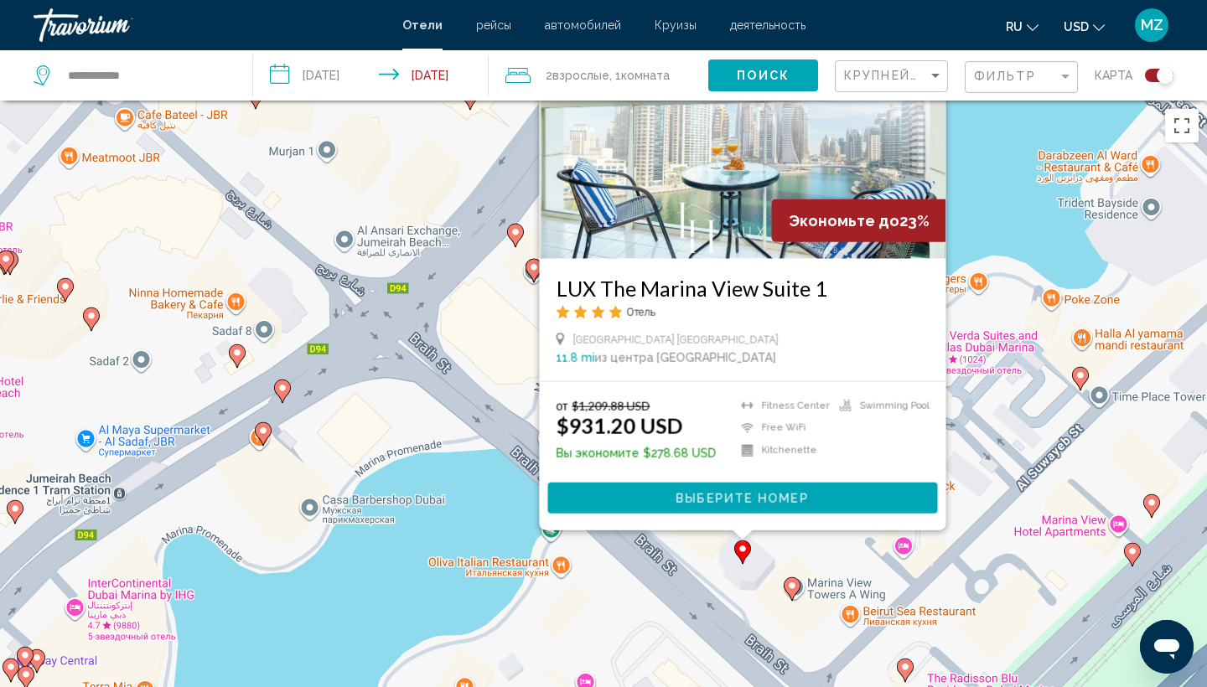
drag, startPoint x: 504, startPoint y: 565, endPoint x: 439, endPoint y: 393, distance: 183.6
click at [439, 393] on div "Чтобы активировать перетаскивание с помощью клавиатуры, нажмите Alt + Ввод. Пос…" at bounding box center [603, 444] width 1207 height 687
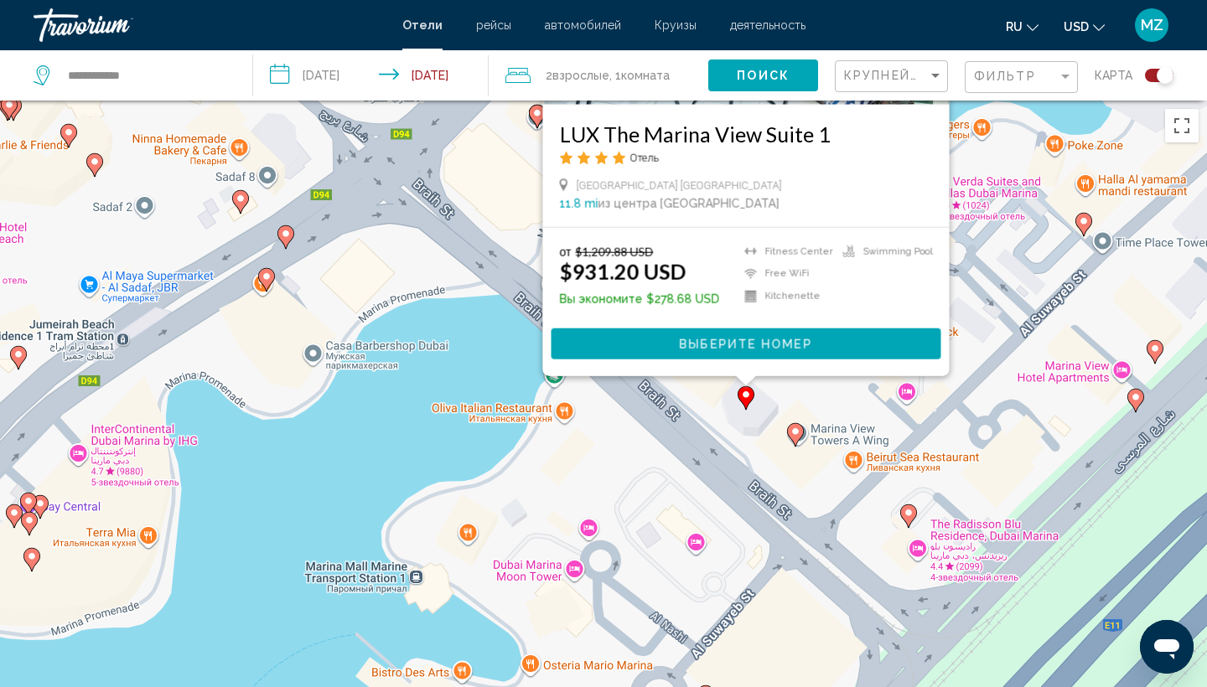
drag, startPoint x: 498, startPoint y: 527, endPoint x: 503, endPoint y: 381, distance: 146.0
click at [503, 381] on div "Чтобы активировать перетаскивание с помощью клавиатуры, нажмите Alt + Ввод. Пос…" at bounding box center [603, 444] width 1207 height 687
click at [800, 433] on image "Main content" at bounding box center [796, 432] width 10 height 10
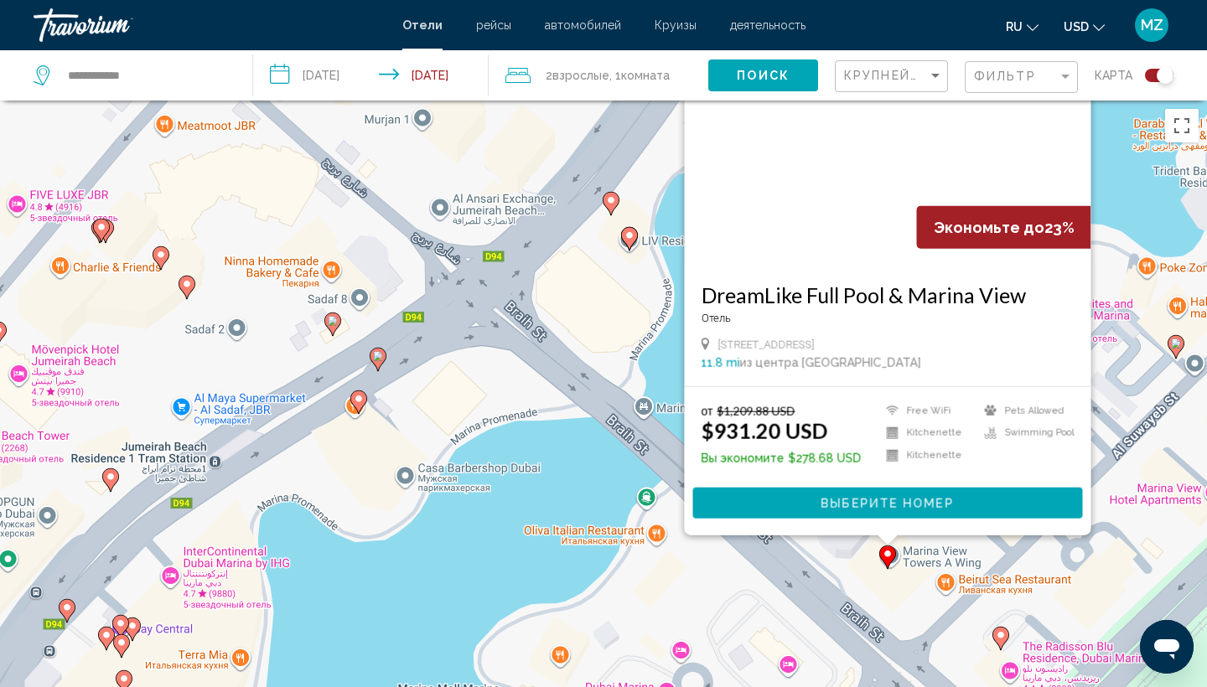
drag, startPoint x: 501, startPoint y: 592, endPoint x: 631, endPoint y: 355, distance: 270.2
click at [631, 355] on div "Чтобы активировать перетаскивание с помощью клавиатуры, нажмите Alt + Ввод. Пос…" at bounding box center [603, 444] width 1207 height 687
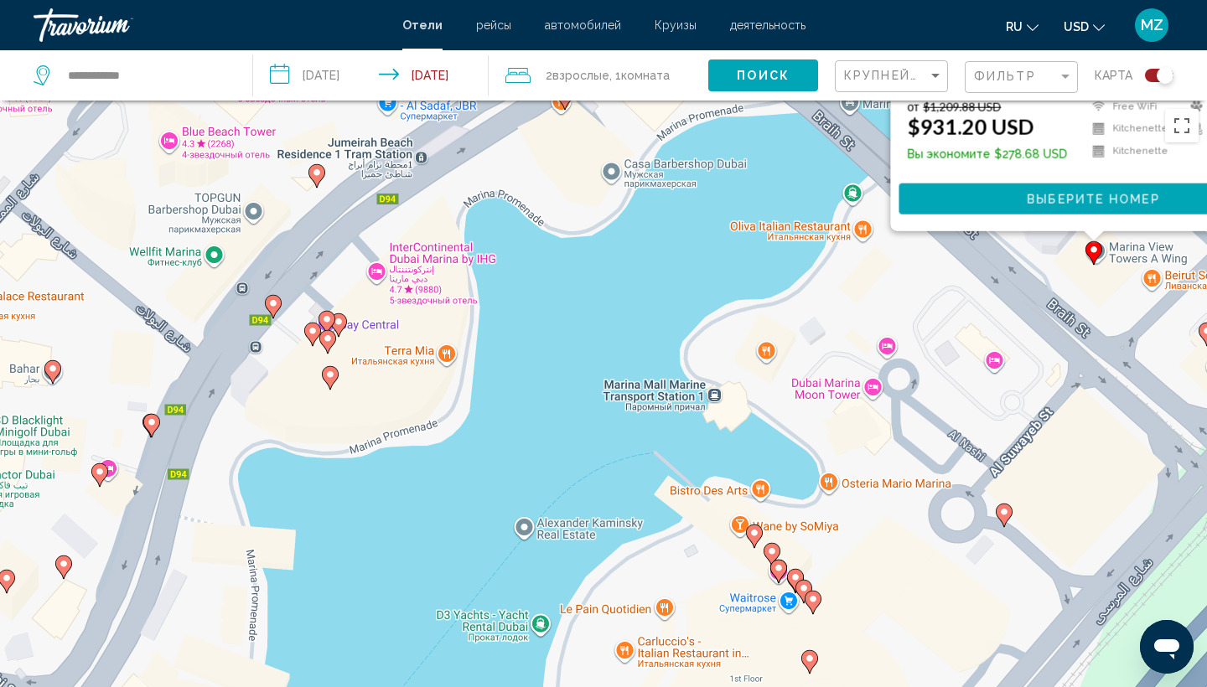
drag, startPoint x: 584, startPoint y: 428, endPoint x: 727, endPoint y: 228, distance: 245.7
click at [727, 228] on div "Чтобы активировать перетаскивание с помощью клавиатуры, нажмите Alt + Ввод. Пос…" at bounding box center [603, 444] width 1207 height 687
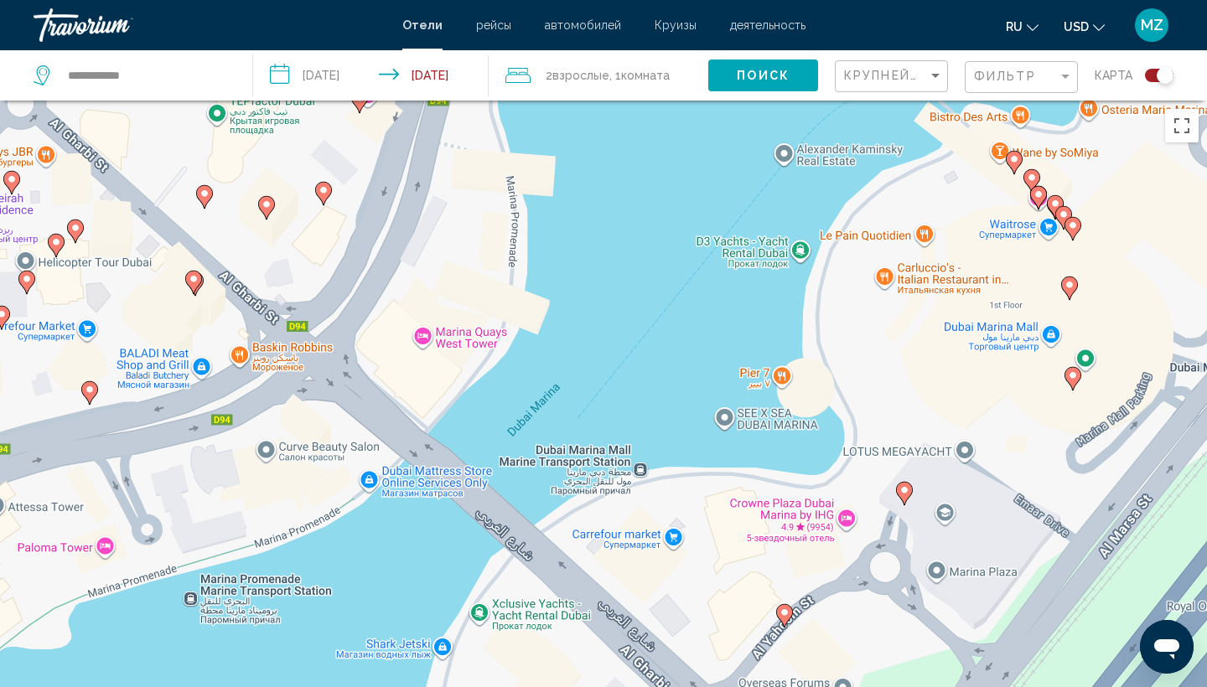
drag, startPoint x: 595, startPoint y: 355, endPoint x: 861, endPoint y: 6, distance: 439.2
click at [861, 6] on div "**********" at bounding box center [603, 343] width 1207 height 687
click at [905, 501] on icon "Main content" at bounding box center [904, 494] width 15 height 22
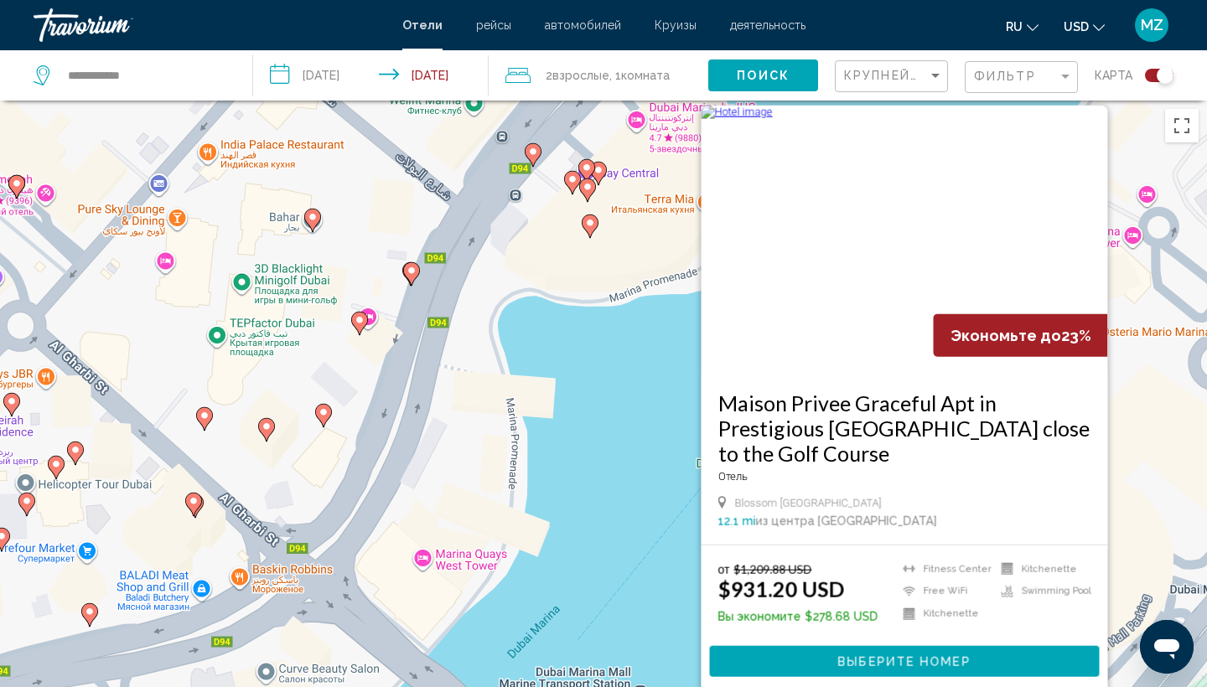
drag, startPoint x: 580, startPoint y: 512, endPoint x: 580, endPoint y: 482, distance: 30.2
click at [580, 482] on div "Чтобы активировать перетаскивание с помощью клавиатуры, нажмите Alt + Ввод. Пос…" at bounding box center [603, 444] width 1207 height 687
click at [586, 233] on gmp-advanced-marker "Main content" at bounding box center [590, 226] width 17 height 25
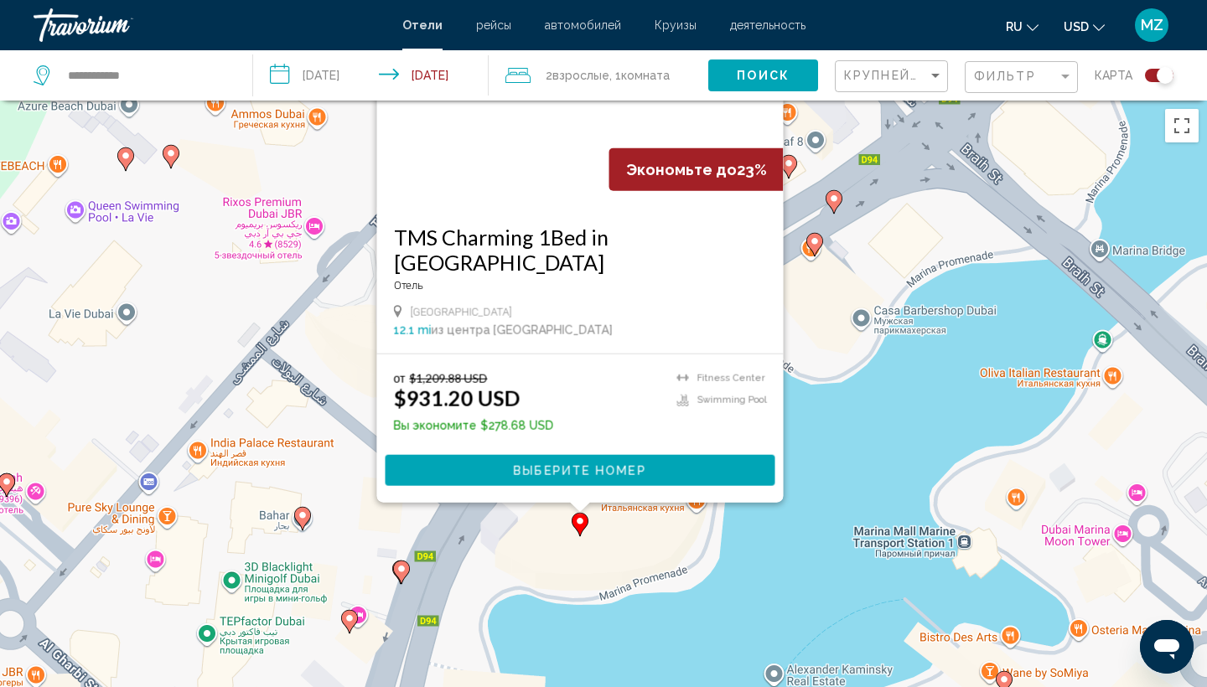
drag, startPoint x: 826, startPoint y: 577, endPoint x: 815, endPoint y: 381, distance: 195.7
click at [816, 381] on div "Чтобы активировать перетаскивание с помощью клавиатуры, нажмите Alt + Ввод. Пос…" at bounding box center [603, 444] width 1207 height 687
click at [781, 539] on div "Чтобы активировать перетаскивание с помощью клавиатуры, нажмите Alt + Ввод. Пос…" at bounding box center [603, 444] width 1207 height 687
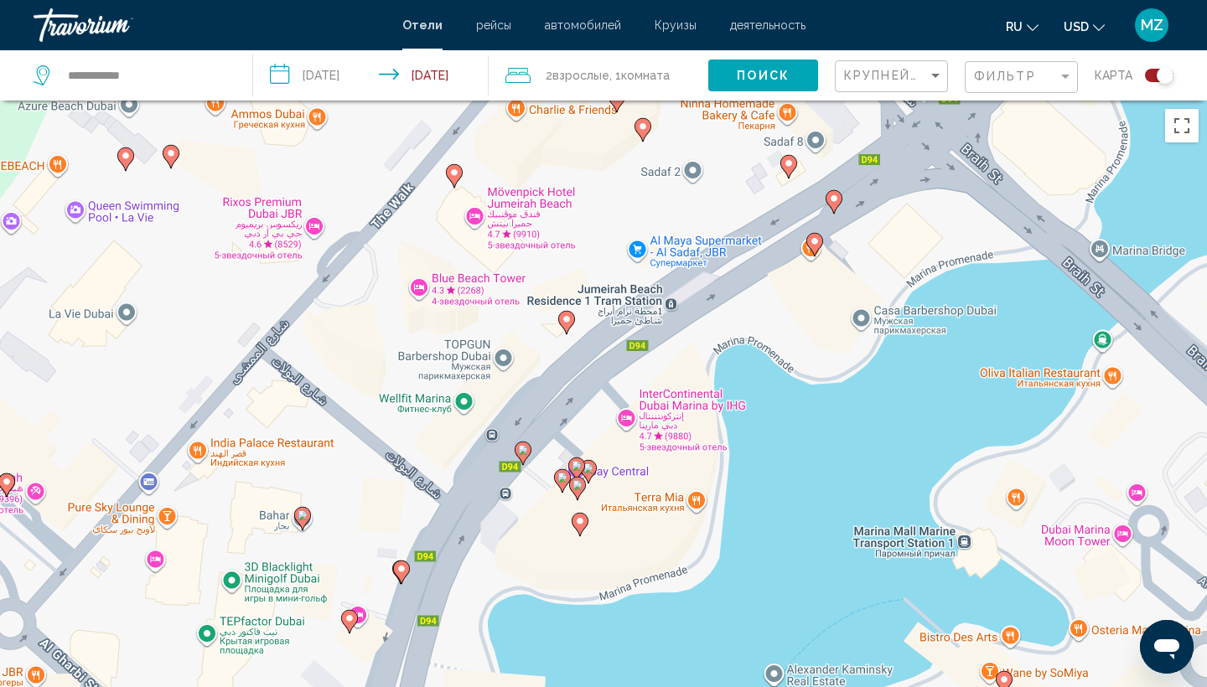
click at [581, 491] on icon "Main content" at bounding box center [577, 489] width 15 height 22
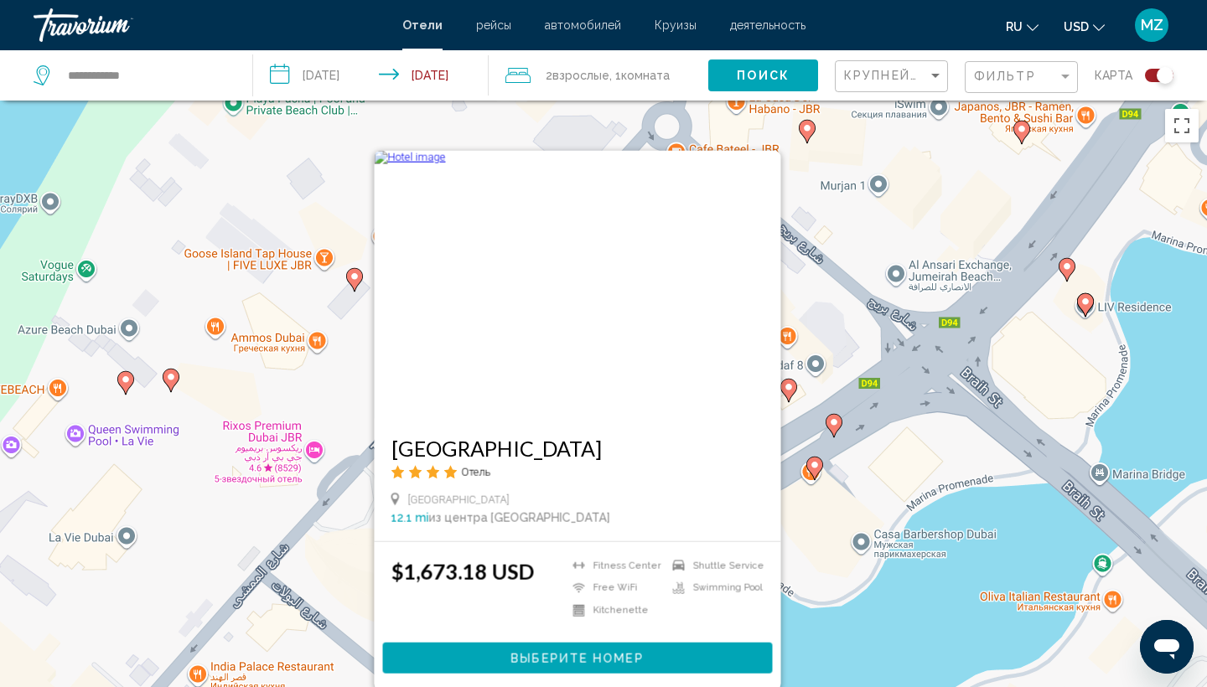
click at [879, 641] on div "Чтобы активировать перетаскивание с помощью клавиатуры, нажмите Alt + Ввод. Пос…" at bounding box center [603, 444] width 1207 height 687
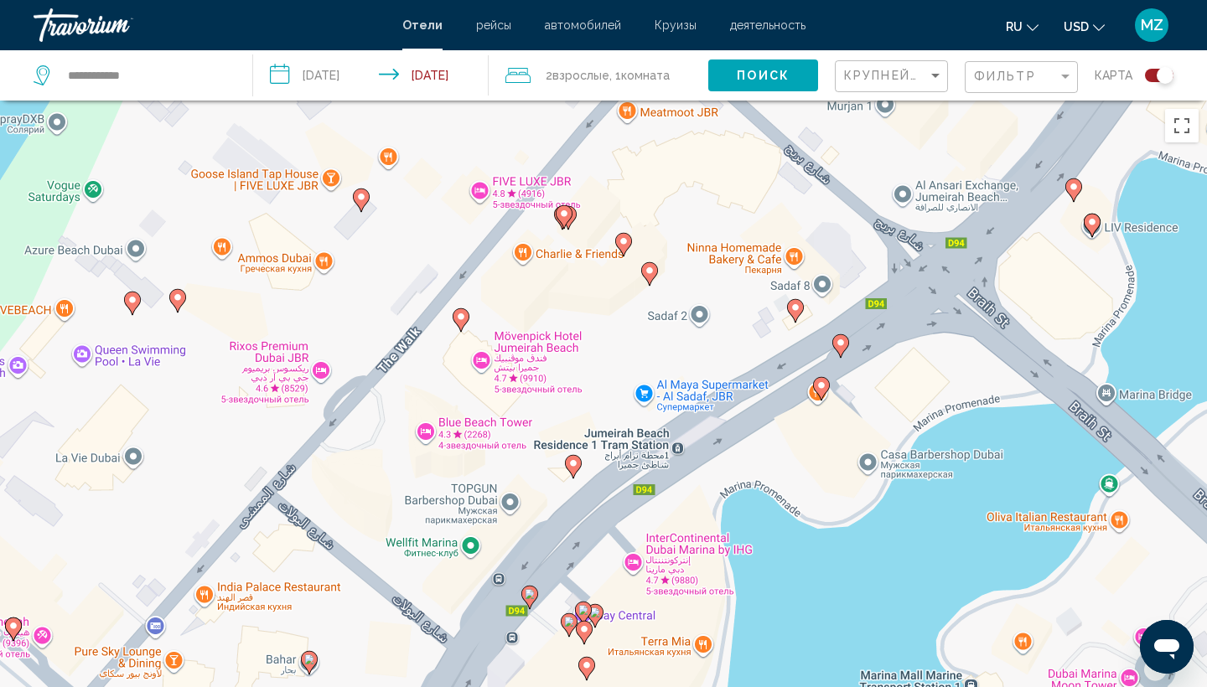
drag, startPoint x: 623, startPoint y: 632, endPoint x: 630, endPoint y: 551, distance: 81.6
click at [630, 551] on div "Чтобы активировать перетаскивание с помощью клавиатуры, нажмите Alt + Ввод. Пос…" at bounding box center [603, 444] width 1207 height 687
click at [586, 616] on icon "Main content" at bounding box center [583, 614] width 15 height 22
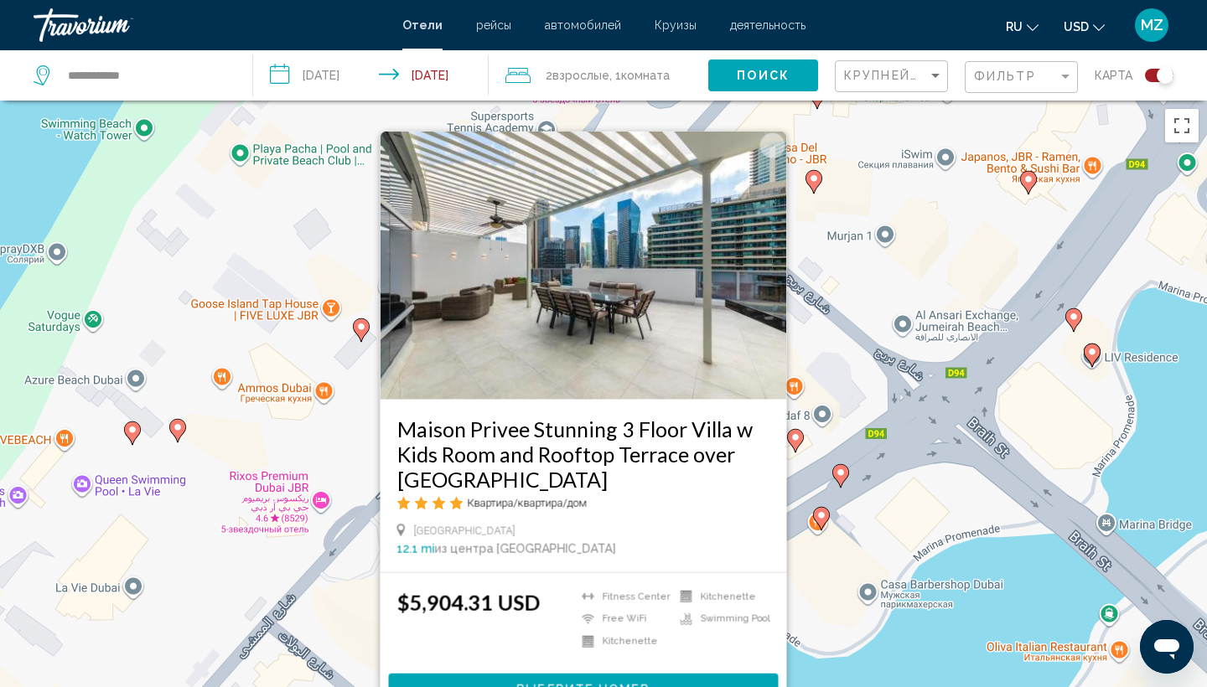
click at [838, 581] on div "Чтобы активировать перетаскивание с помощью клавиатуры, нажмите Alt + Ввод. Пос…" at bounding box center [603, 444] width 1207 height 687
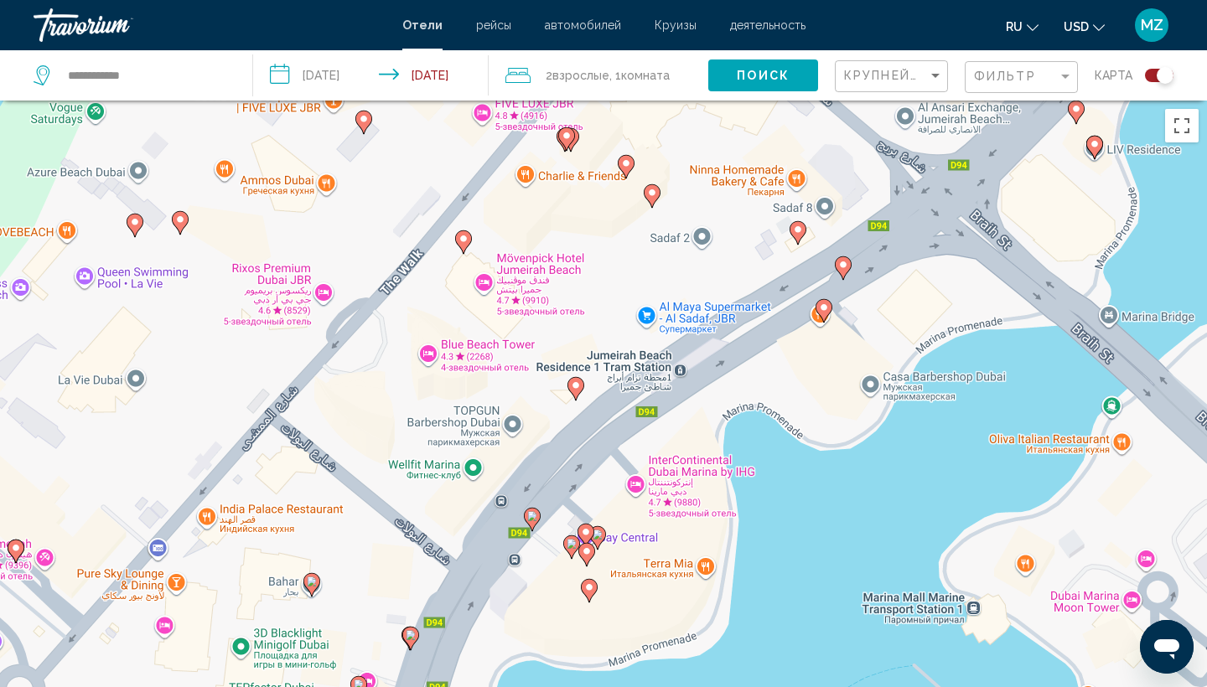
drag, startPoint x: 770, startPoint y: 636, endPoint x: 772, endPoint y: 416, distance: 219.7
click at [772, 416] on div "Чтобы активировать перетаскивание с помощью клавиатуры, нажмите Alt + Ввод. Пос…" at bounding box center [603, 444] width 1207 height 687
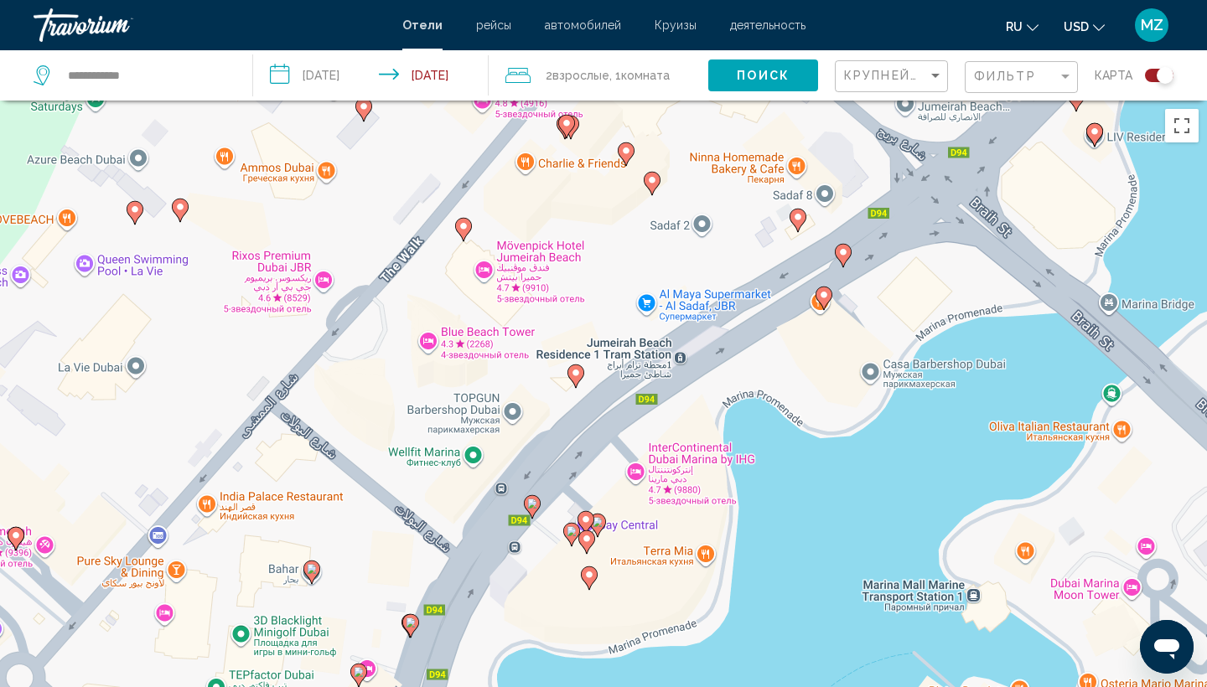
click at [602, 527] on icon "Main content" at bounding box center [597, 526] width 15 height 22
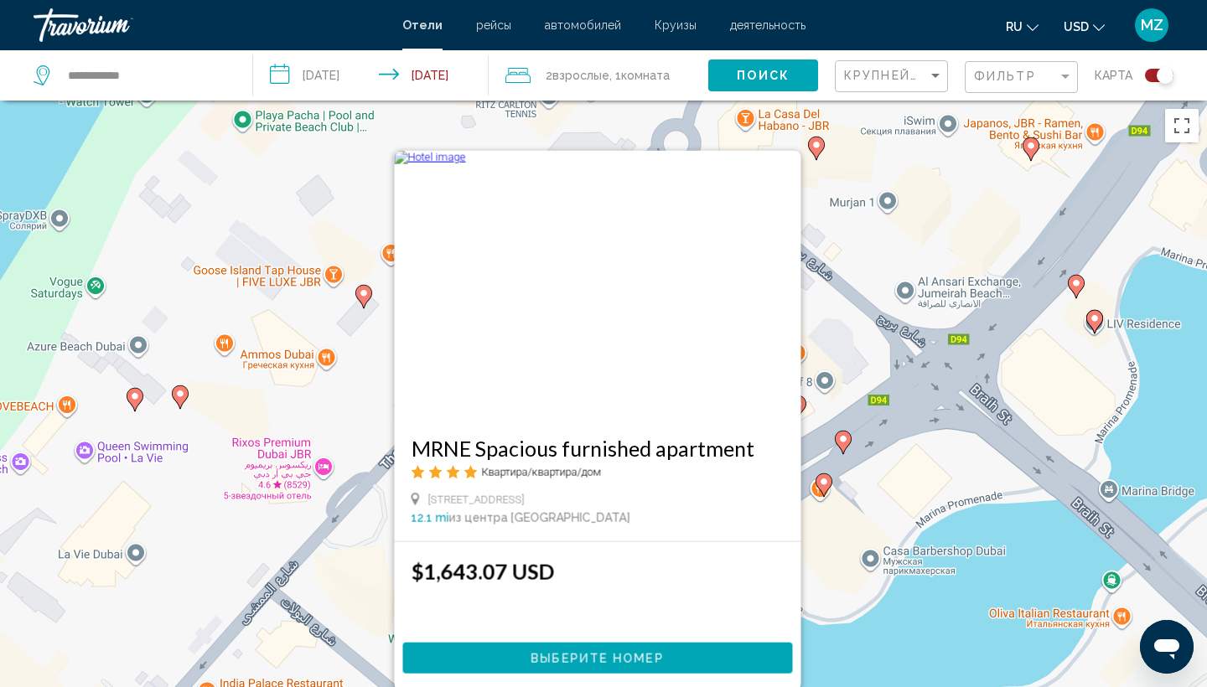
click at [849, 557] on div "Чтобы активировать перетаскивание с помощью клавиатуры, нажмите Alt + Ввод. Пос…" at bounding box center [603, 444] width 1207 height 687
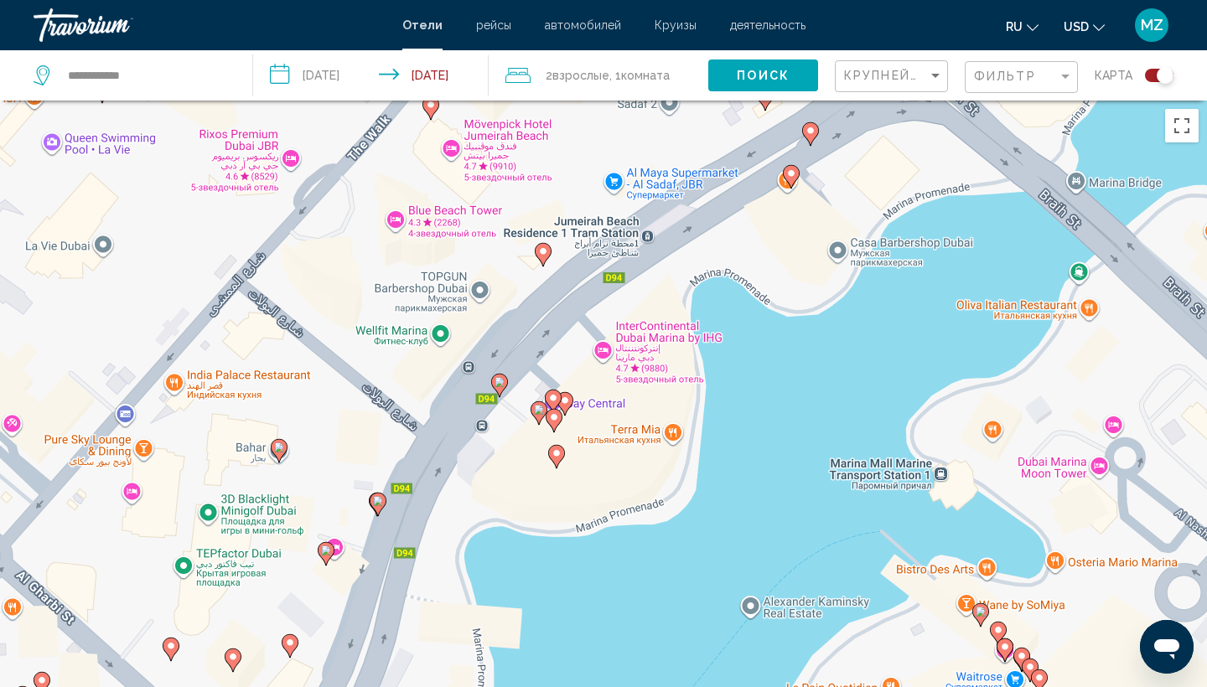
drag, startPoint x: 868, startPoint y: 567, endPoint x: 843, endPoint y: 233, distance: 334.6
click at [841, 234] on div "Чтобы активировать перетаскивание с помощью клавиатуры, нажмите Alt + Ввод. Пос…" at bounding box center [603, 444] width 1207 height 687
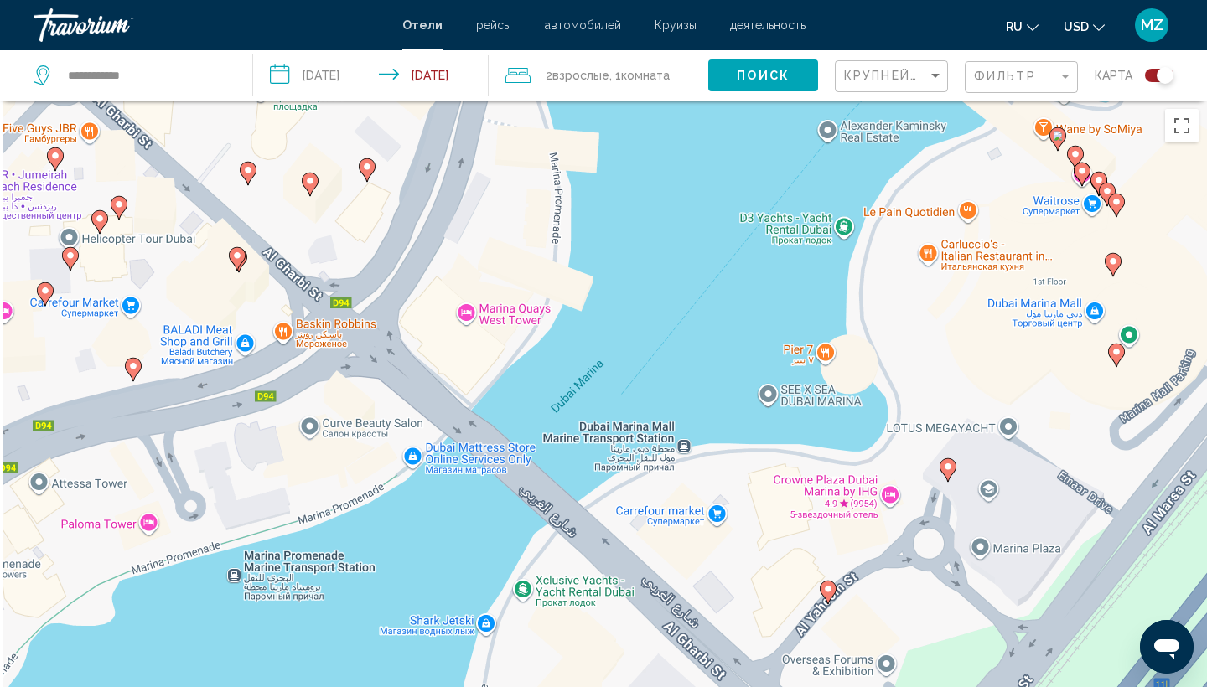
drag, startPoint x: 796, startPoint y: 314, endPoint x: 873, endPoint y: -67, distance: 388.2
click at [873, 0] on html "**********" at bounding box center [603, 343] width 1207 height 687
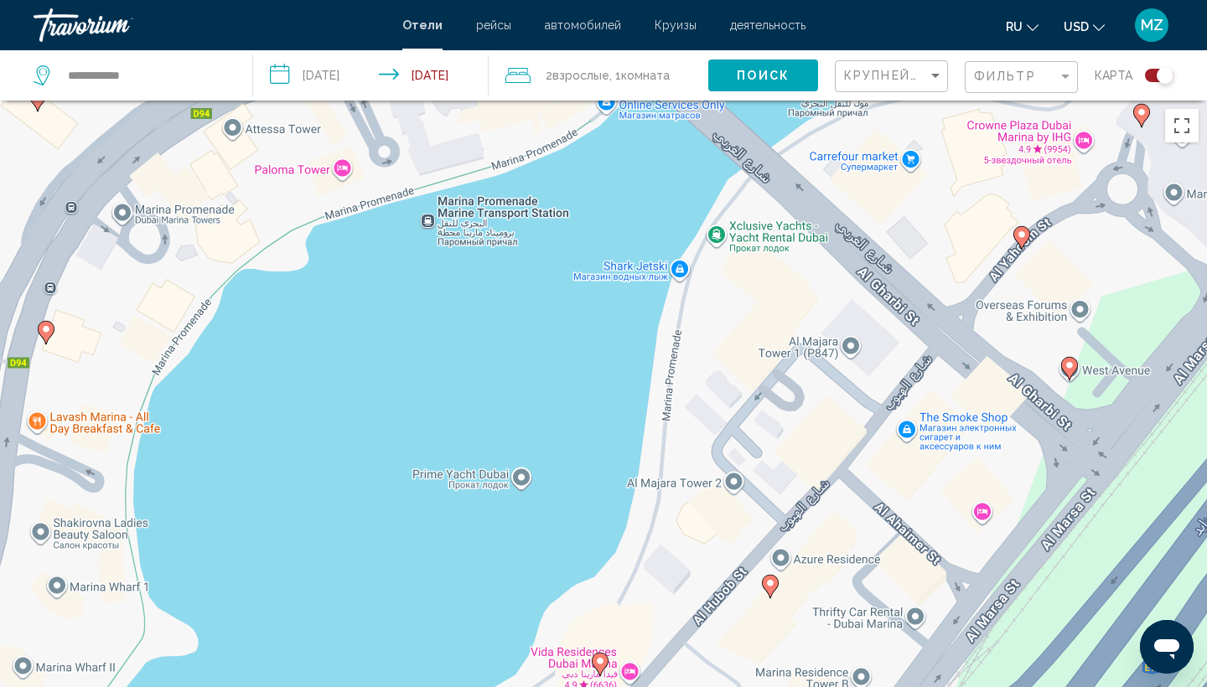
drag, startPoint x: 517, startPoint y: 462, endPoint x: 684, endPoint y: 97, distance: 401.1
click at [682, 101] on div "**********" at bounding box center [603, 495] width 1207 height 788
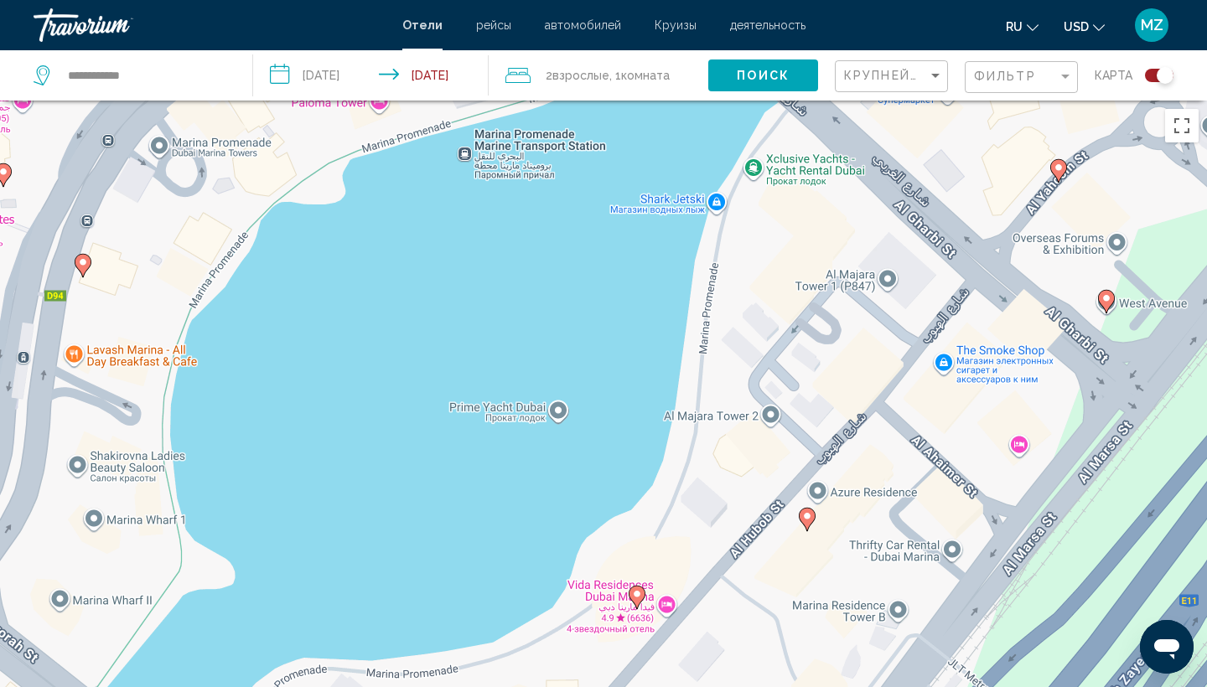
click at [636, 598] on image "Main content" at bounding box center [637, 594] width 10 height 10
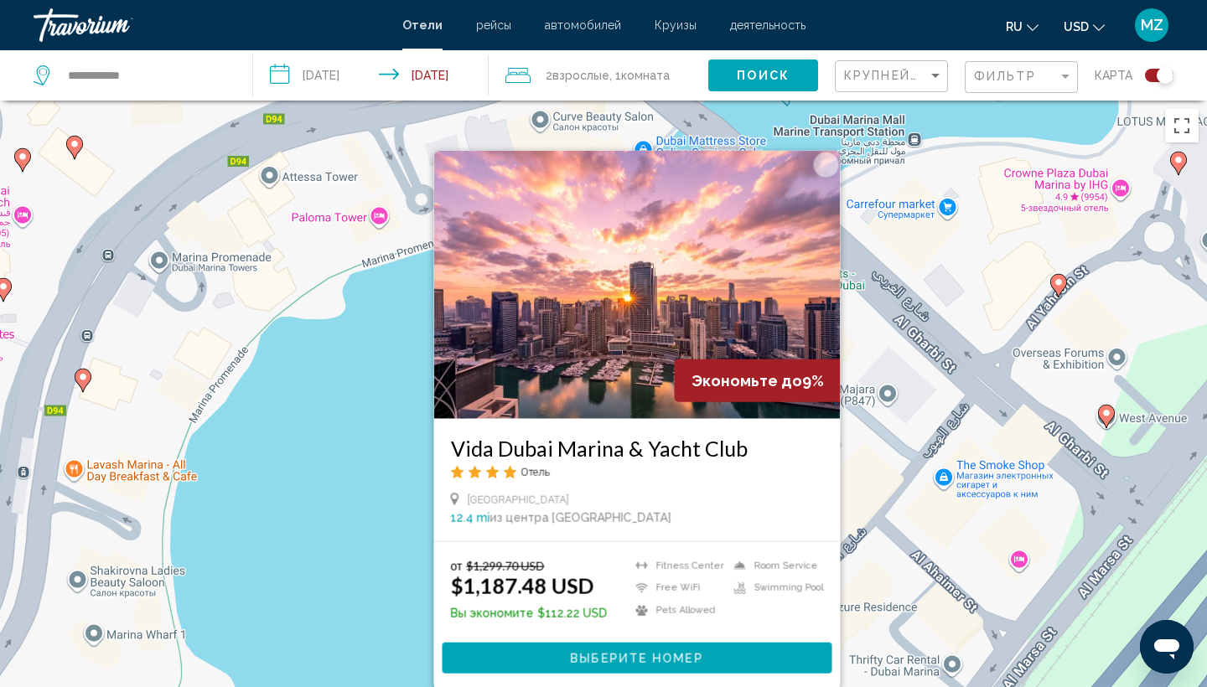
click at [426, 611] on div "Чтобы активировать перетаскивание с помощью клавиатуры, нажмите Alt + Ввод. Пос…" at bounding box center [603, 444] width 1207 height 687
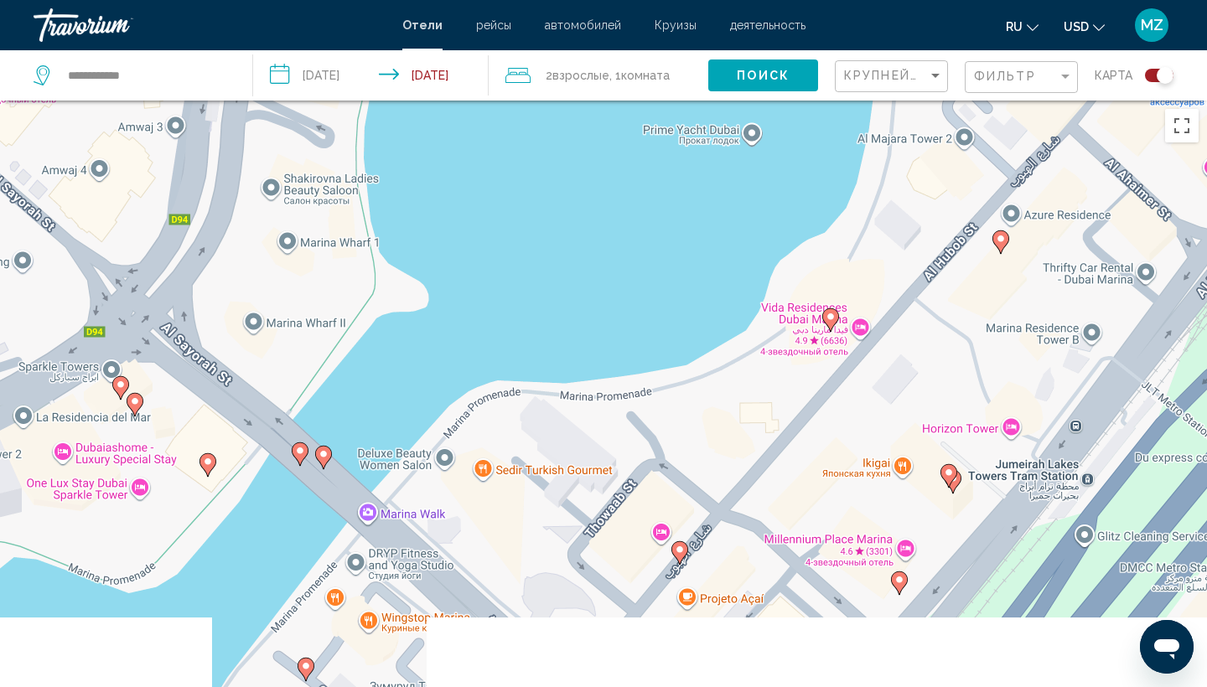
drag, startPoint x: 426, startPoint y: 611, endPoint x: 631, endPoint y: 189, distance: 469.1
click at [631, 189] on div "Чтобы активировать перетаскивание с помощью клавиатуры, нажмите Alt + Ввод. Пос…" at bounding box center [603, 444] width 1207 height 687
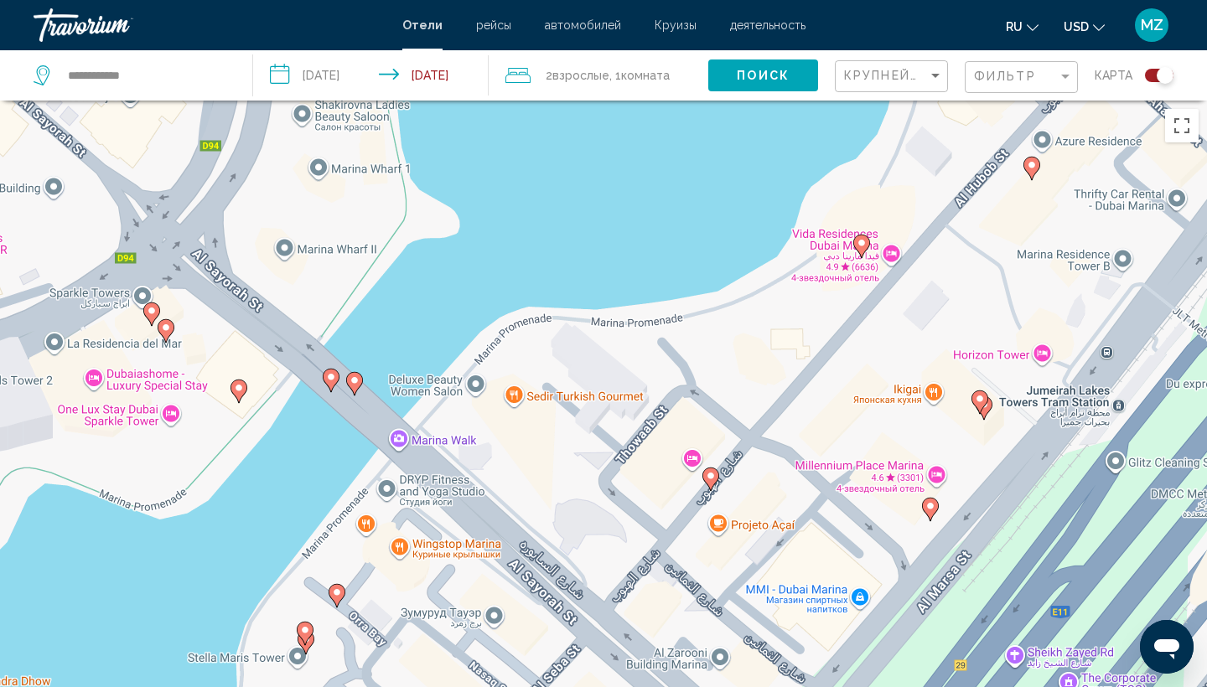
click at [355, 387] on icon "Main content" at bounding box center [354, 384] width 15 height 22
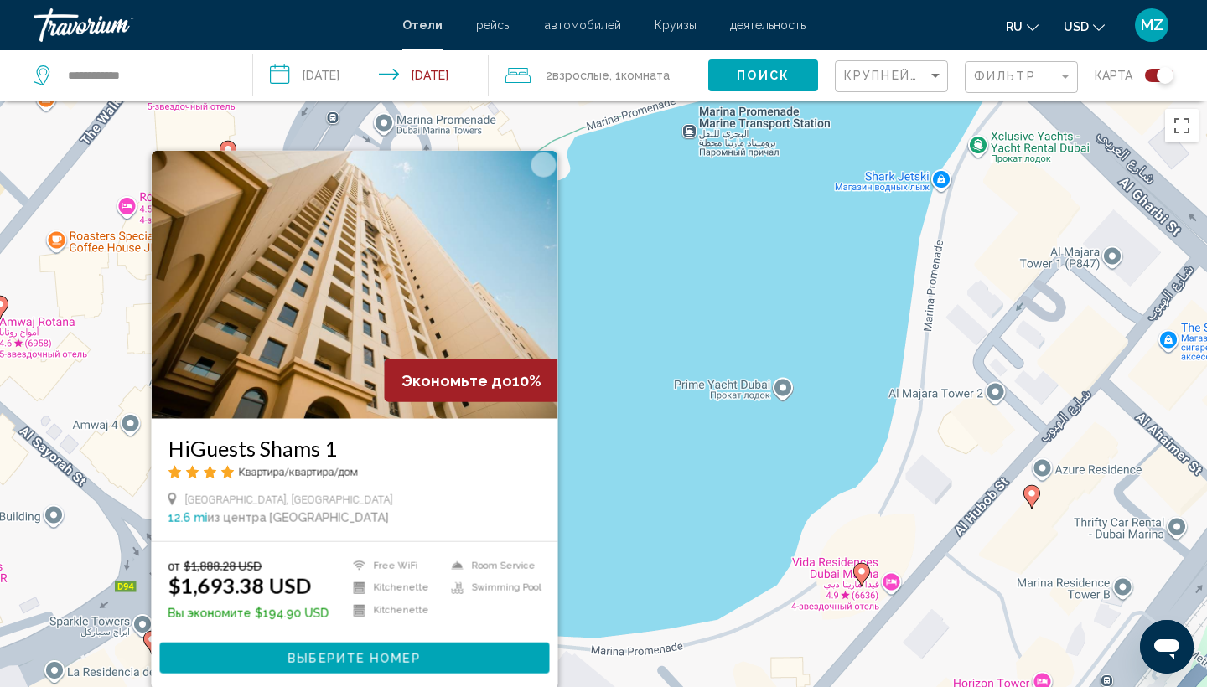
click at [599, 407] on div "Чтобы активировать перетаскивание с помощью клавиатуры, нажмите Alt + Ввод. Пос…" at bounding box center [603, 444] width 1207 height 687
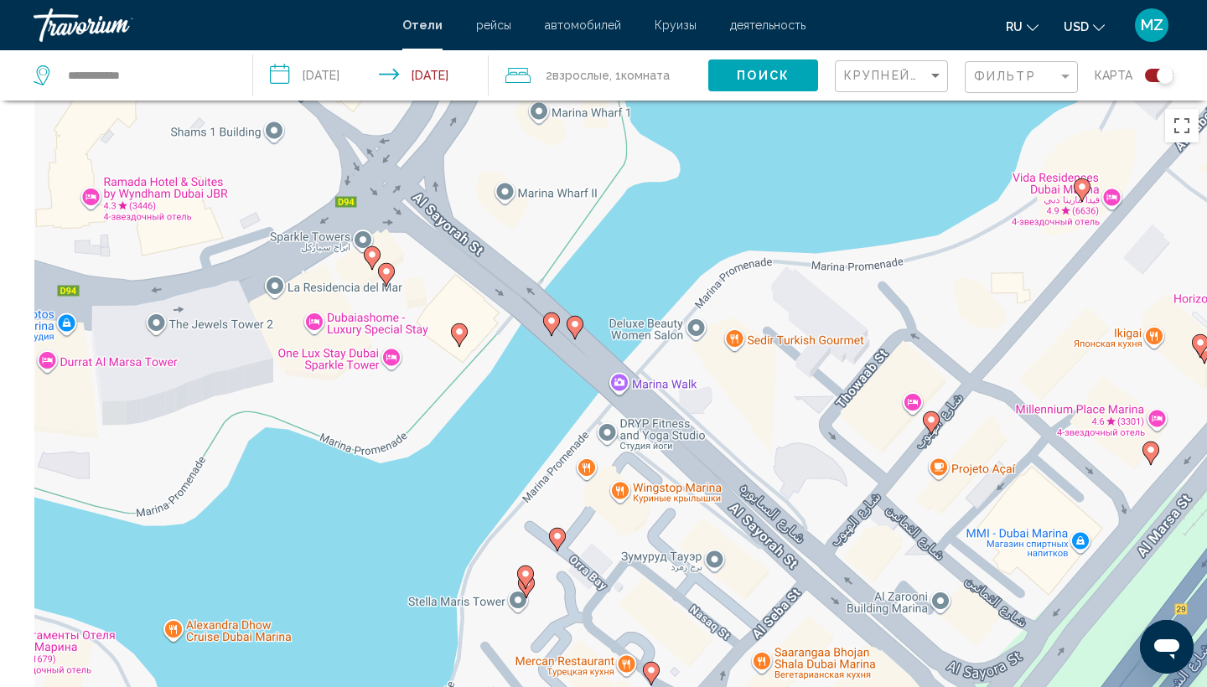
drag, startPoint x: 271, startPoint y: 638, endPoint x: 525, endPoint y: 181, distance: 522.8
click at [525, 181] on div "Чтобы активировать перетаскивание с помощью клавиатуры, нажмите Alt + Ввод. Пос…" at bounding box center [603, 444] width 1207 height 687
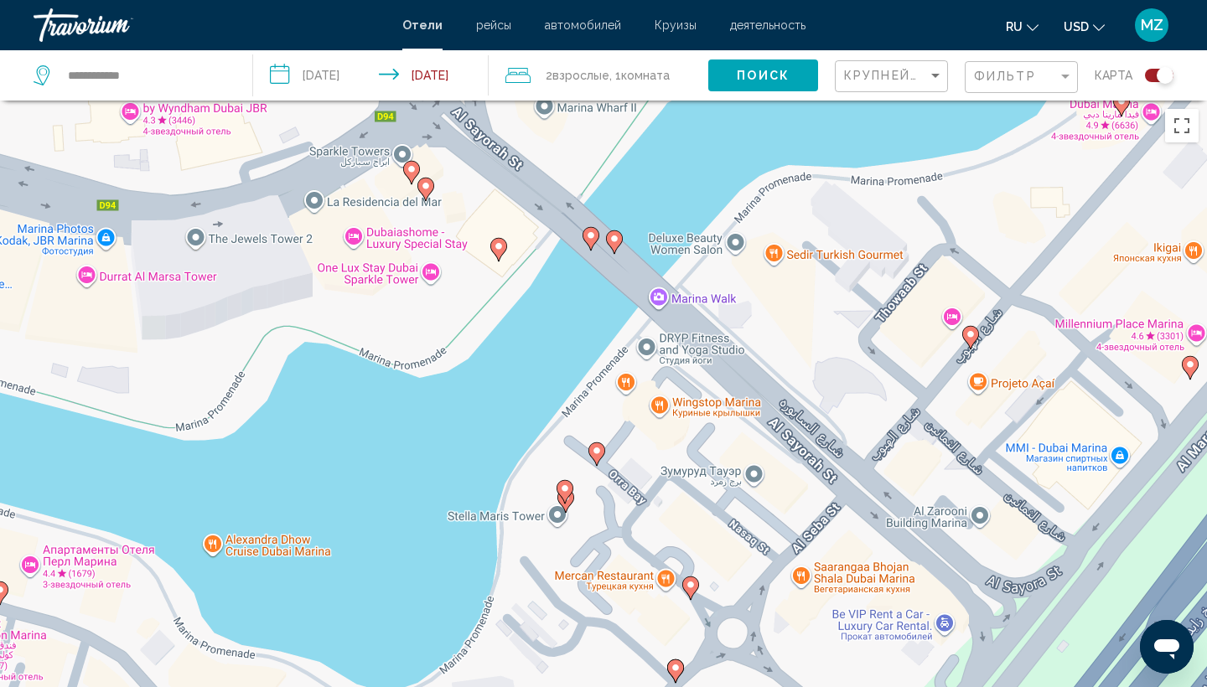
click at [495, 254] on icon "Main content" at bounding box center [498, 250] width 15 height 22
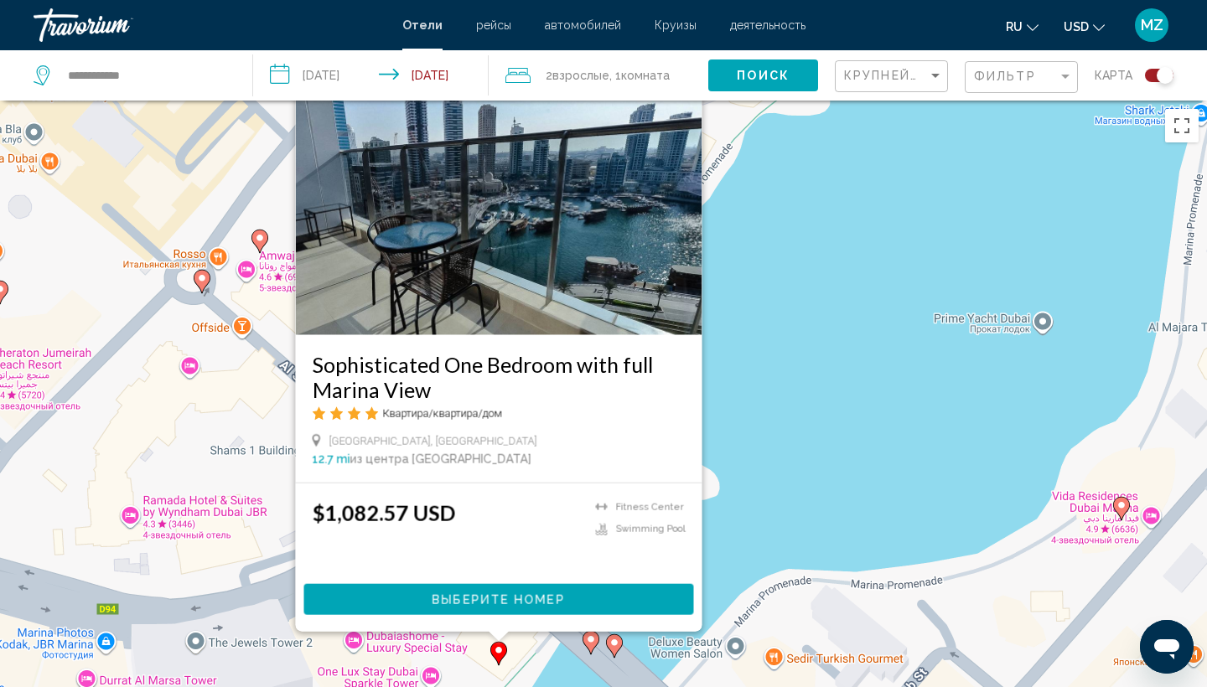
drag, startPoint x: 772, startPoint y: 407, endPoint x: 800, endPoint y: 84, distance: 324.0
click at [798, 101] on div "**********" at bounding box center [603, 495] width 1207 height 788
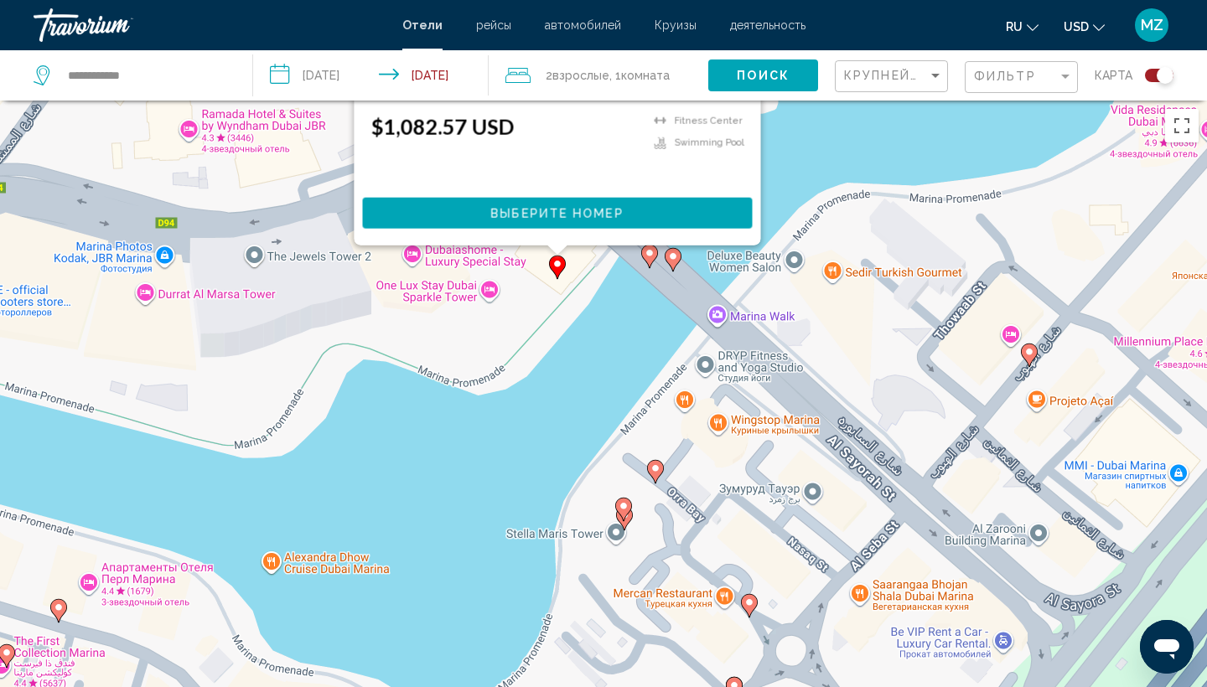
click at [651, 482] on gmp-advanced-marker "Main content" at bounding box center [655, 471] width 17 height 25
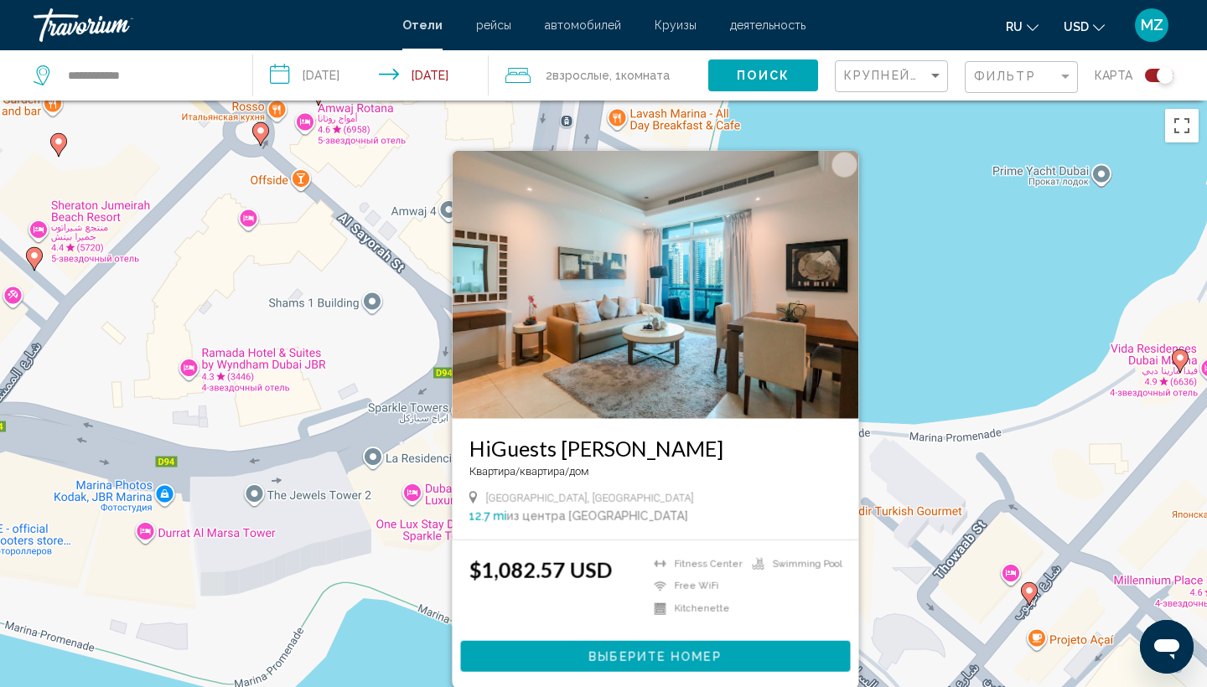
click at [367, 656] on div "Чтобы активировать перетаскивание с помощью клавиатуры, нажмите Alt + Ввод. Пос…" at bounding box center [603, 444] width 1207 height 687
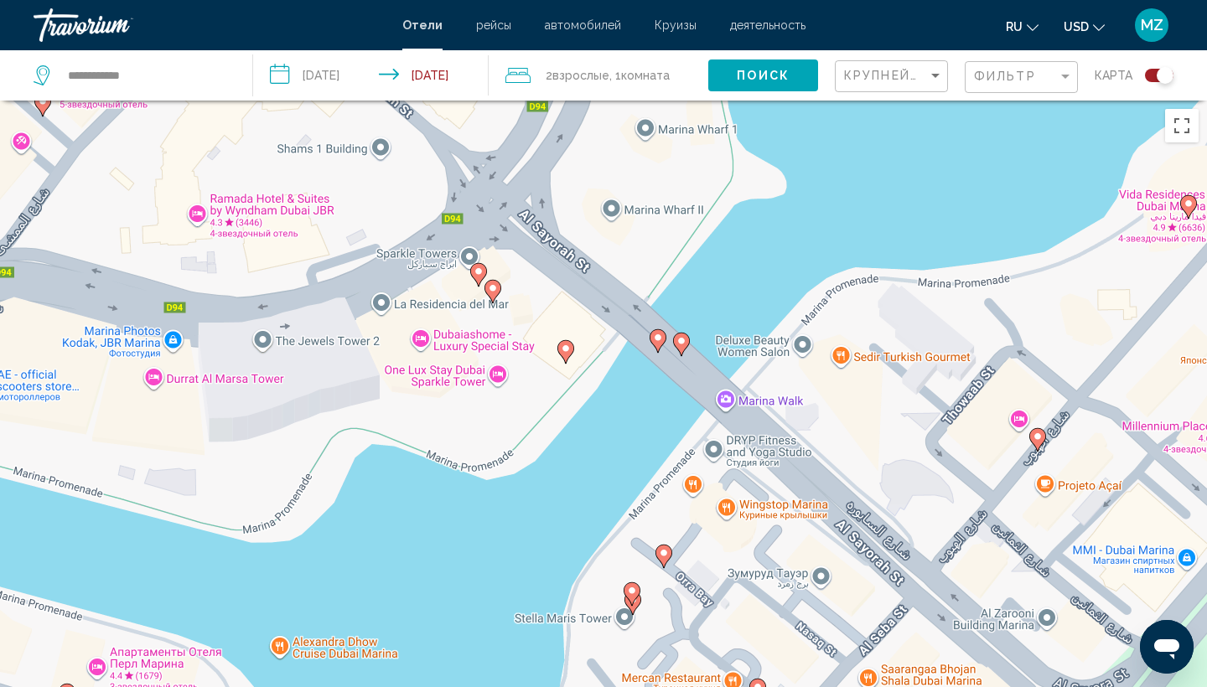
drag, startPoint x: 470, startPoint y: 495, endPoint x: 573, endPoint y: 133, distance: 376.6
click at [567, 136] on div "Чтобы активировать перетаскивание с помощью клавиатуры, нажмите Alt + Ввод. Пос…" at bounding box center [603, 444] width 1207 height 687
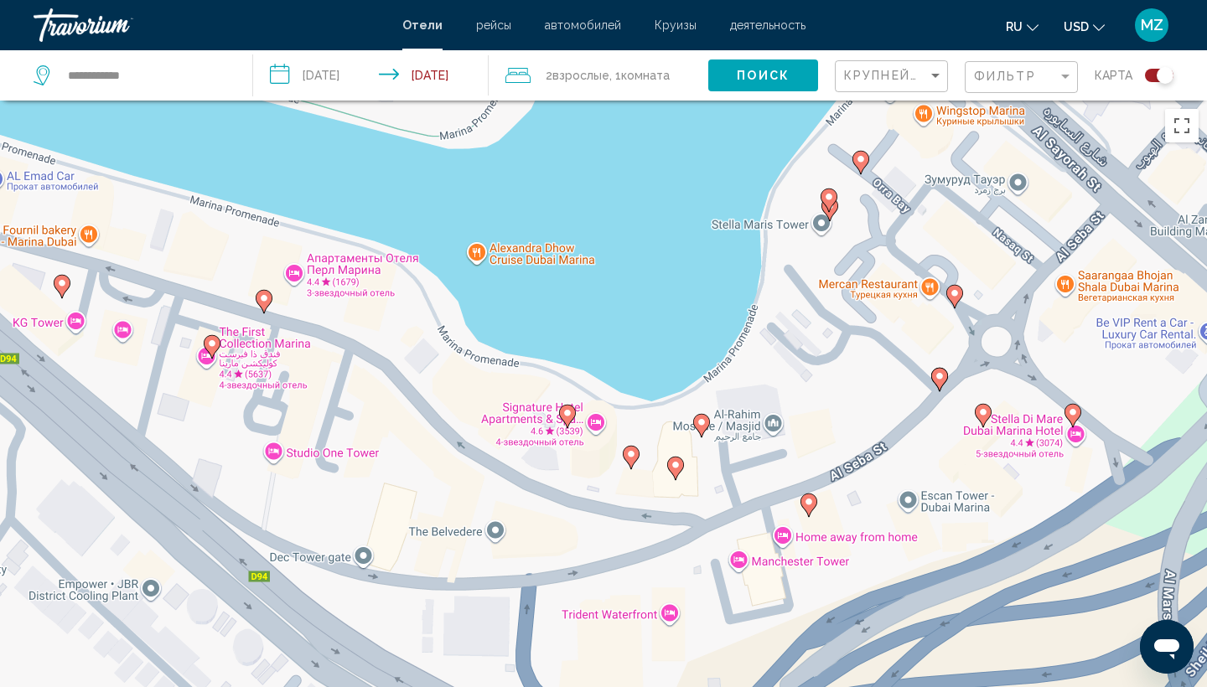
click at [568, 412] on image "Main content" at bounding box center [568, 413] width 10 height 10
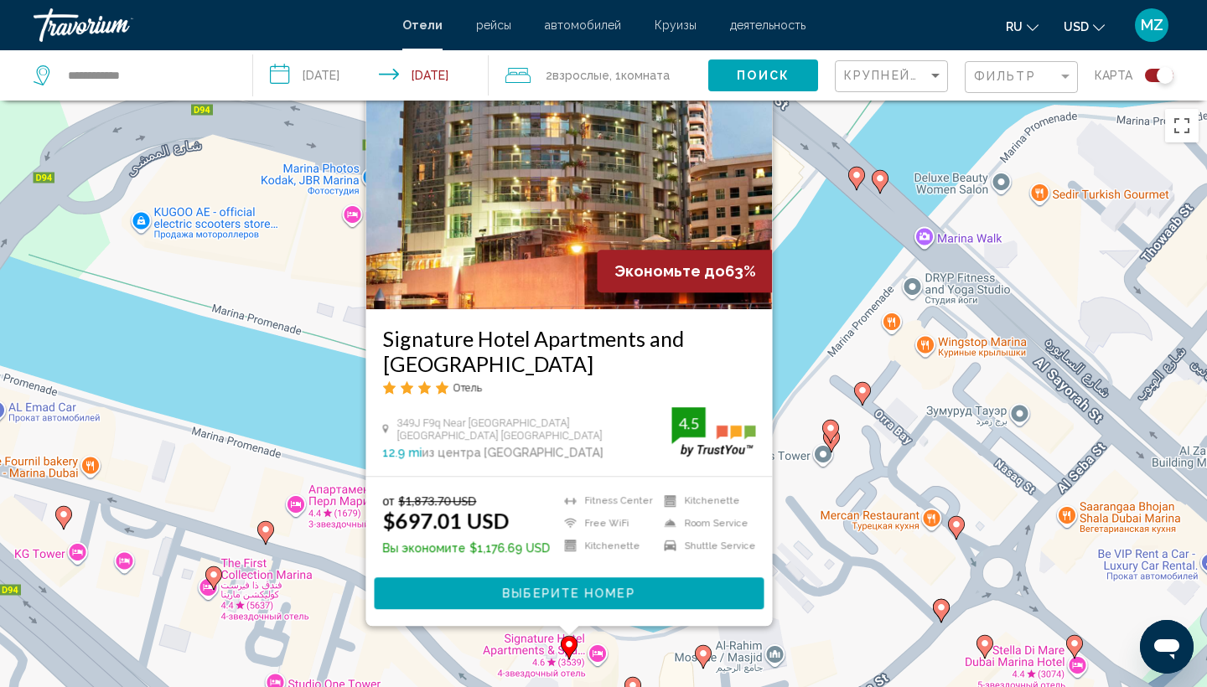
drag, startPoint x: 821, startPoint y: 441, endPoint x: 829, endPoint y: 335, distance: 106.8
click at [829, 335] on div "Чтобы активировать перетаскивание с помощью клавиатуры, нажмите Alt + Ввод. Пос…" at bounding box center [603, 444] width 1207 height 687
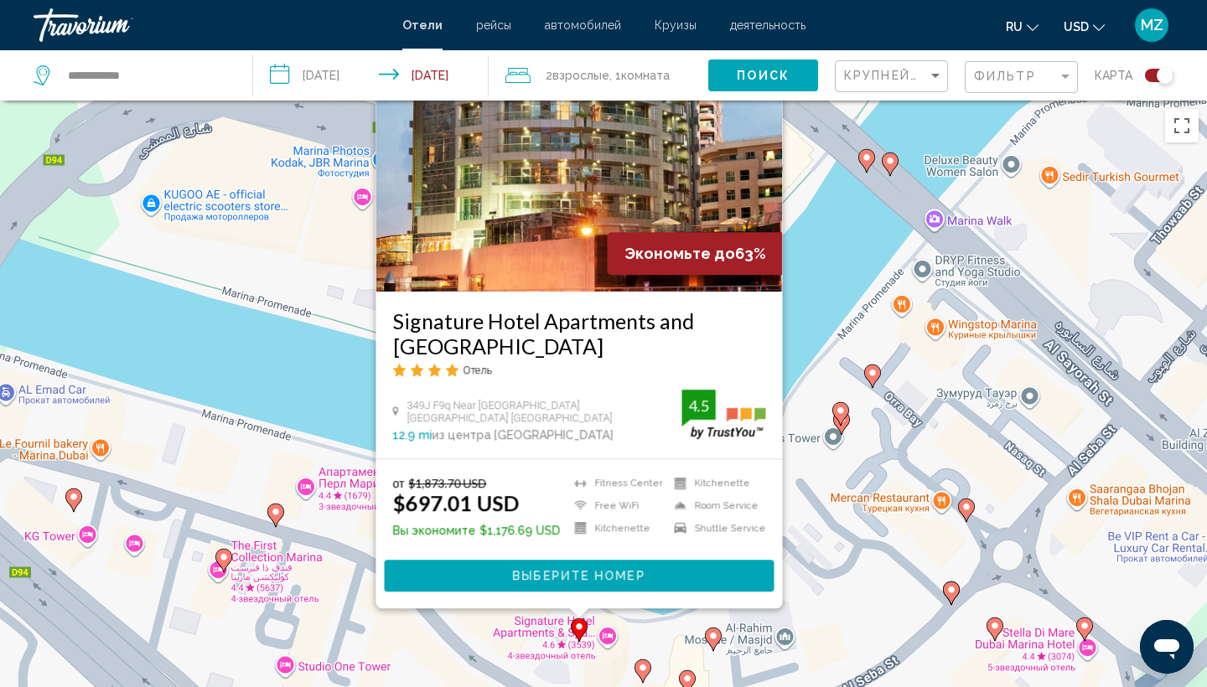
click at [807, 576] on div "Чтобы активировать перетаскивание с помощью клавиатуры, нажмите Alt + Ввод. Пос…" at bounding box center [603, 444] width 1207 height 687
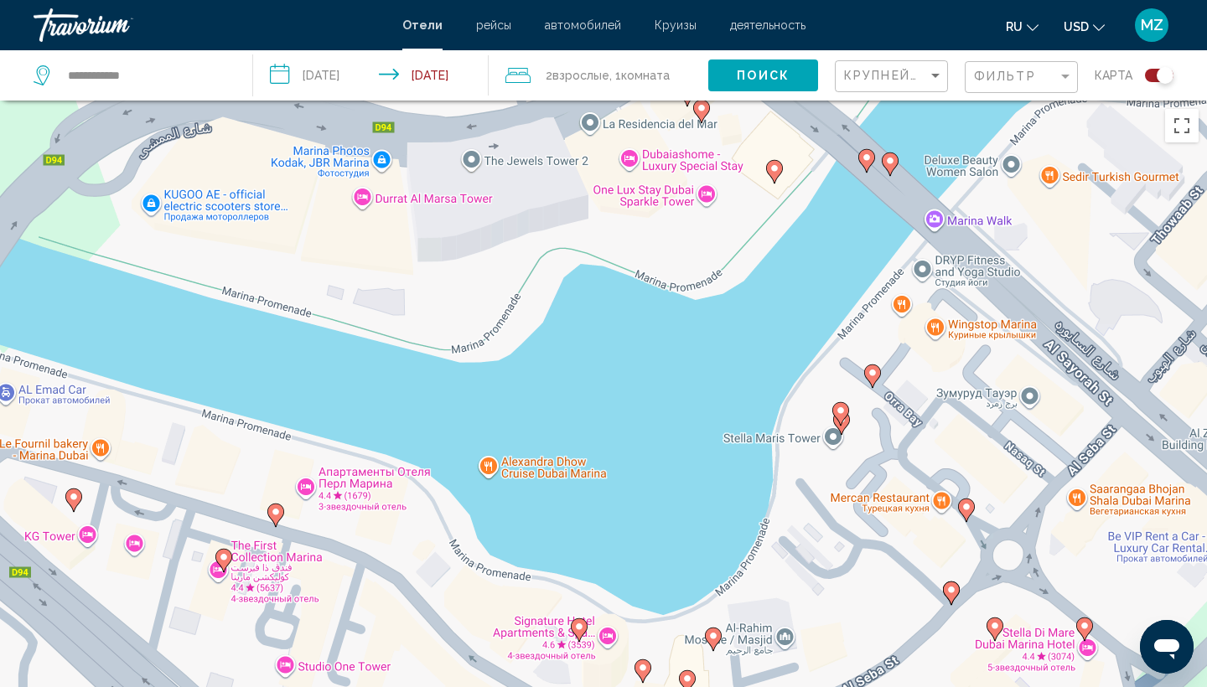
click at [644, 667] on image "Main content" at bounding box center [643, 668] width 10 height 10
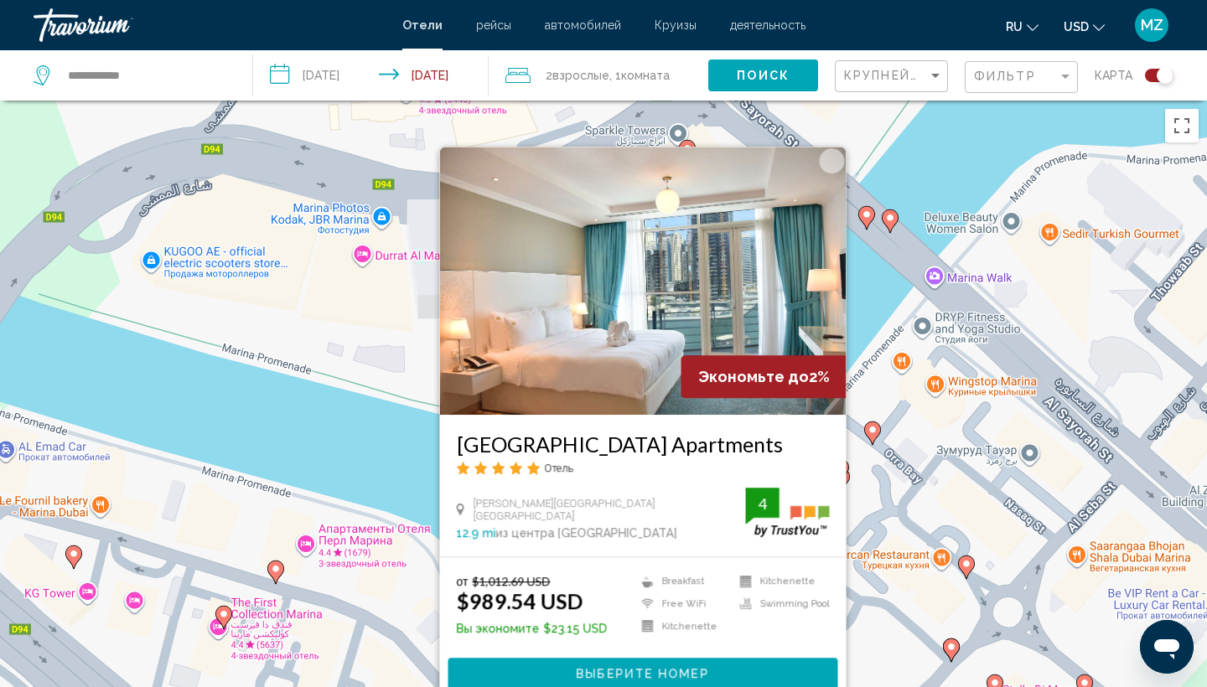
click at [863, 534] on div "Чтобы активировать перетаскивание с помощью клавиатуры, нажмите Alt + Ввод. Пос…" at bounding box center [603, 444] width 1207 height 687
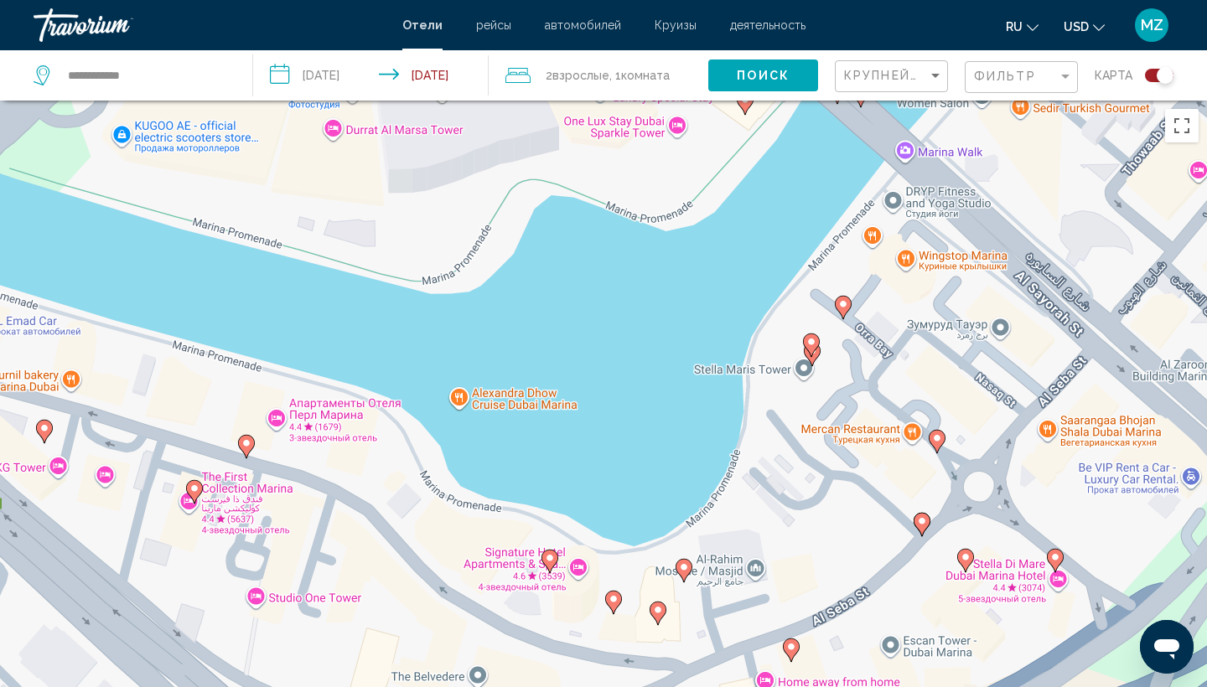
drag, startPoint x: 817, startPoint y: 585, endPoint x: 771, endPoint y: 416, distance: 175.3
click at [771, 417] on div "Чтобы активировать перетаскивание с помощью клавиатуры, нажмите Alt + Ввод. Пос…" at bounding box center [603, 444] width 1207 height 687
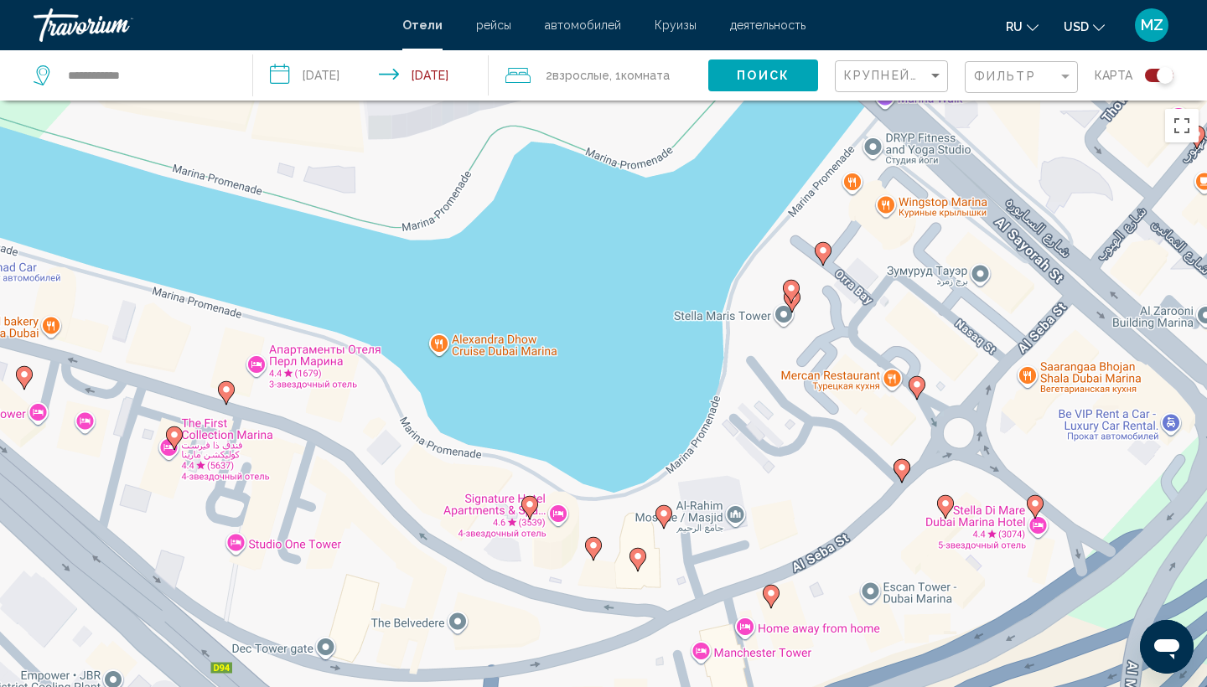
click at [635, 571] on gmp-advanced-marker "Main content" at bounding box center [638, 559] width 17 height 25
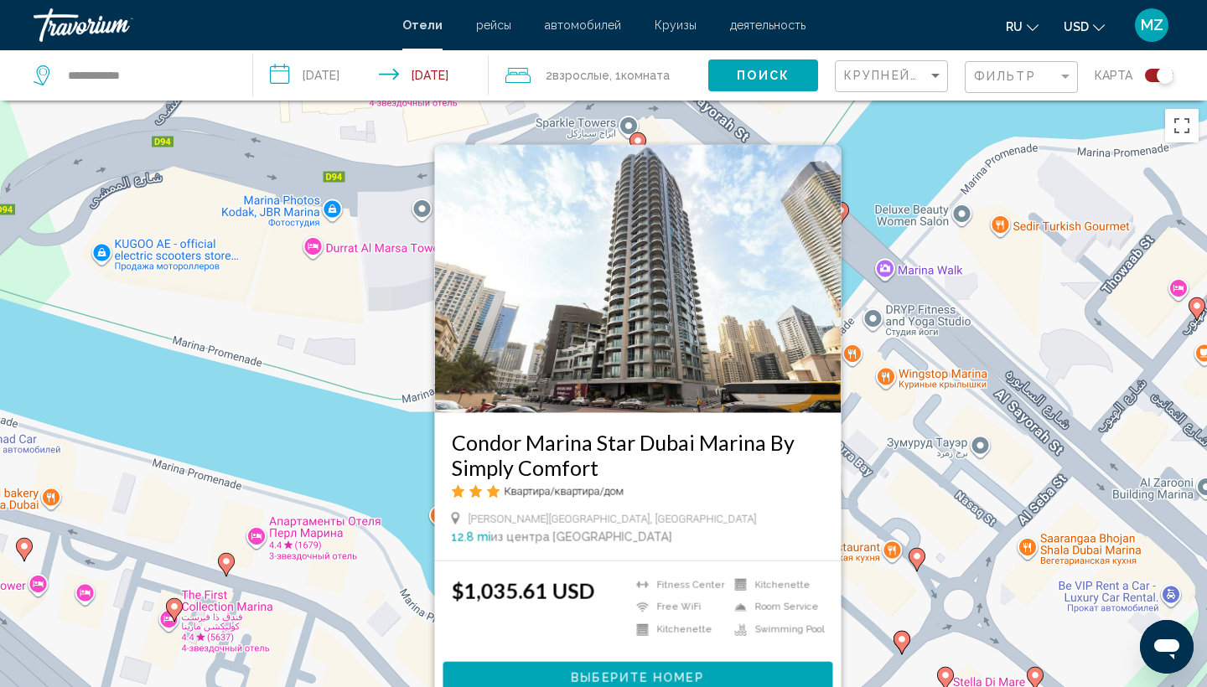
click at [863, 514] on div "Чтобы активировать перетаскивание с помощью клавиатуры, нажмите Alt + Ввод. Пос…" at bounding box center [603, 444] width 1207 height 687
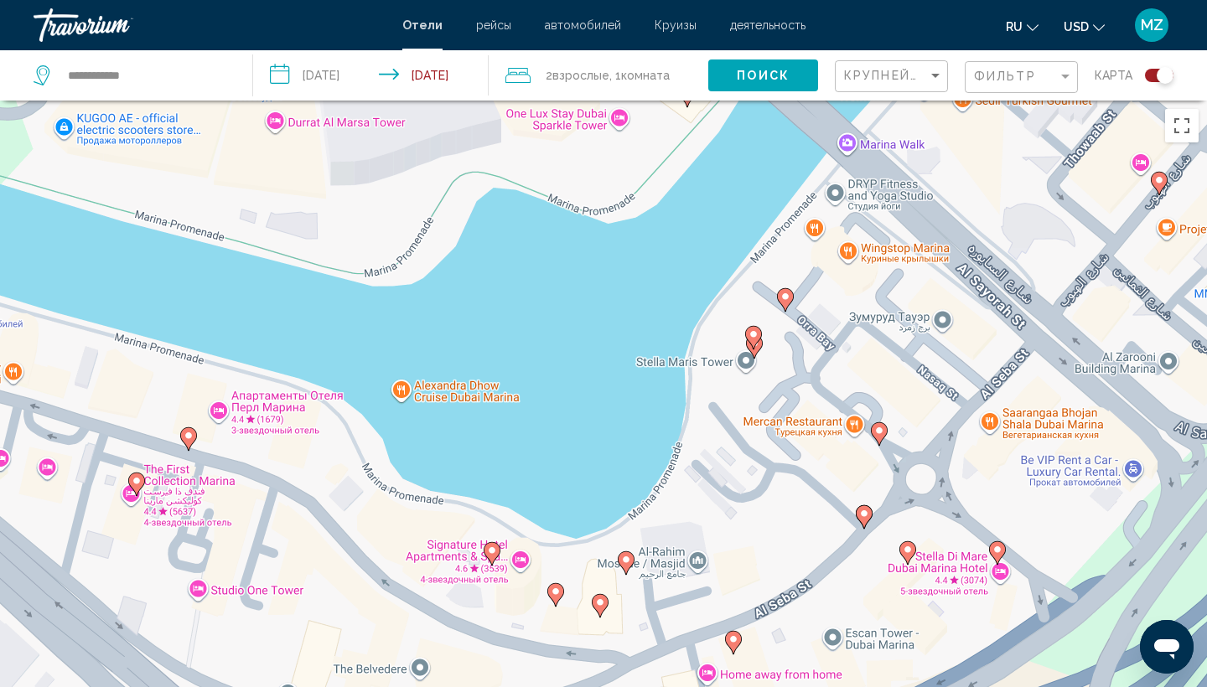
drag, startPoint x: 809, startPoint y: 595, endPoint x: 760, endPoint y: 423, distance: 178.8
click at [760, 423] on div "Чтобы активировать перетаскивание с помощью клавиатуры, нажмите Alt + Ввод. Пос…" at bounding box center [603, 444] width 1207 height 687
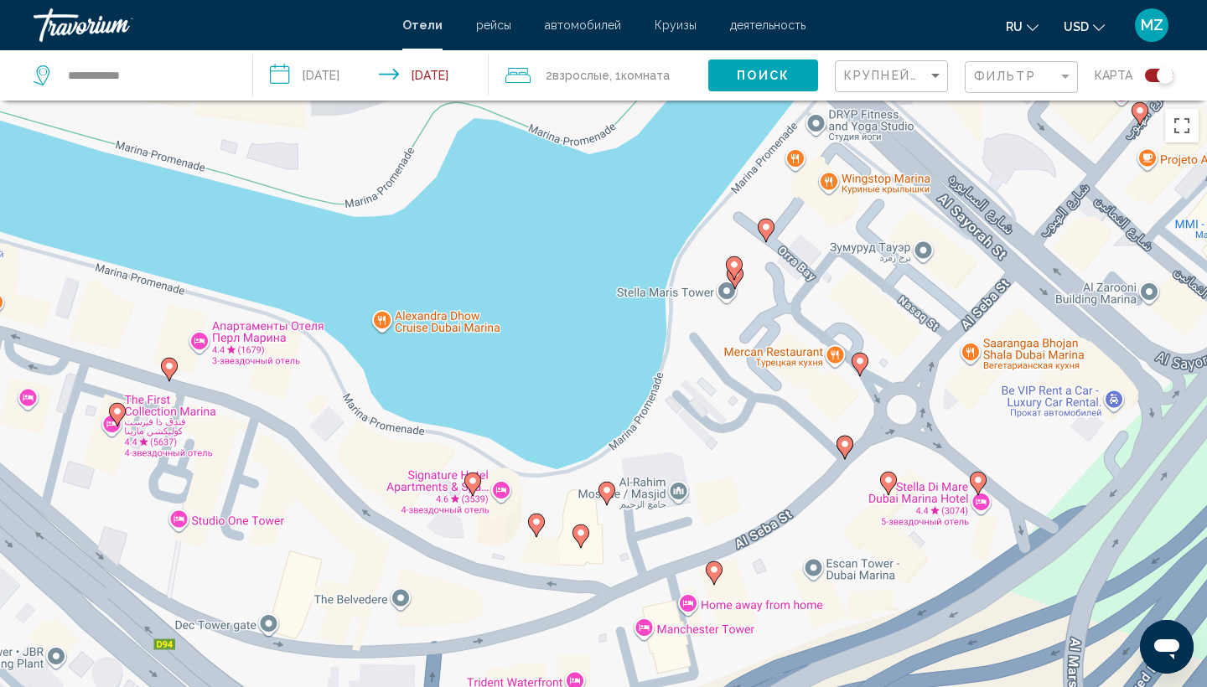
click at [605, 495] on image "Main content" at bounding box center [607, 490] width 10 height 10
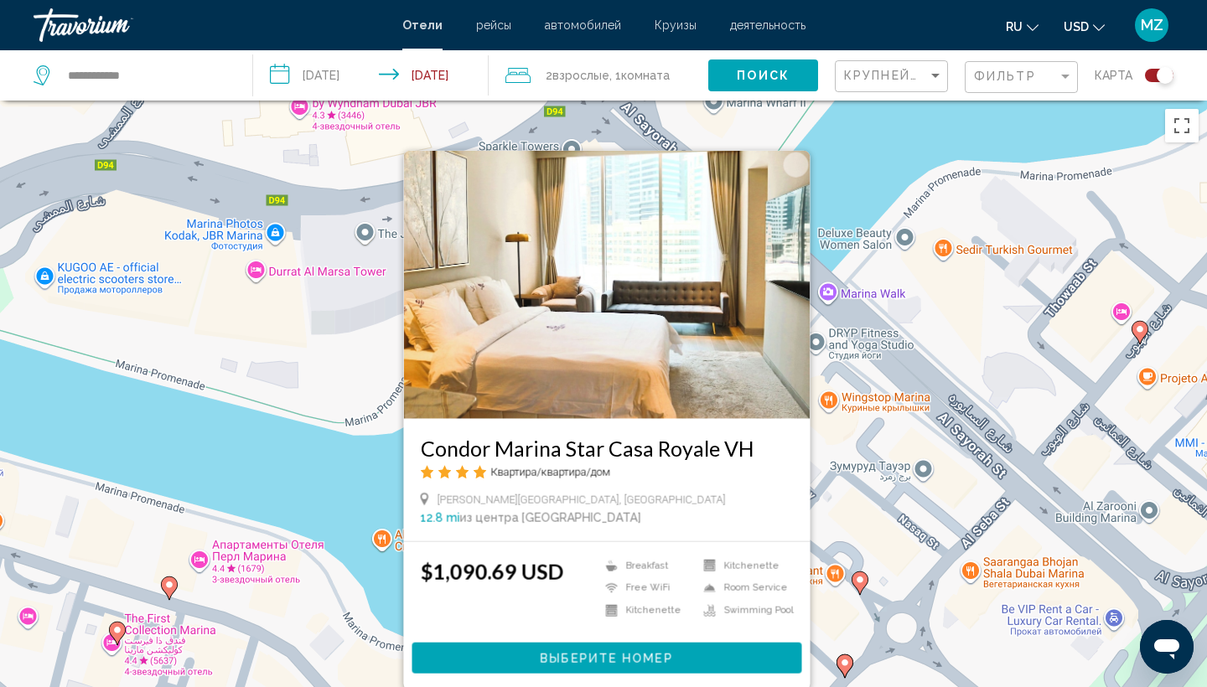
click at [345, 470] on div "Чтобы активировать перетаскивание с помощью клавиатуры, нажмите Alt + Ввод. Пос…" at bounding box center [603, 444] width 1207 height 687
